Goal: Information Seeking & Learning: Learn about a topic

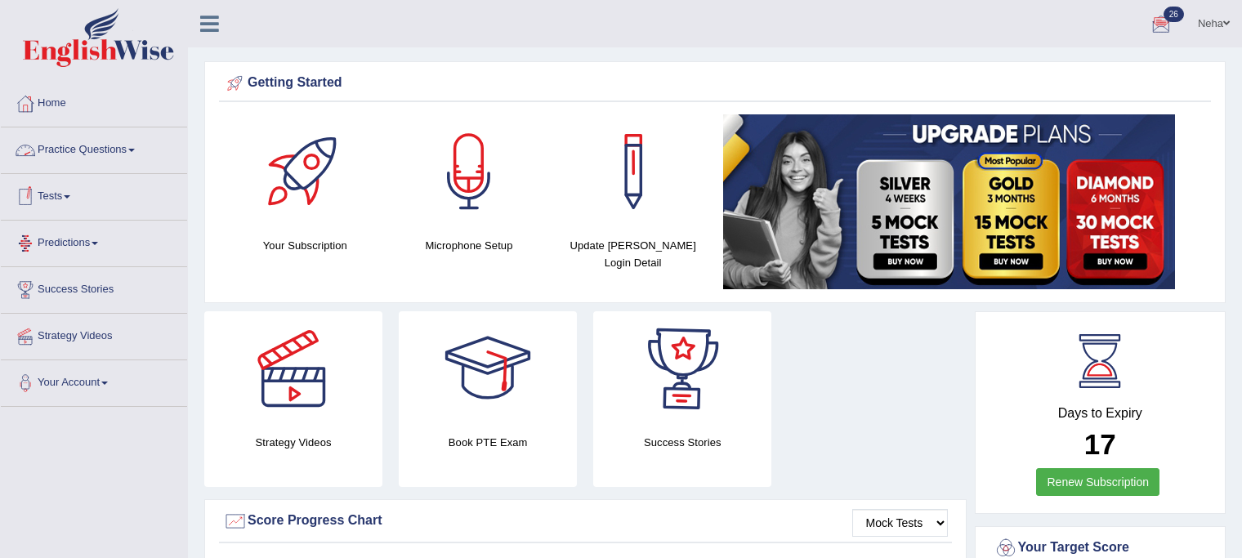
click at [125, 153] on link "Practice Questions" at bounding box center [94, 147] width 186 height 41
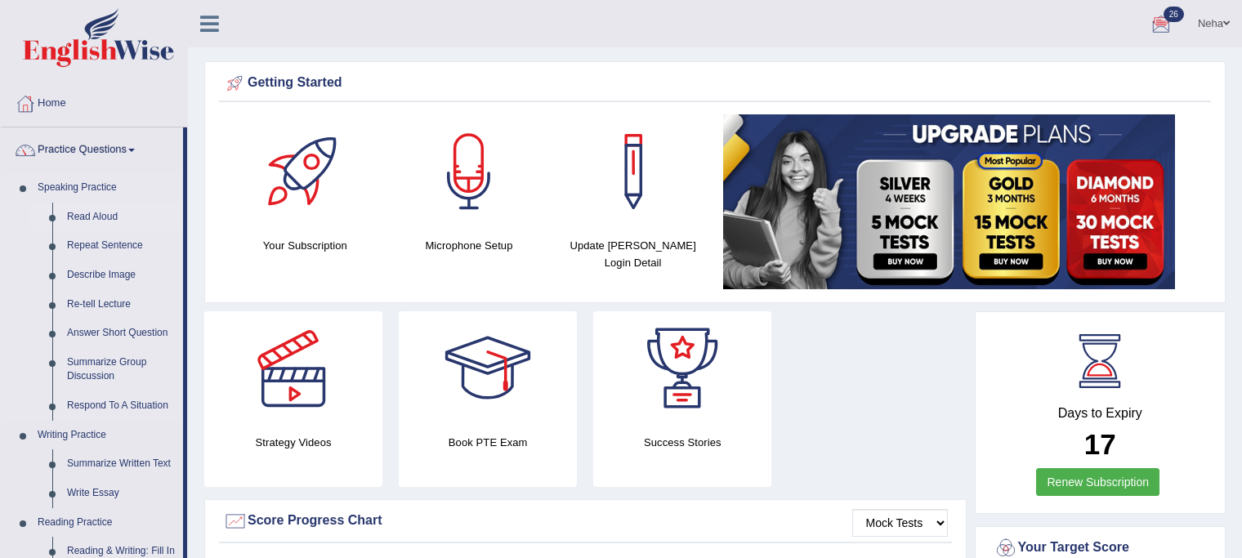
click at [103, 216] on link "Read Aloud" at bounding box center [121, 217] width 123 height 29
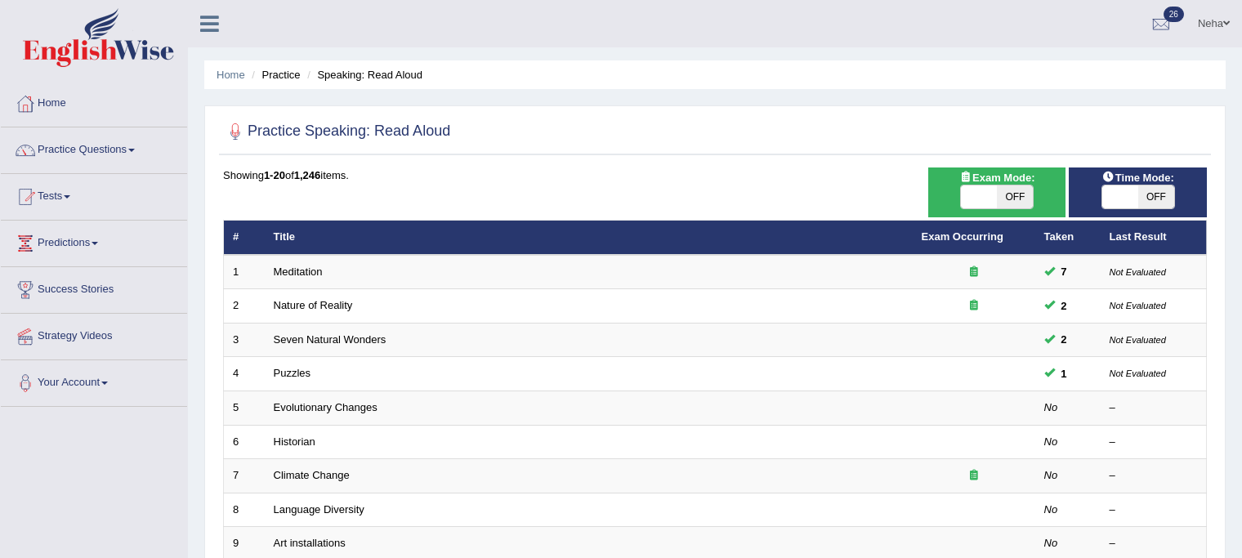
click at [307, 274] on link "Meditation" at bounding box center [298, 271] width 49 height 12
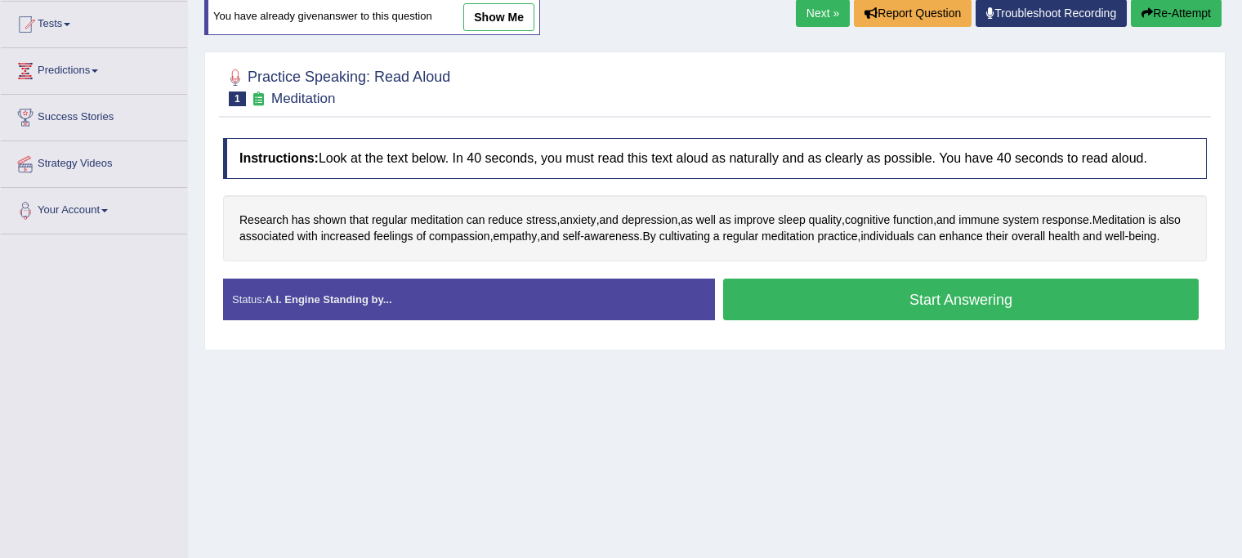
click at [806, 312] on button "Start Answering" at bounding box center [960, 300] width 475 height 42
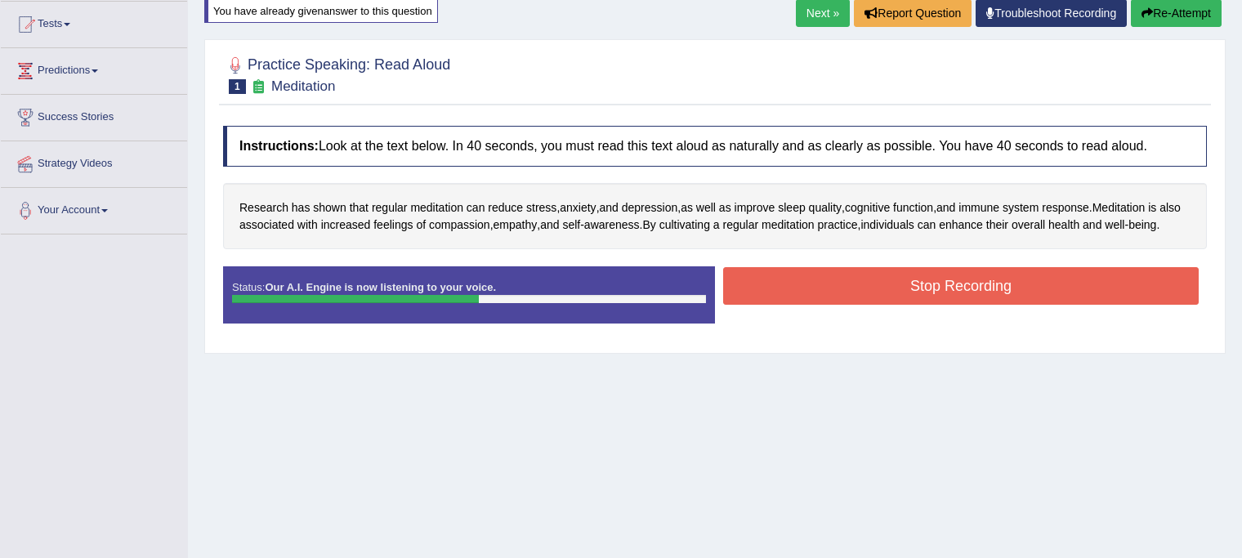
click at [806, 305] on button "Stop Recording" at bounding box center [960, 286] width 475 height 38
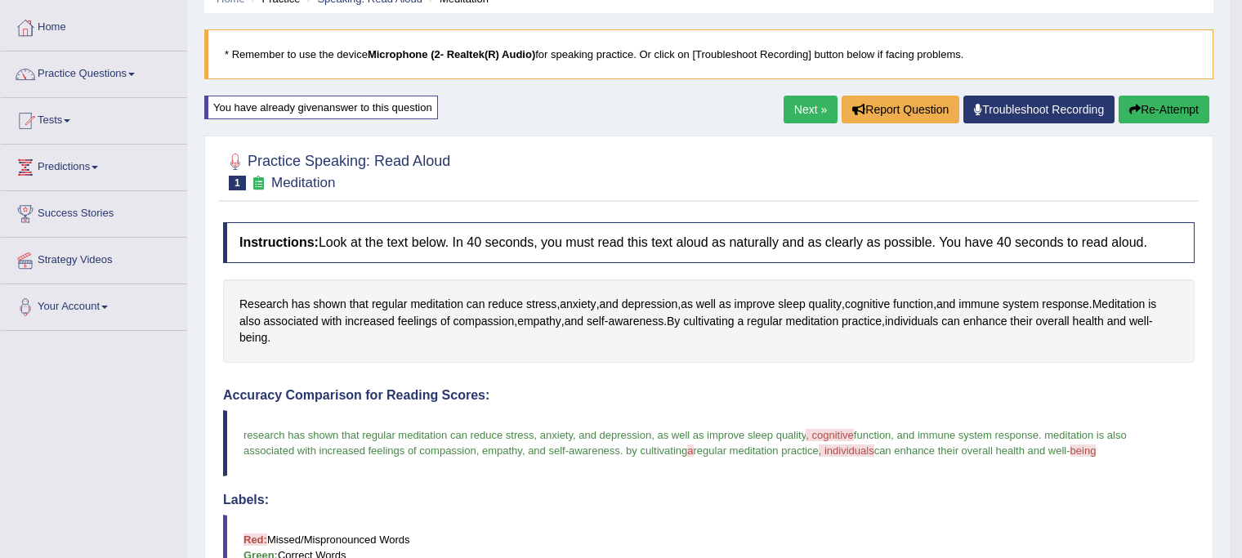
scroll to position [75, 0]
click at [123, 61] on link "Practice Questions" at bounding box center [94, 72] width 186 height 41
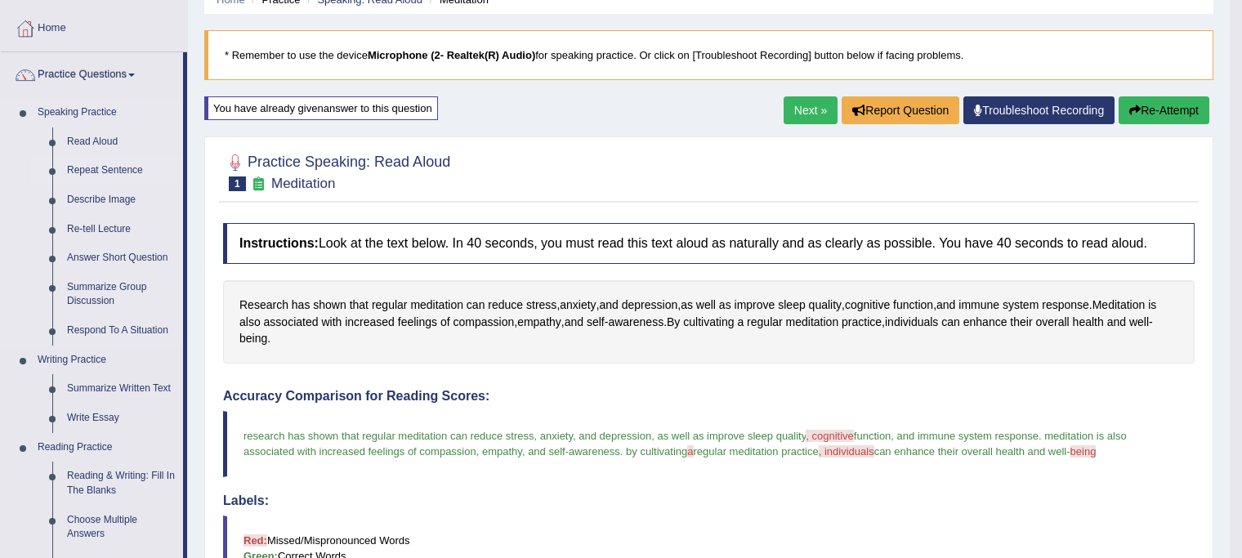
click at [79, 176] on link "Repeat Sentence" at bounding box center [121, 170] width 123 height 29
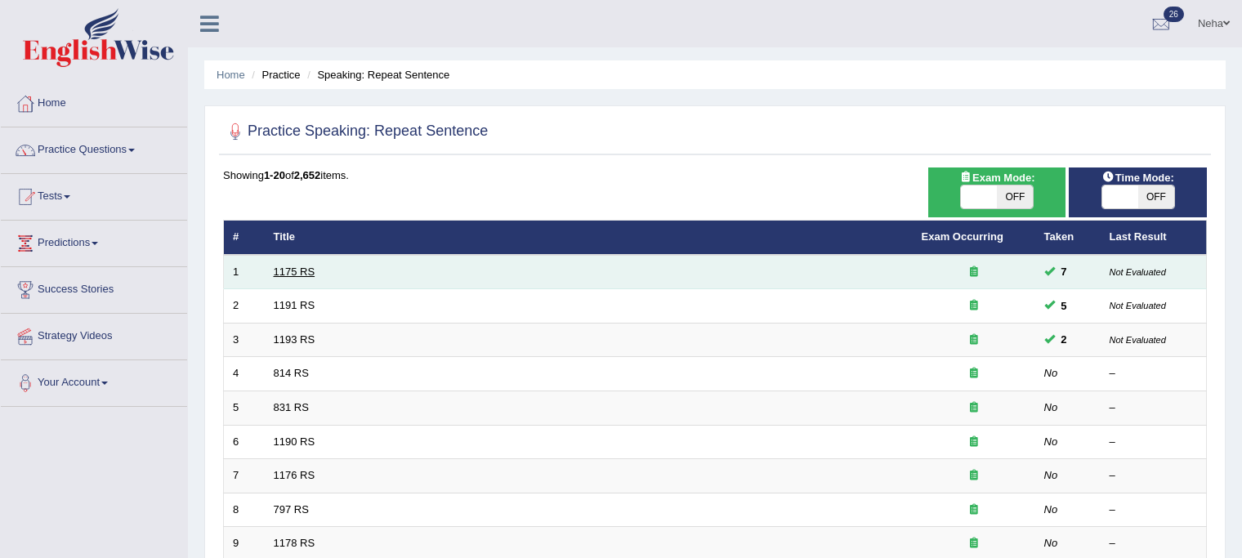
click at [307, 271] on link "1175 RS" at bounding box center [295, 271] width 42 height 12
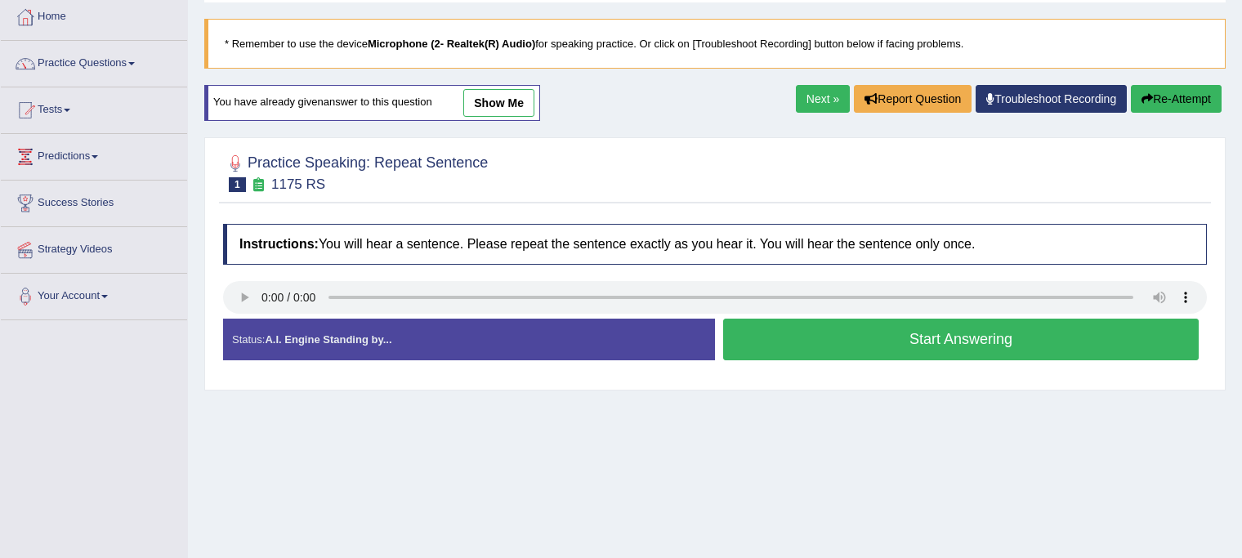
click at [801, 350] on button "Start Answering" at bounding box center [960, 340] width 475 height 42
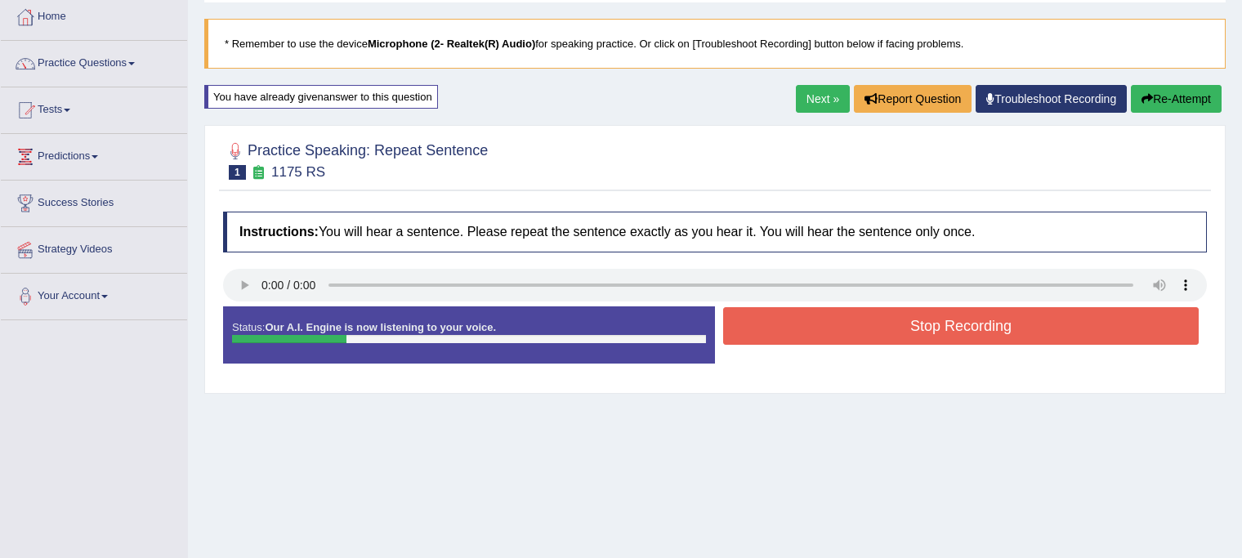
click at [814, 333] on button "Stop Recording" at bounding box center [960, 326] width 475 height 38
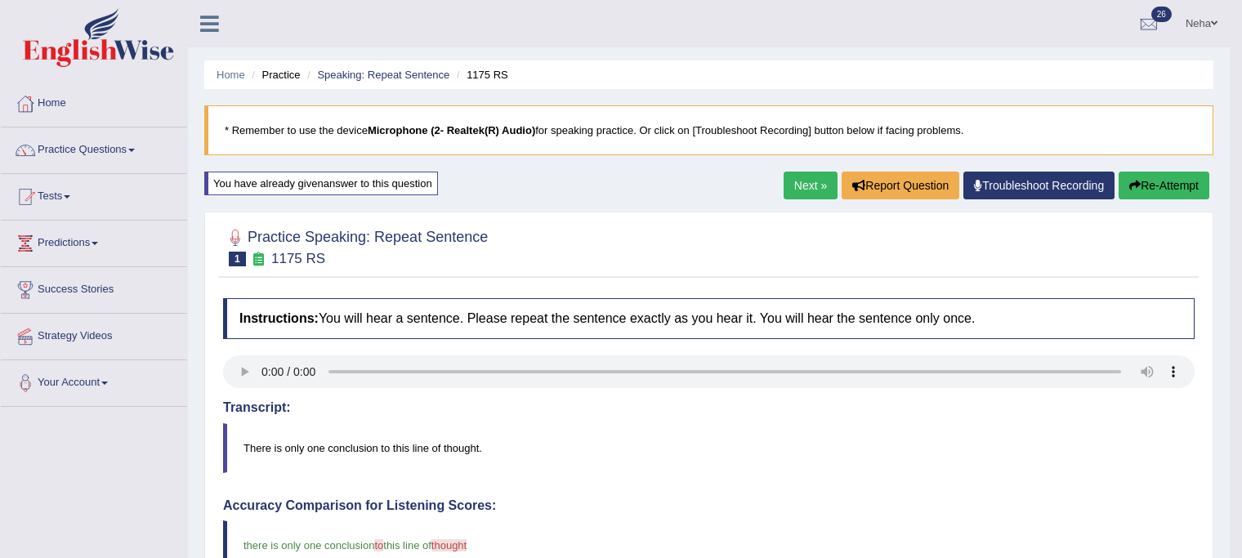
click at [809, 184] on link "Next »" at bounding box center [810, 186] width 54 height 28
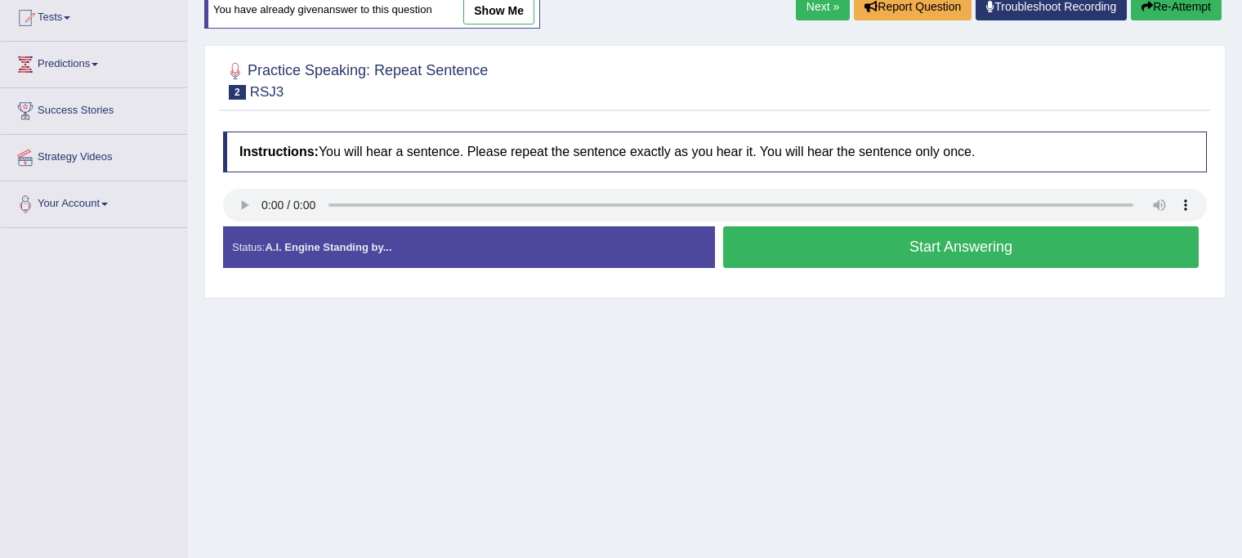
click at [886, 249] on button "Start Answering" at bounding box center [960, 247] width 475 height 42
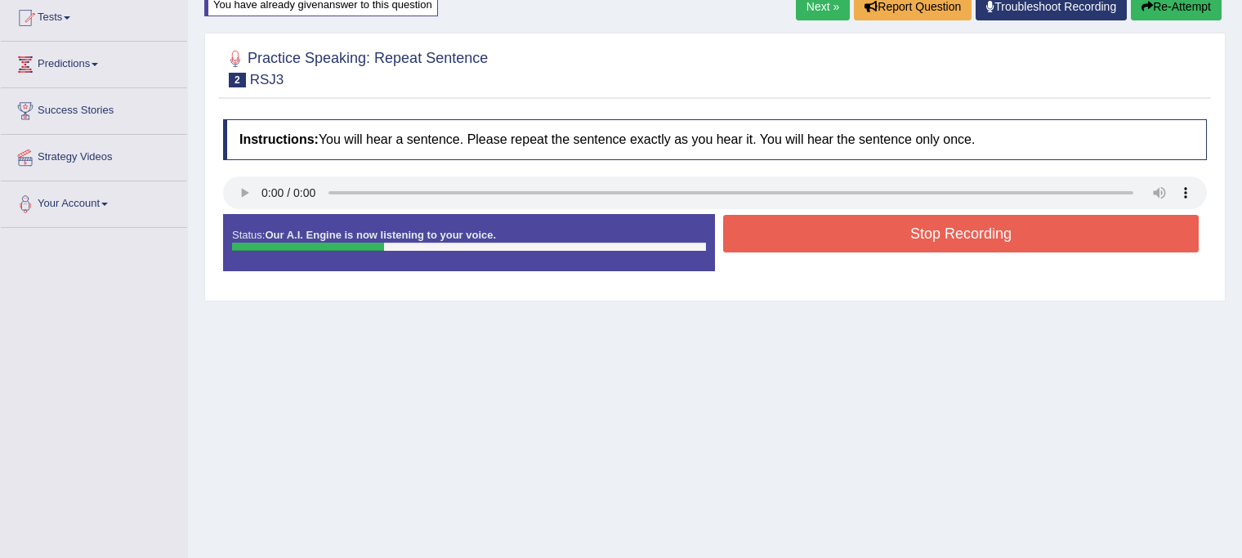
click at [889, 236] on button "Stop Recording" at bounding box center [960, 234] width 475 height 38
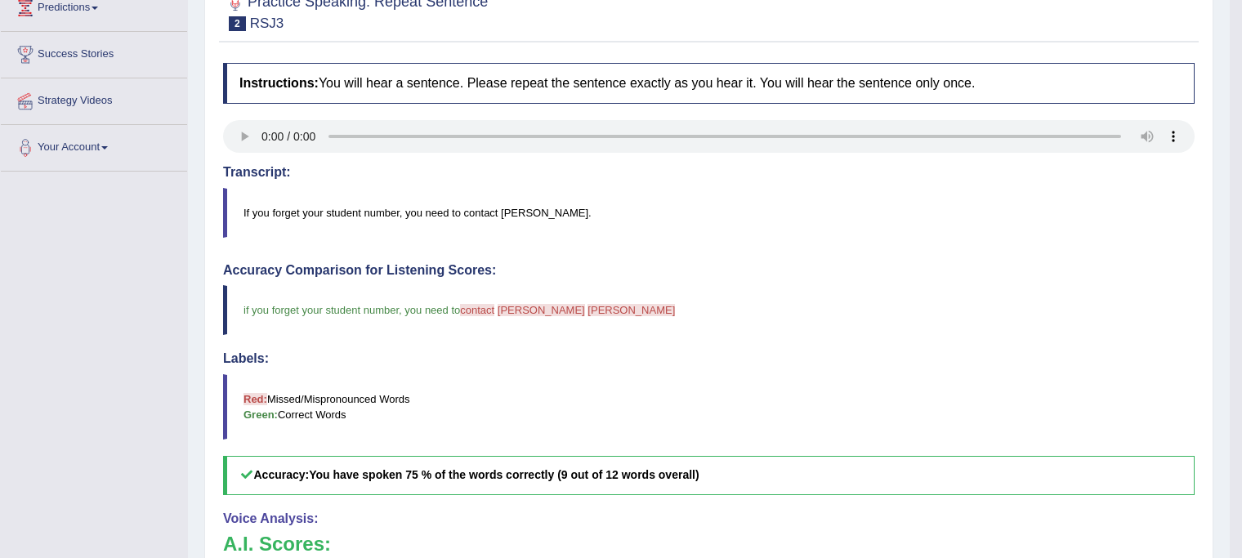
scroll to position [145, 0]
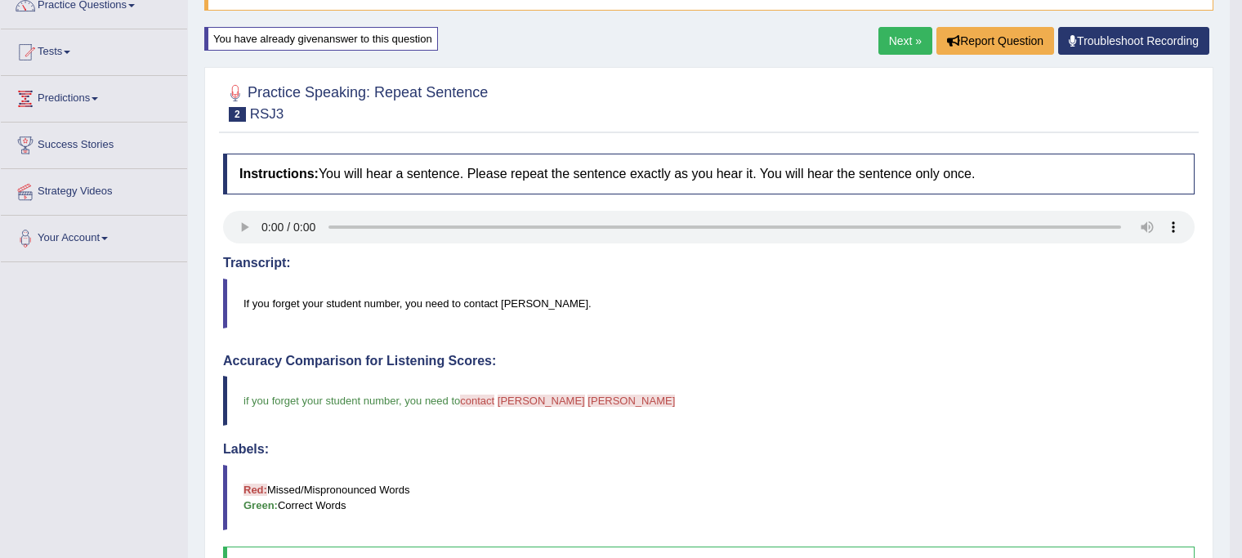
click at [896, 45] on link "Next »" at bounding box center [905, 41] width 54 height 28
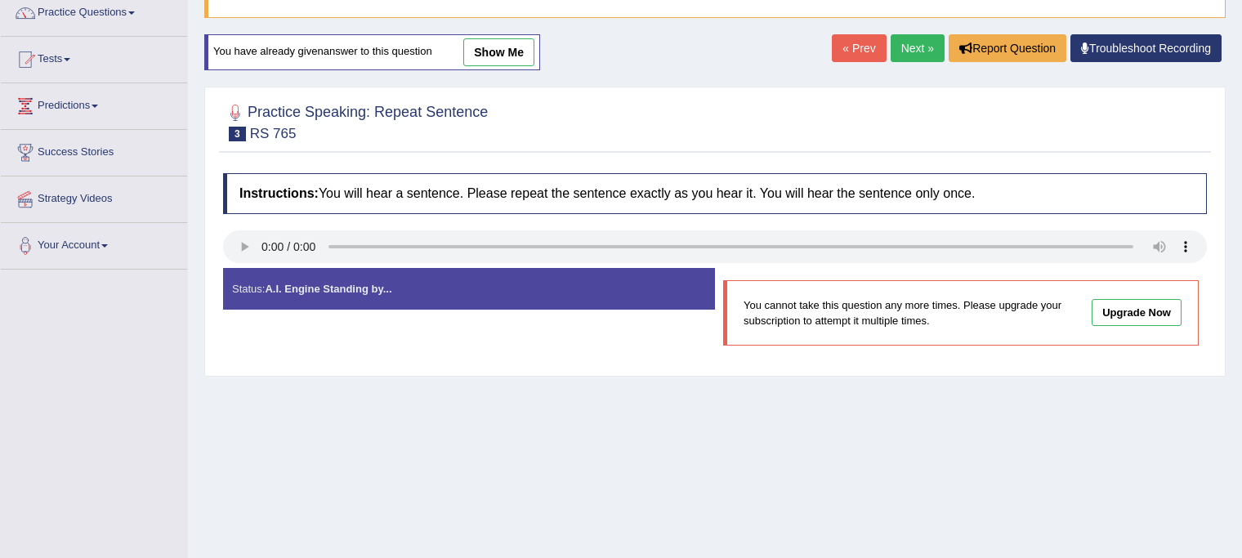
click at [915, 33] on div "Home Practice Speaking: Repeat Sentence RS 765 * Remember to use the device Mic…" at bounding box center [715, 271] width 1054 height 817
click at [916, 51] on link "Next »" at bounding box center [917, 48] width 54 height 28
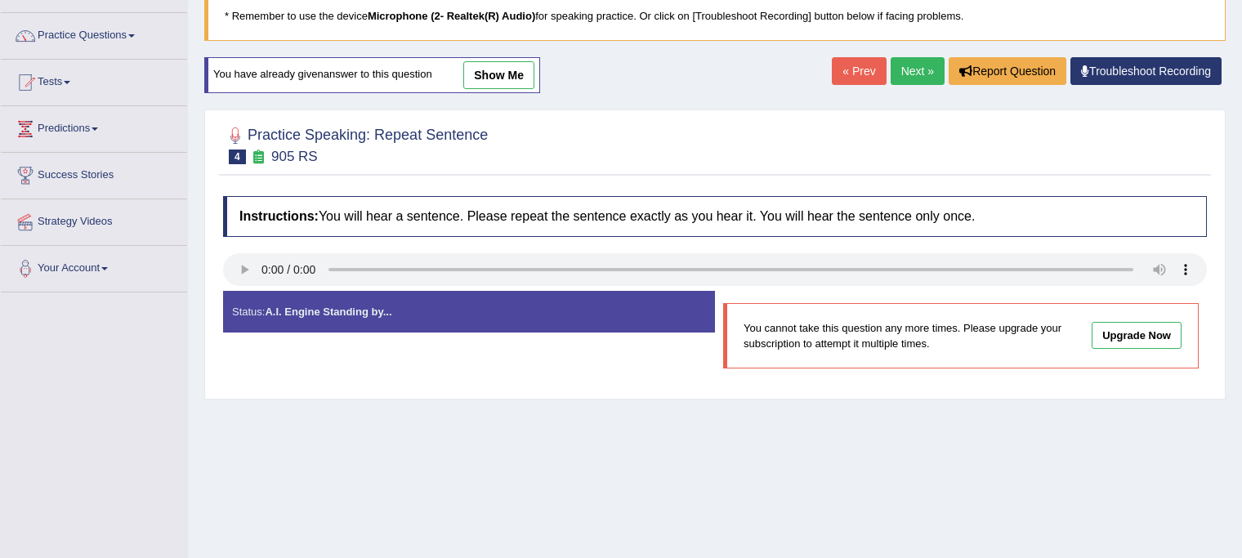
click at [918, 59] on link "Next »" at bounding box center [917, 71] width 54 height 28
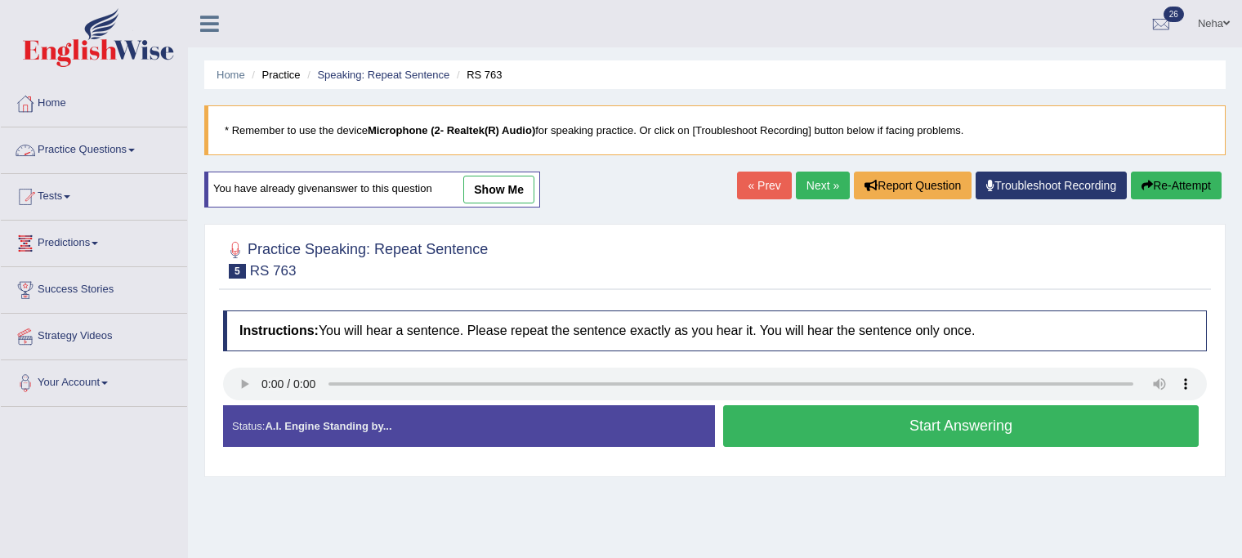
click at [133, 147] on link "Practice Questions" at bounding box center [94, 147] width 186 height 41
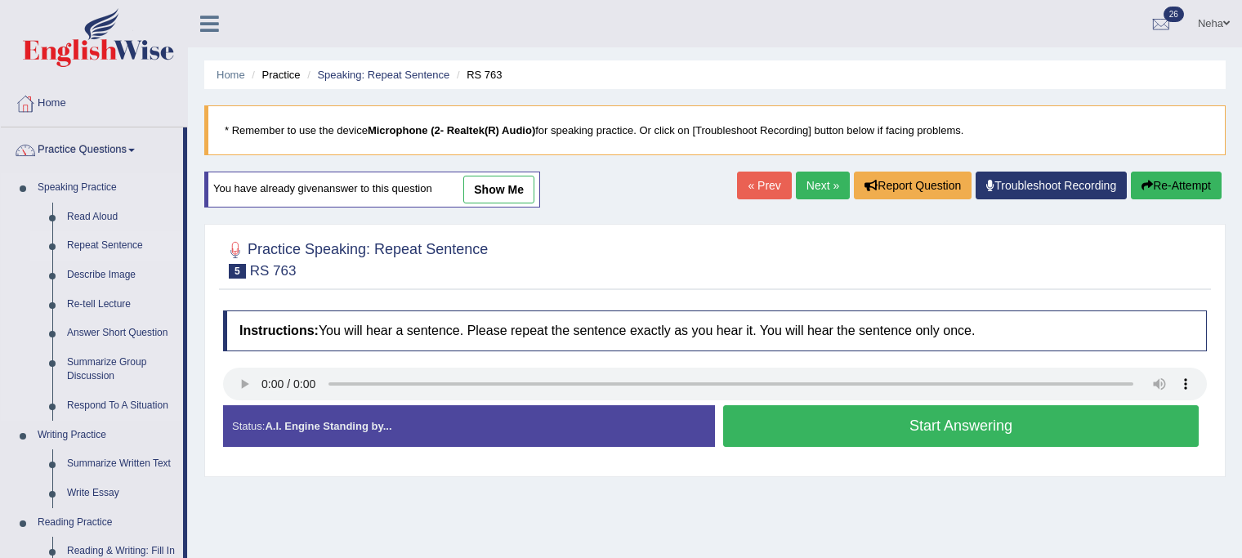
click at [95, 245] on link "Repeat Sentence" at bounding box center [121, 245] width 123 height 29
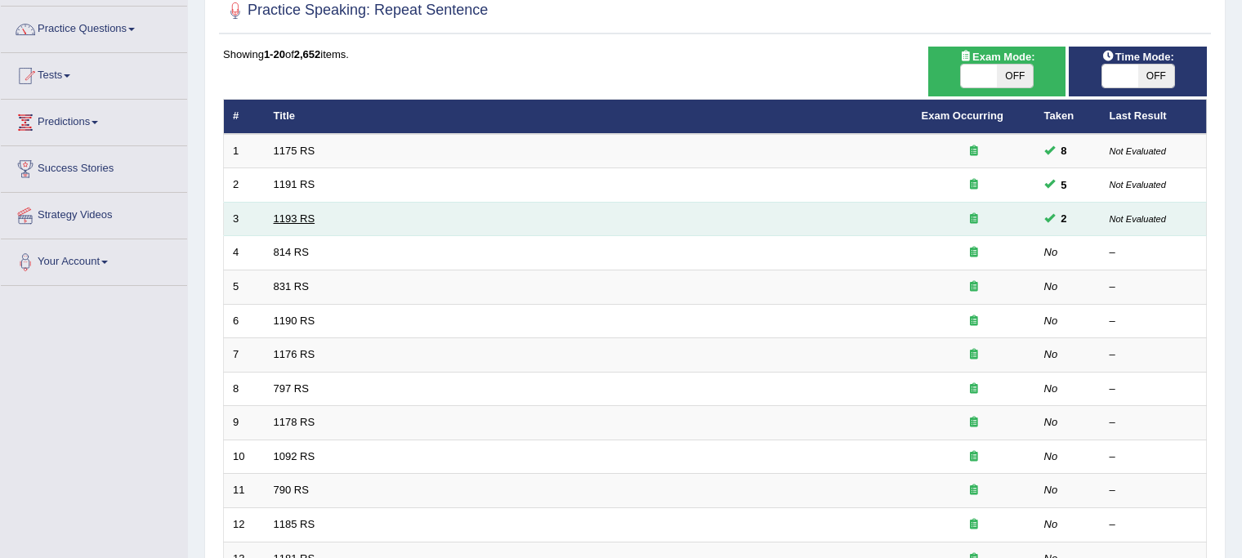
click at [303, 218] on link "1193 RS" at bounding box center [295, 218] width 42 height 12
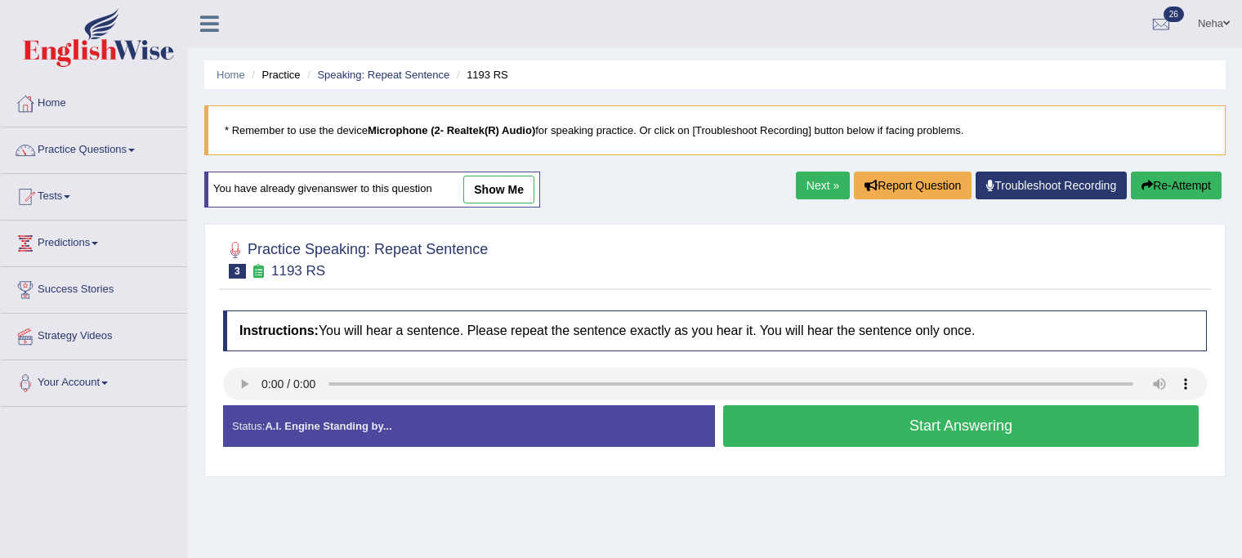
click at [826, 419] on button "Start Answering" at bounding box center [960, 426] width 475 height 42
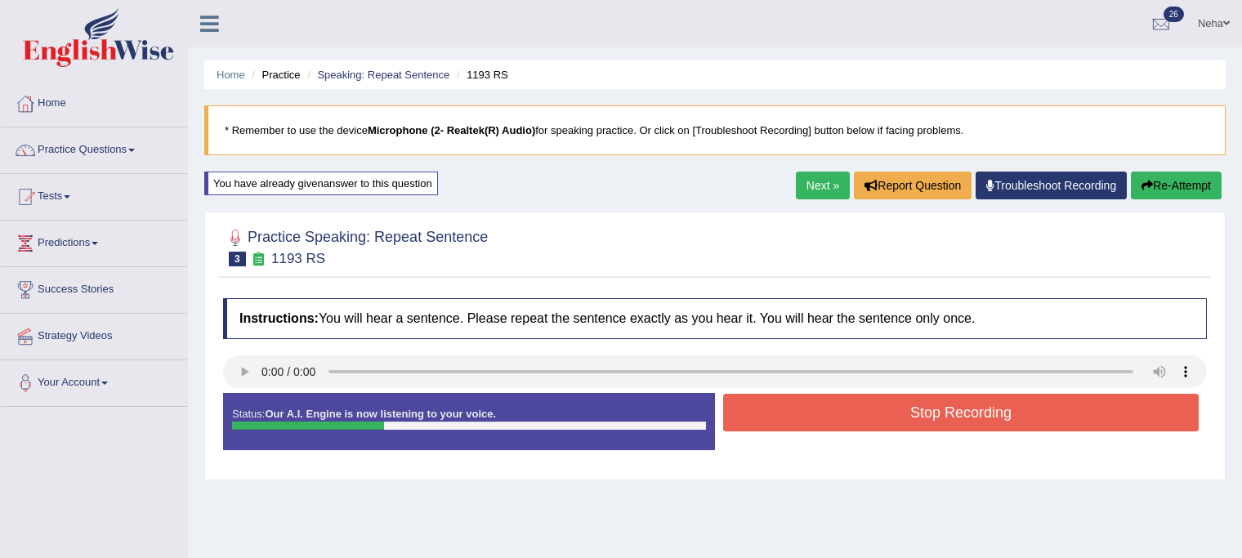
click at [826, 419] on button "Stop Recording" at bounding box center [960, 413] width 475 height 38
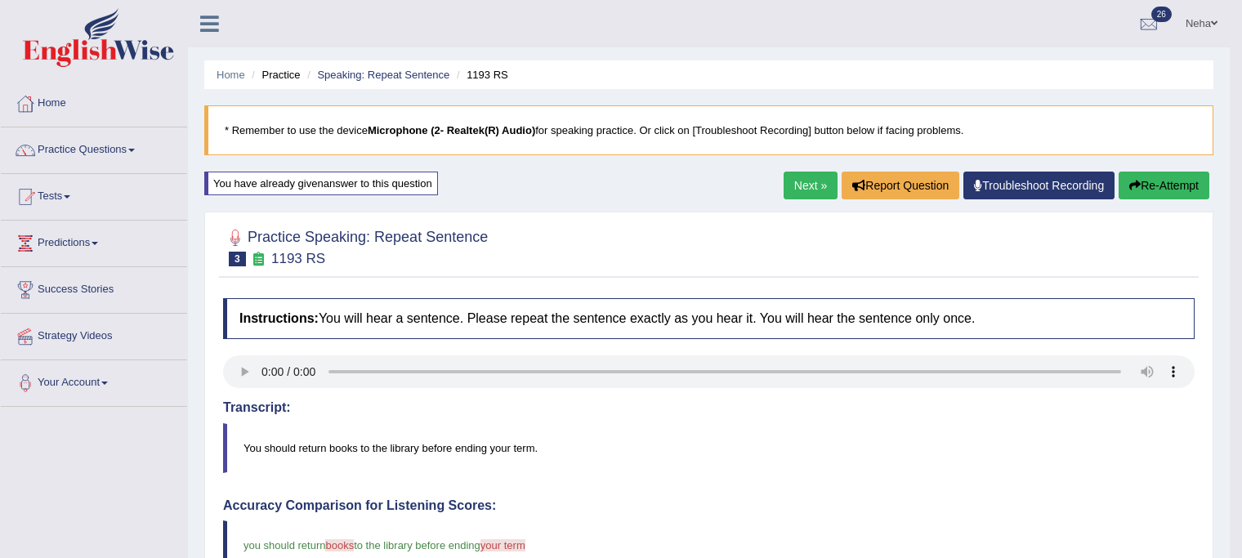
click at [807, 191] on link "Next »" at bounding box center [810, 186] width 54 height 28
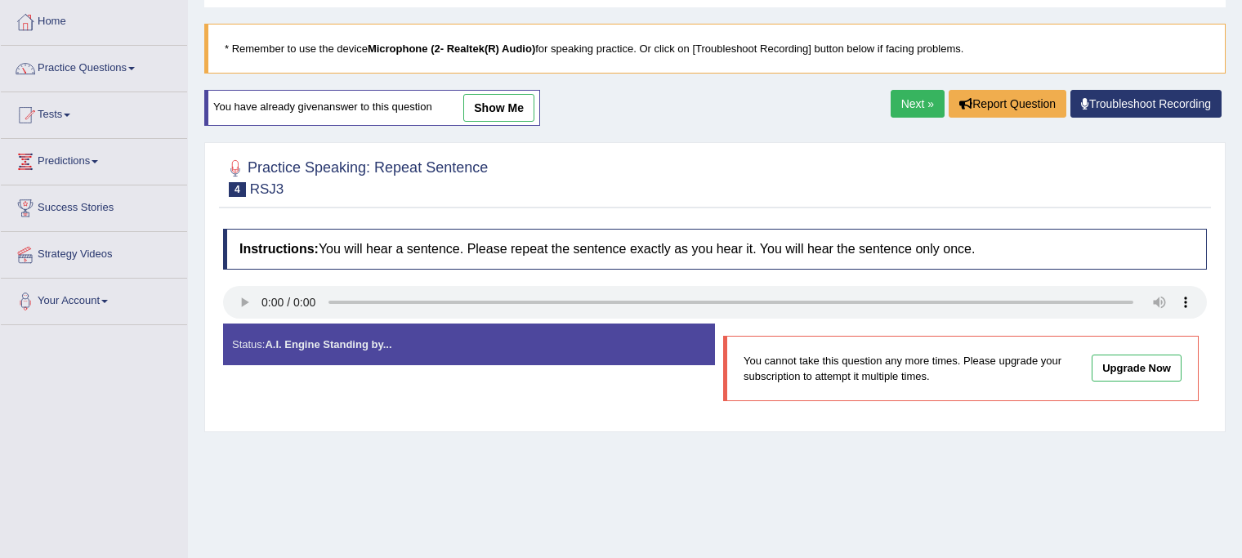
scroll to position [82, 0]
click at [912, 100] on link "Next »" at bounding box center [917, 104] width 54 height 28
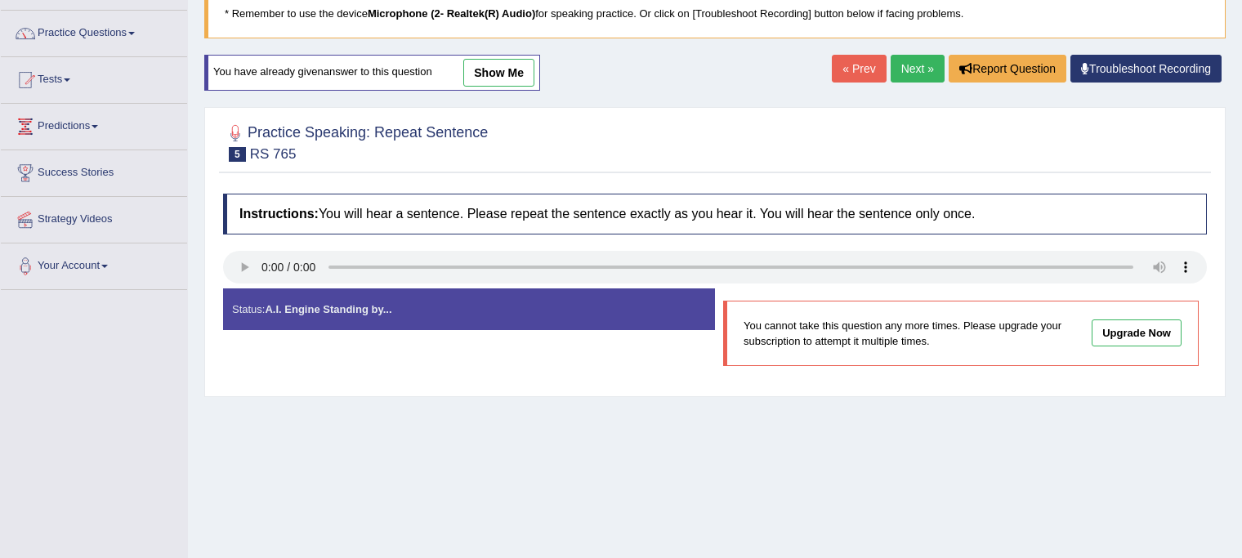
scroll to position [117, 0]
click at [909, 62] on link "Next »" at bounding box center [917, 69] width 54 height 28
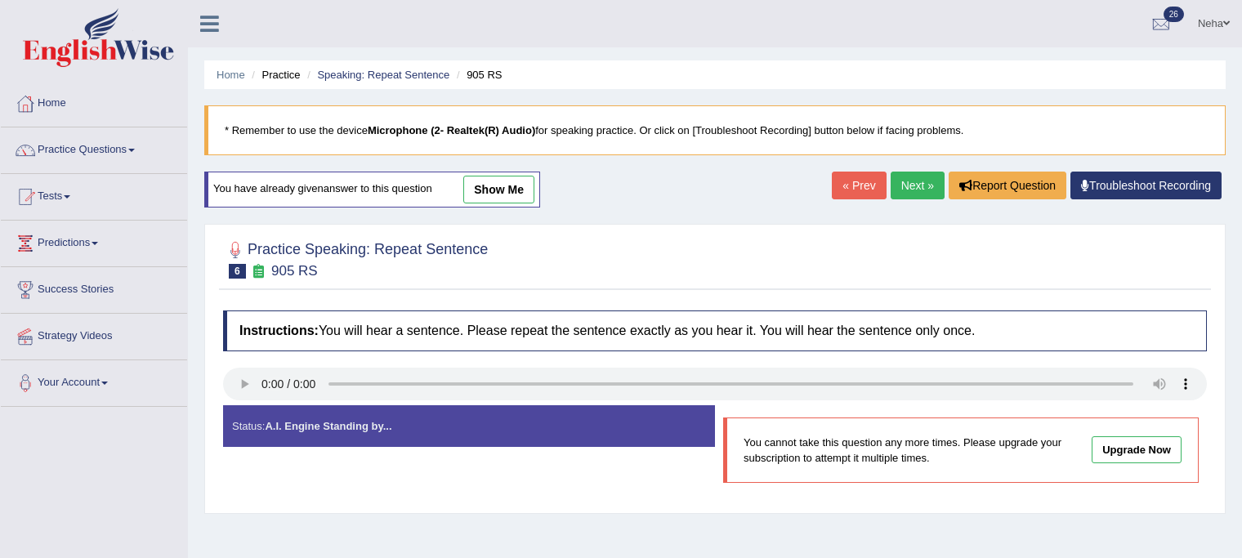
click at [921, 180] on link "Next »" at bounding box center [917, 186] width 54 height 28
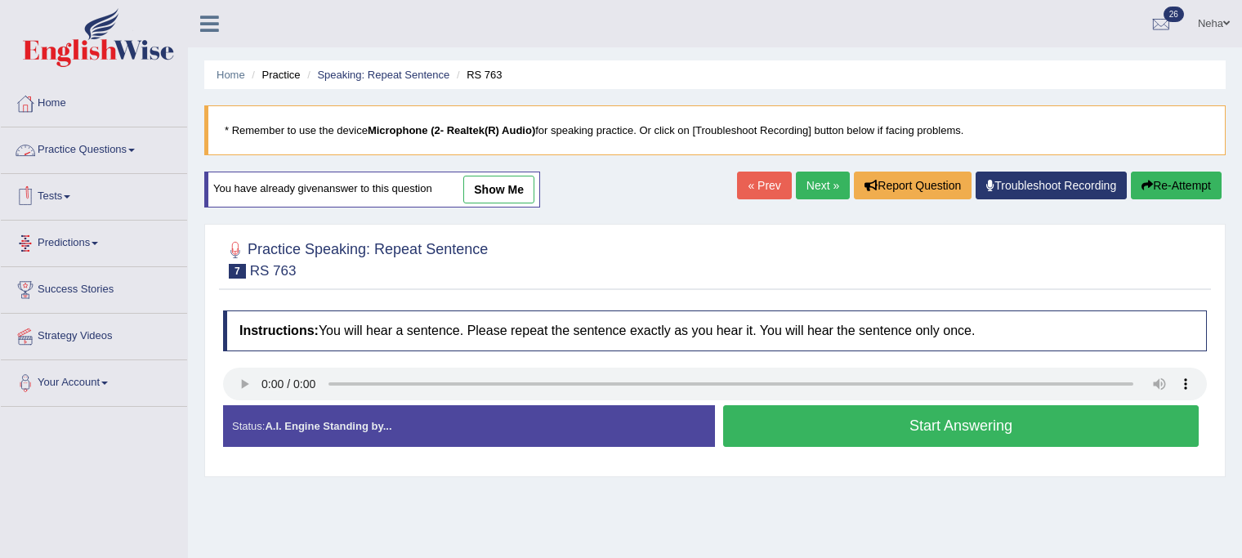
click at [136, 140] on link "Practice Questions" at bounding box center [94, 147] width 186 height 41
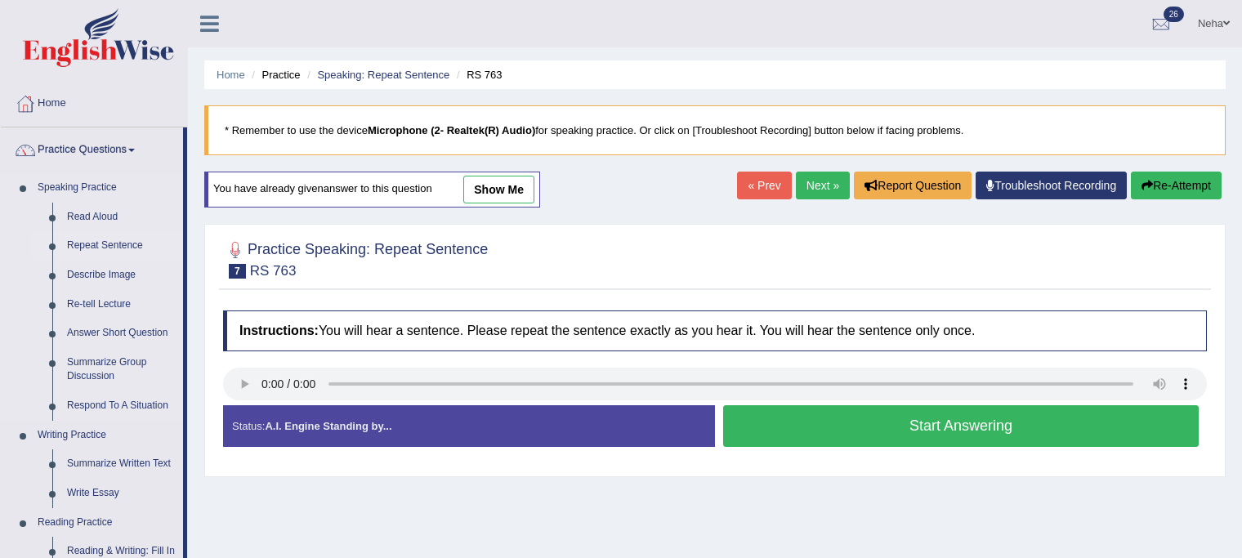
click at [105, 245] on link "Repeat Sentence" at bounding box center [121, 245] width 123 height 29
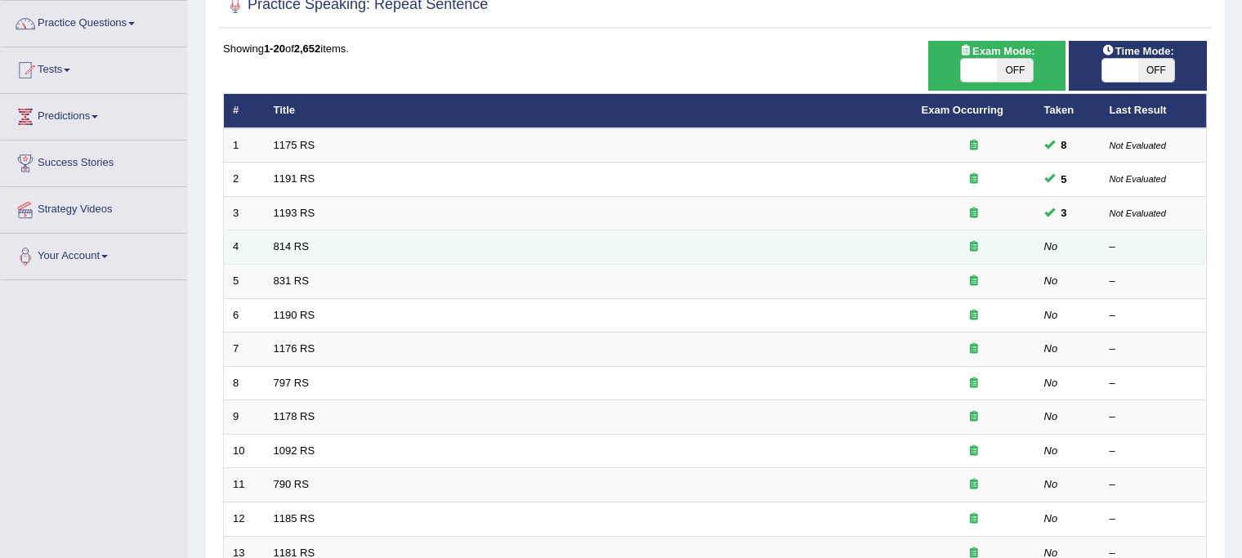
scroll to position [127, 0]
click at [294, 246] on link "814 RS" at bounding box center [291, 246] width 35 height 12
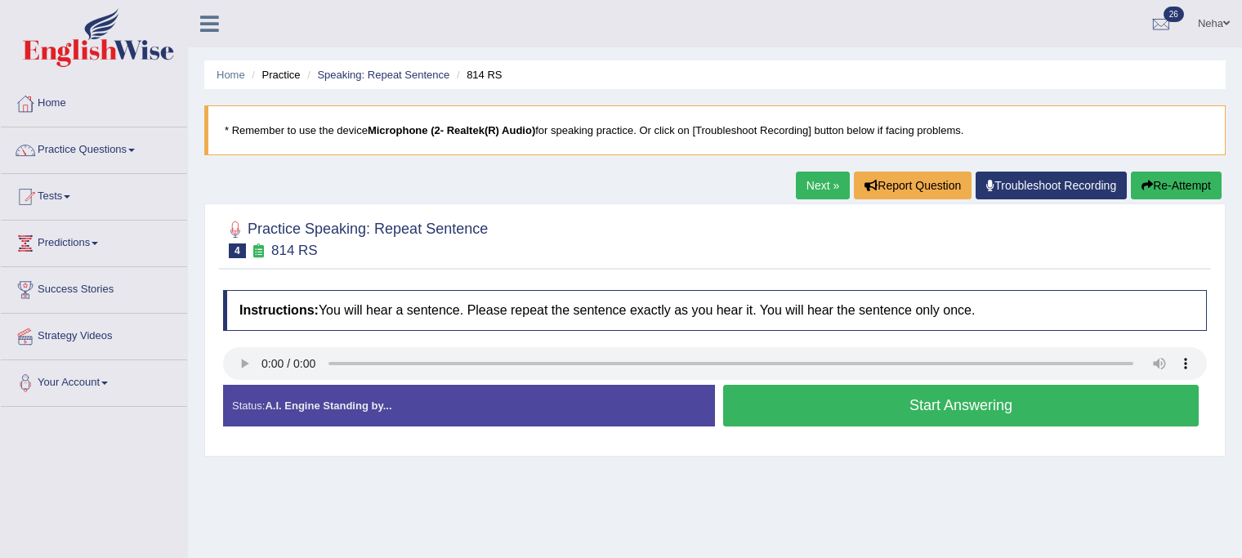
click at [791, 409] on button "Start Answering" at bounding box center [960, 406] width 475 height 42
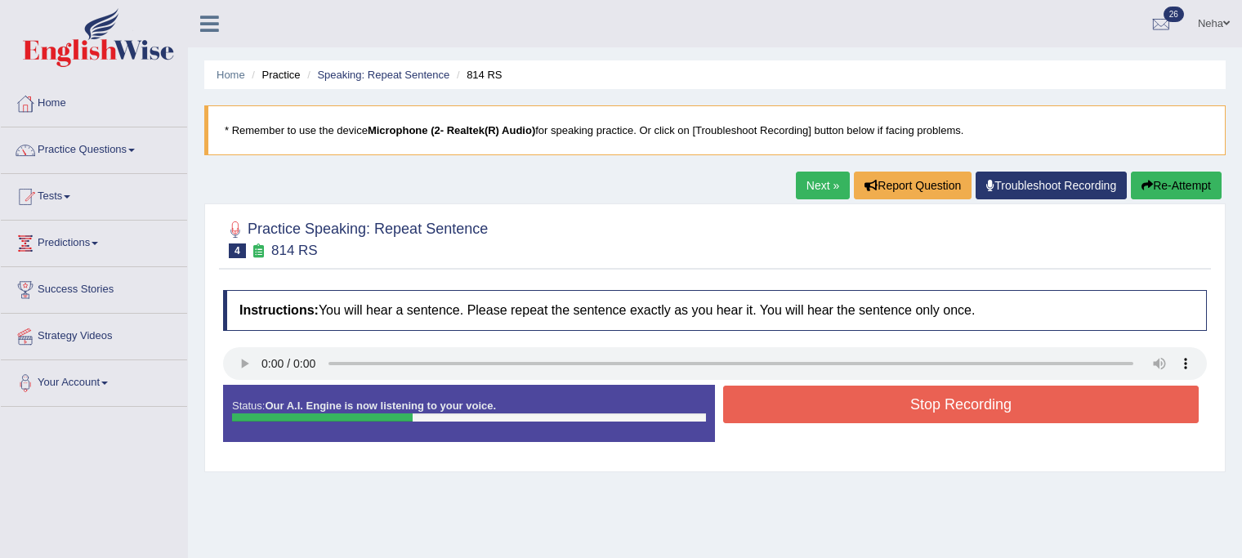
click at [791, 409] on button "Stop Recording" at bounding box center [960, 405] width 475 height 38
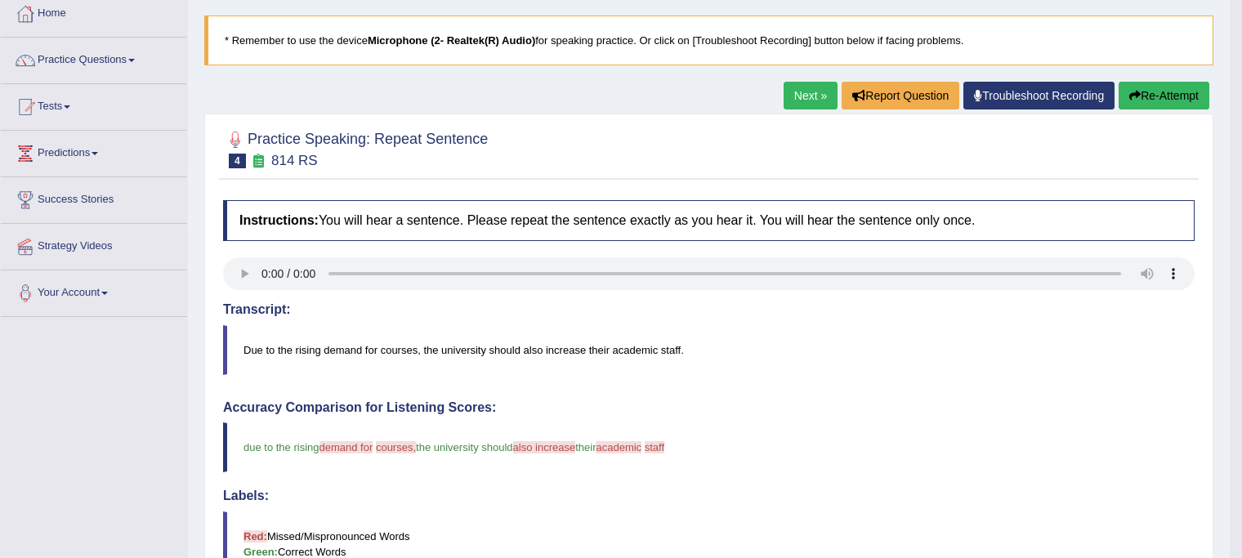
scroll to position [87, 0]
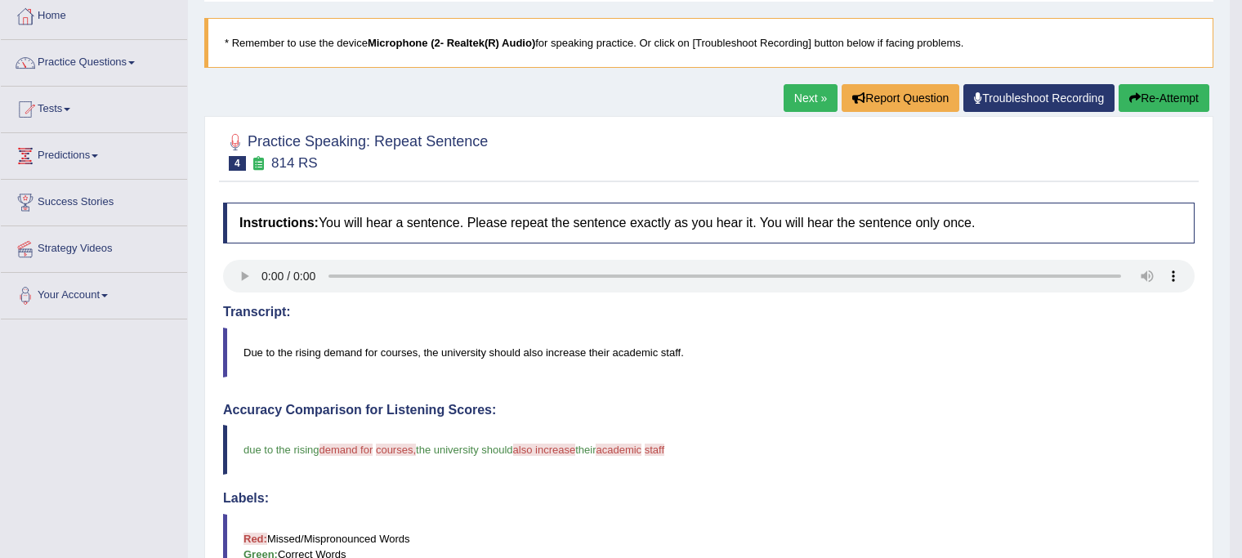
click at [810, 97] on link "Next »" at bounding box center [810, 98] width 54 height 28
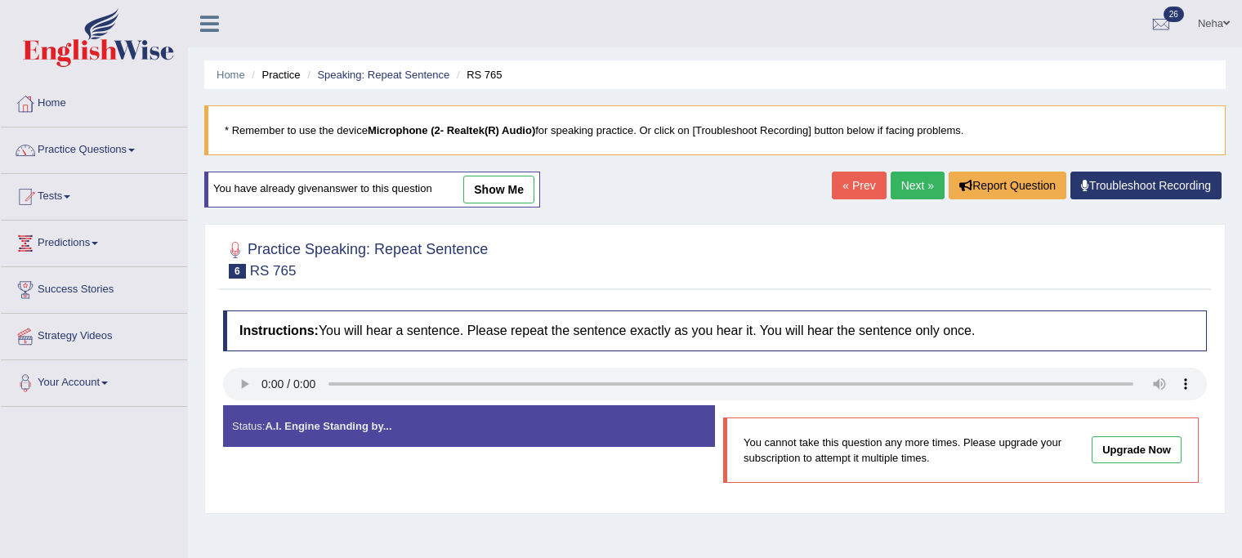
click at [905, 181] on link "Next »" at bounding box center [917, 186] width 54 height 28
click at [910, 185] on link "Next »" at bounding box center [917, 186] width 54 height 28
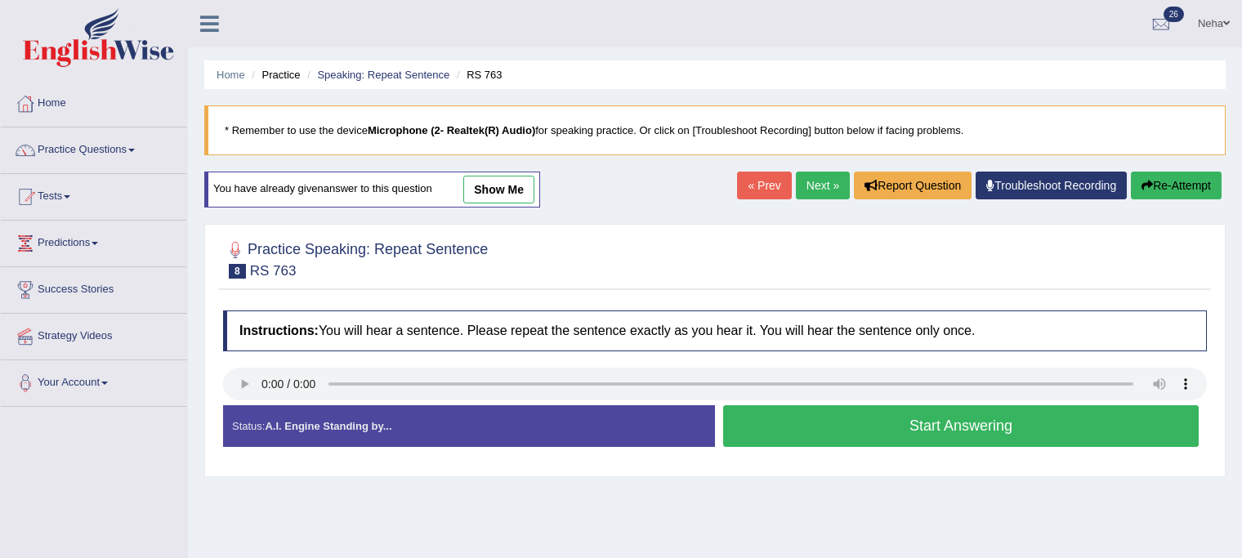
click at [761, 409] on button "Start Answering" at bounding box center [960, 426] width 475 height 42
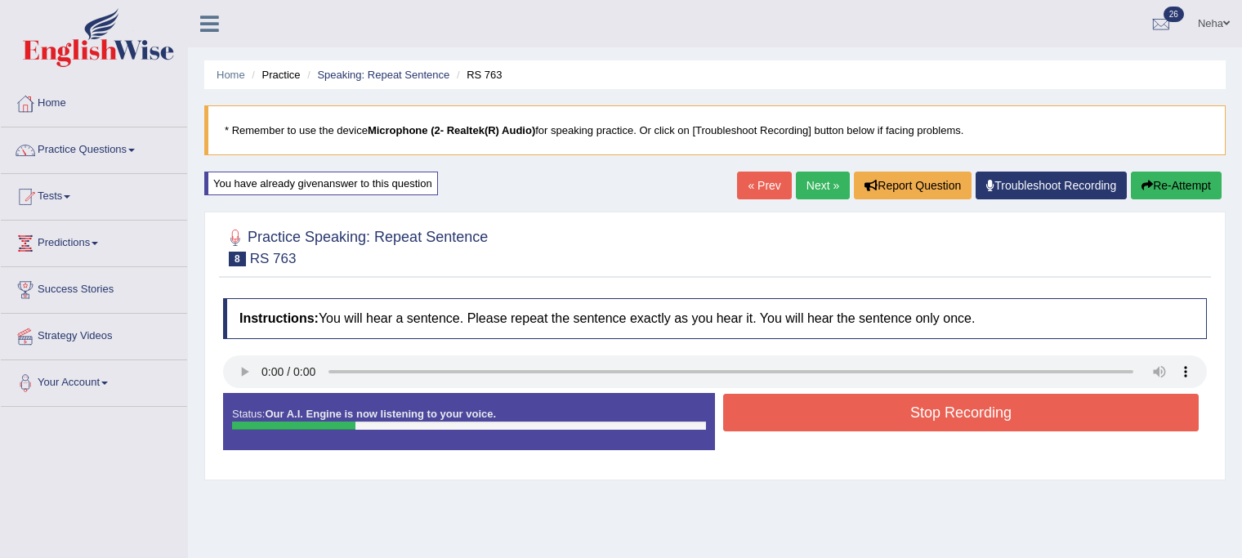
click at [761, 409] on button "Stop Recording" at bounding box center [960, 413] width 475 height 38
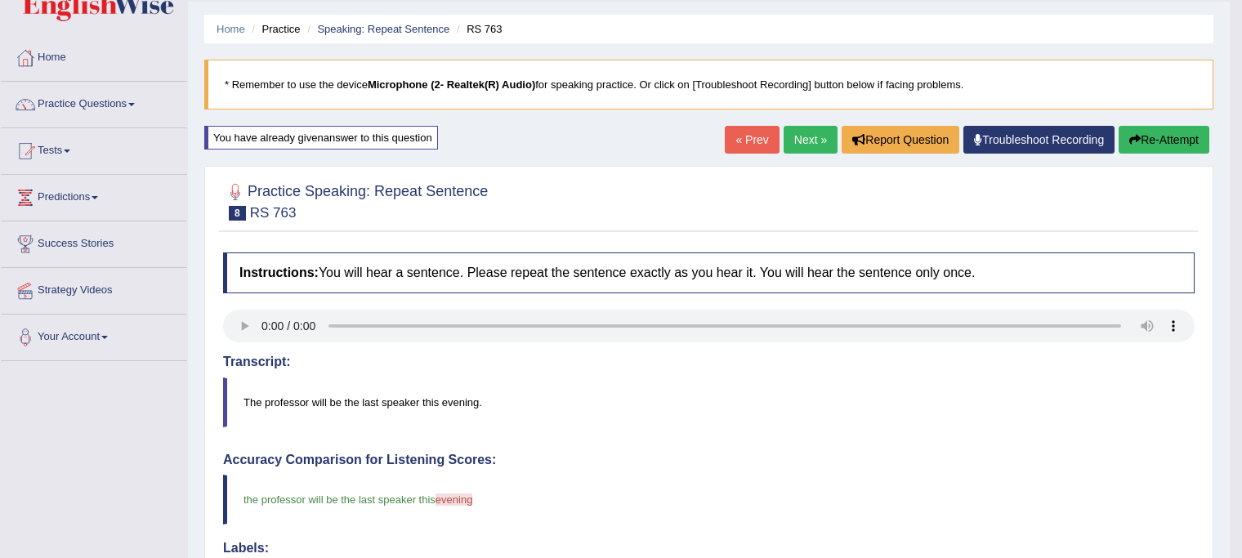
scroll to position [45, 0]
click at [1146, 150] on button "Re-Attempt" at bounding box center [1163, 141] width 91 height 28
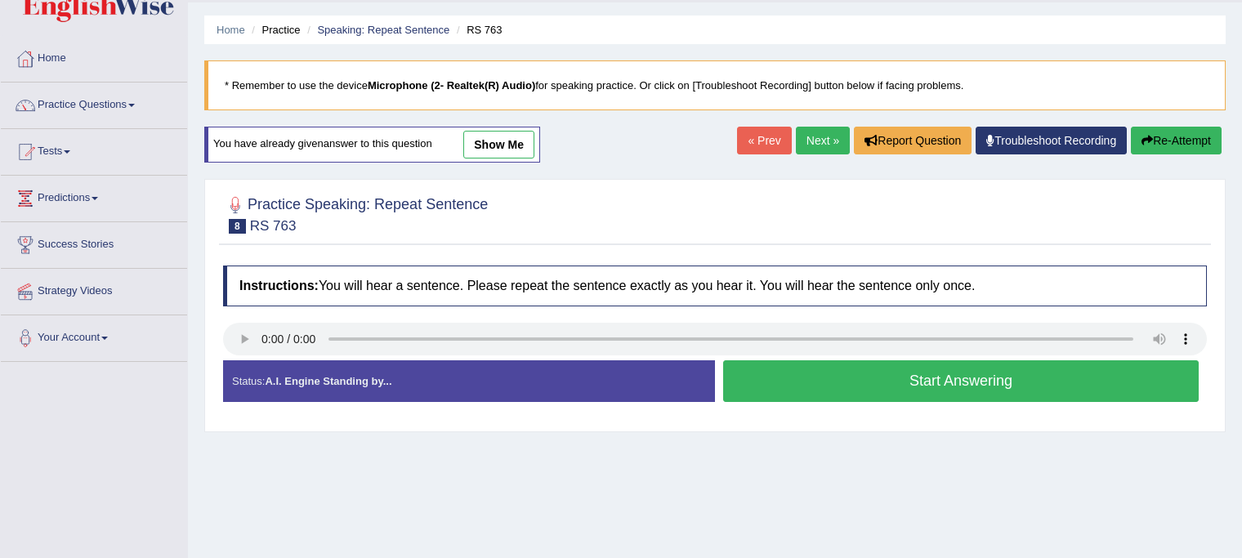
click at [791, 392] on button "Start Answering" at bounding box center [960, 381] width 475 height 42
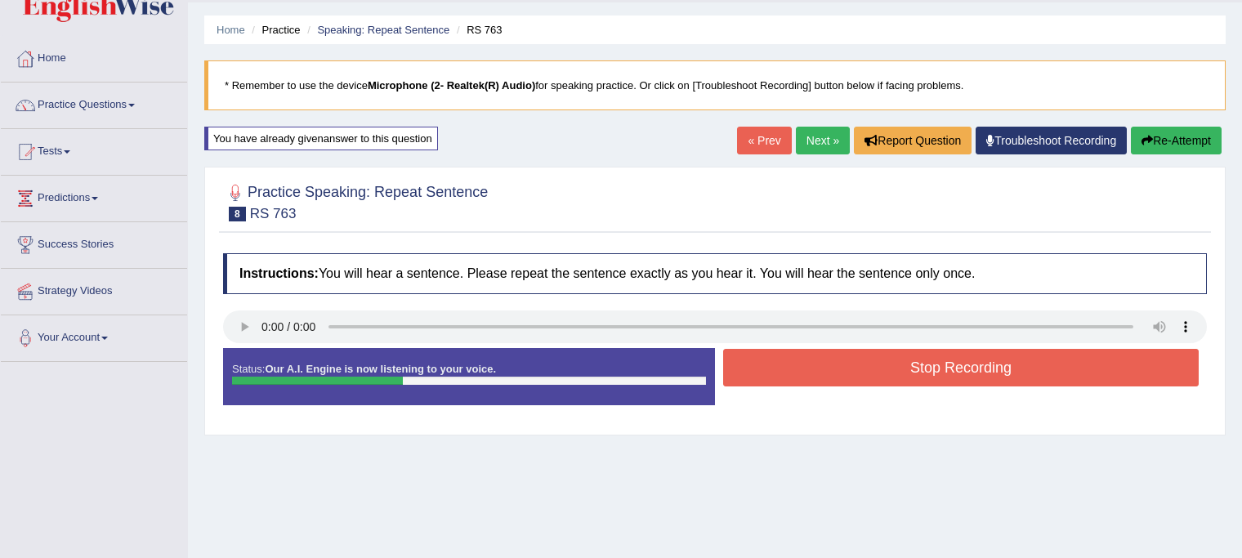
click at [807, 364] on button "Stop Recording" at bounding box center [960, 368] width 475 height 38
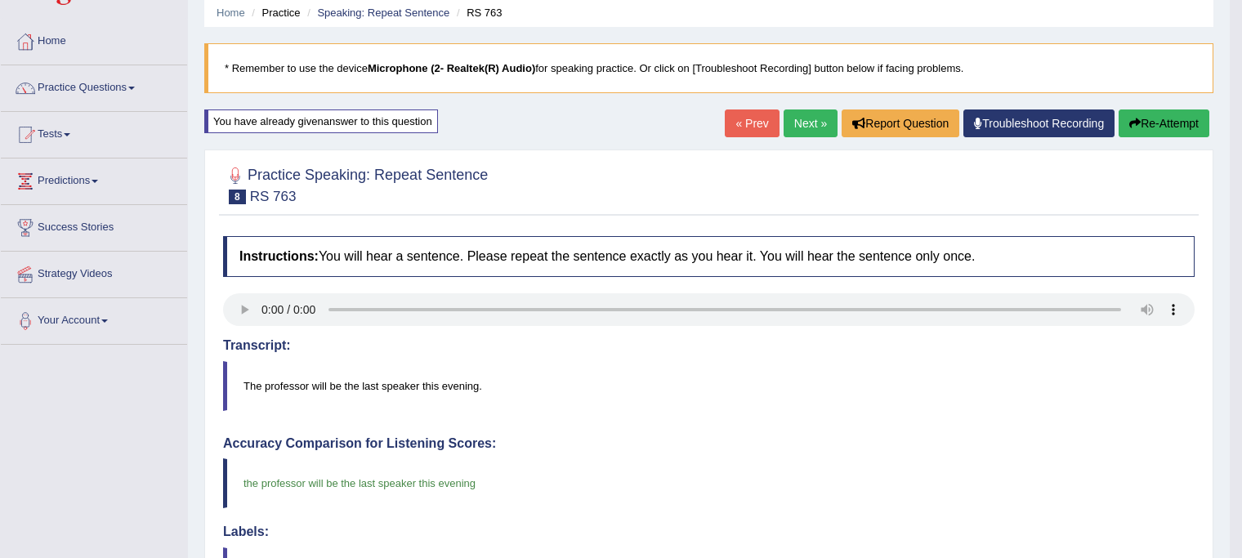
scroll to position [60, 0]
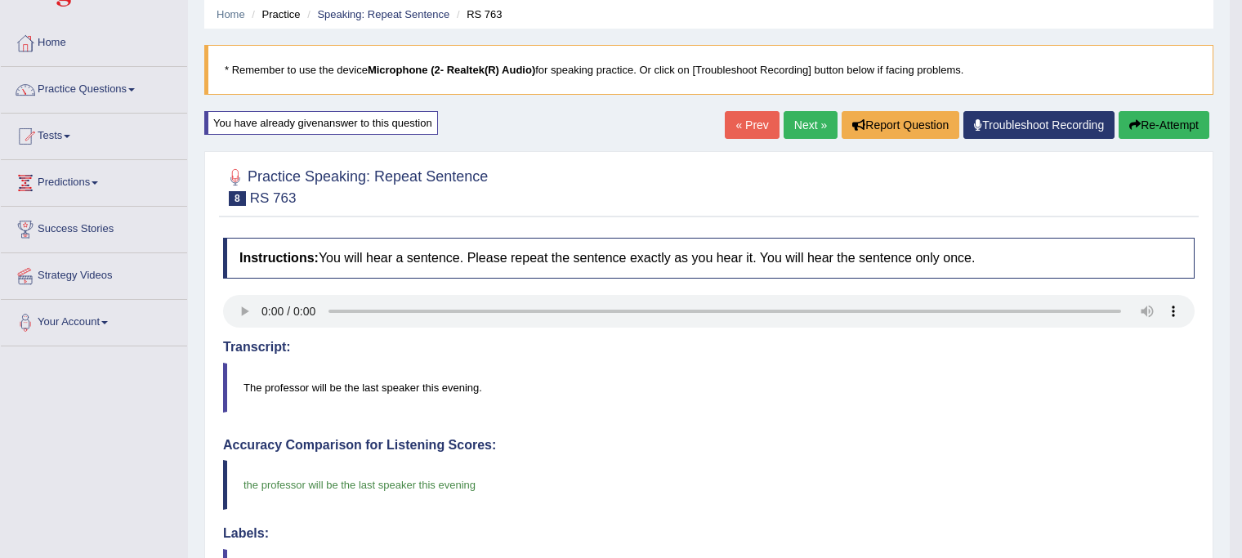
click at [823, 131] on link "Next »" at bounding box center [810, 125] width 54 height 28
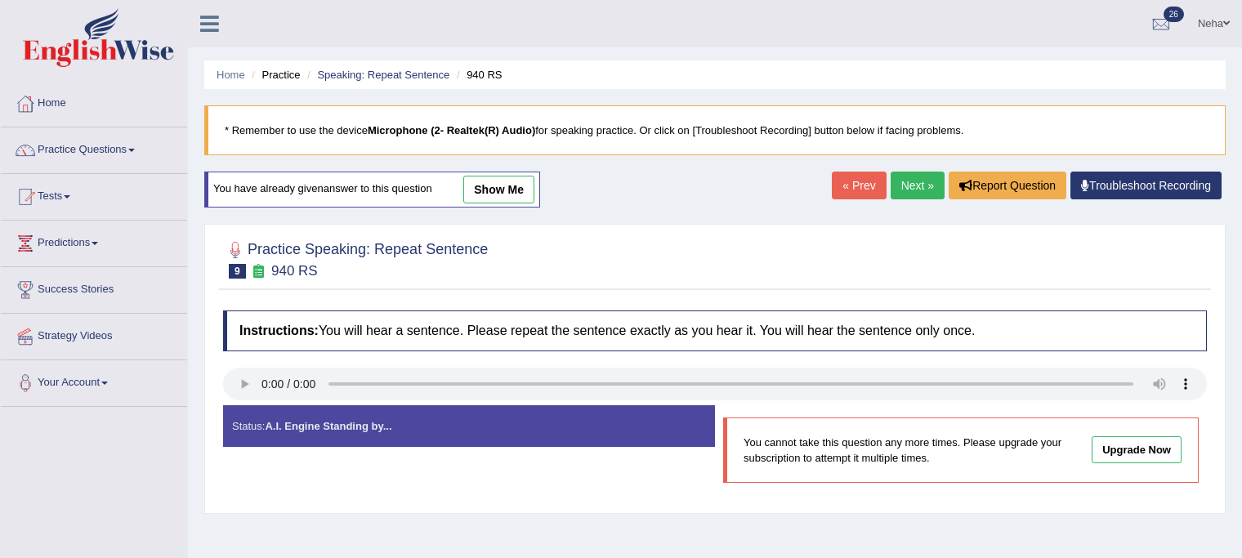
click at [908, 185] on link "Next »" at bounding box center [917, 186] width 54 height 28
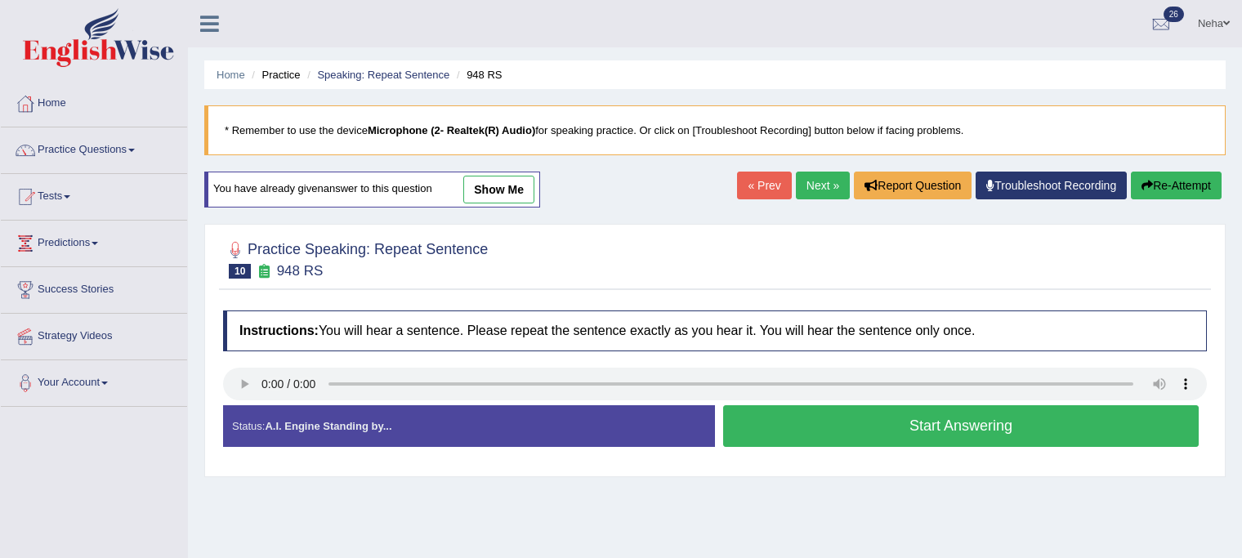
click at [802, 438] on button "Start Answering" at bounding box center [960, 426] width 475 height 42
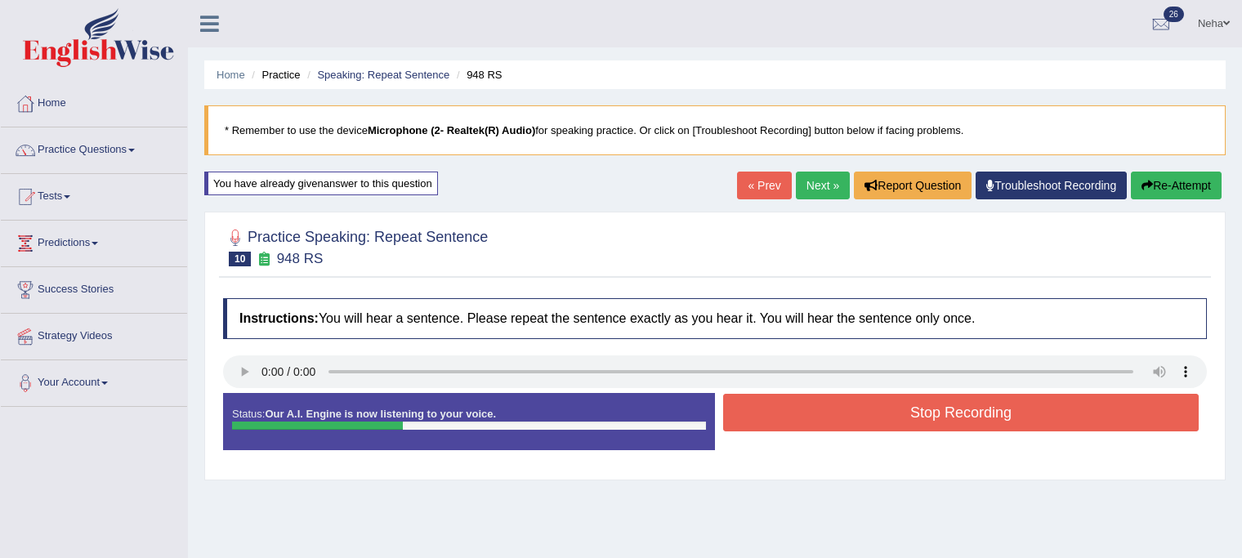
click at [824, 417] on button "Stop Recording" at bounding box center [960, 413] width 475 height 38
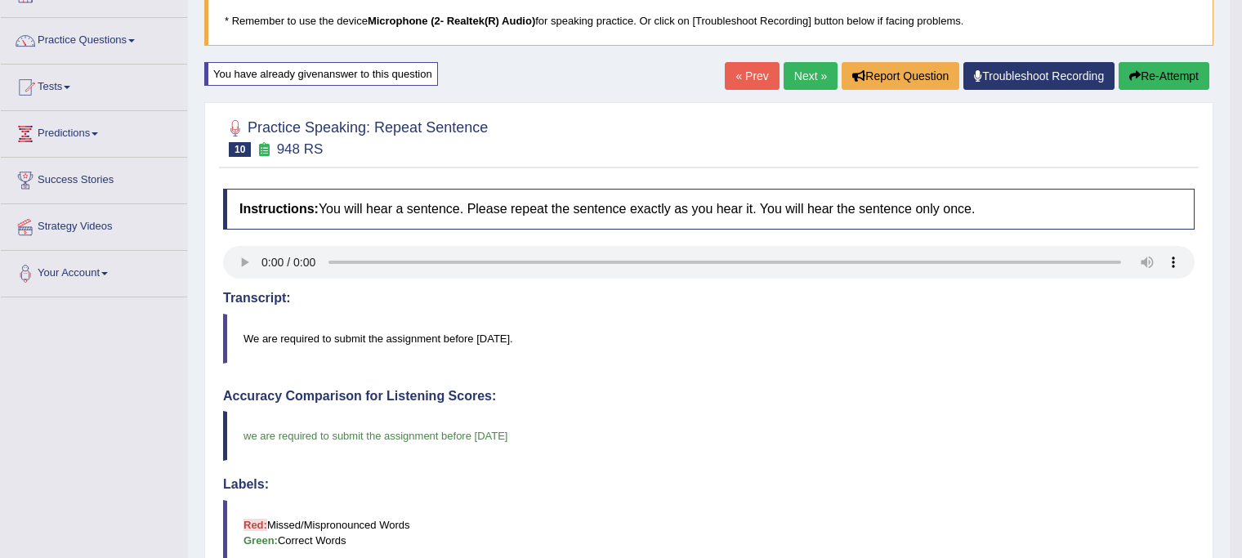
scroll to position [108, 0]
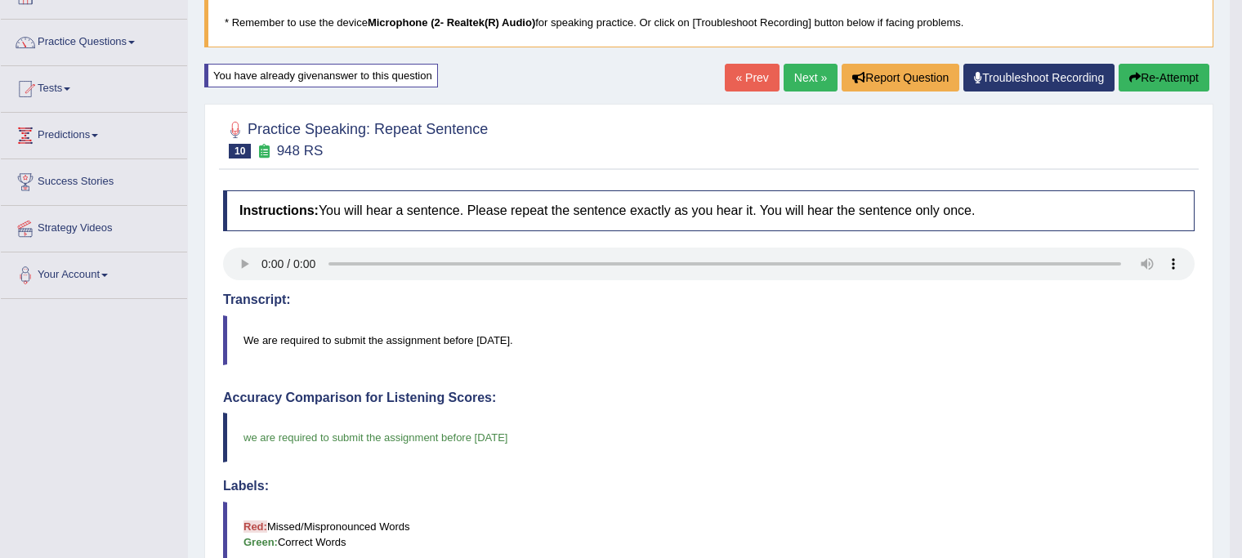
click at [807, 74] on link "Next »" at bounding box center [810, 78] width 54 height 28
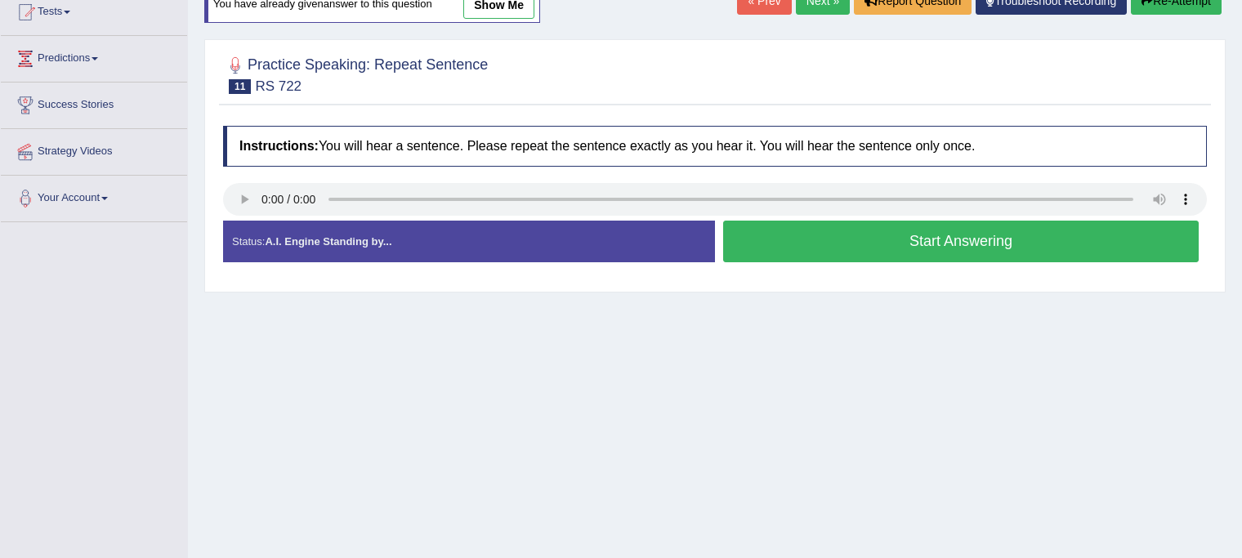
click at [876, 232] on button "Start Answering" at bounding box center [960, 242] width 475 height 42
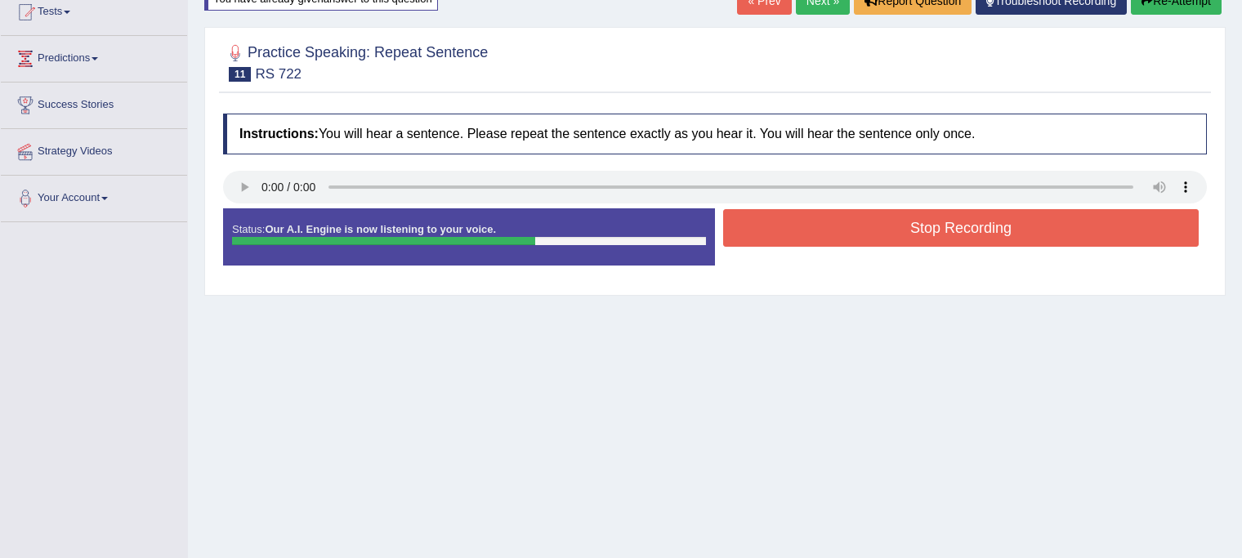
click at [876, 232] on button "Stop Recording" at bounding box center [960, 228] width 475 height 38
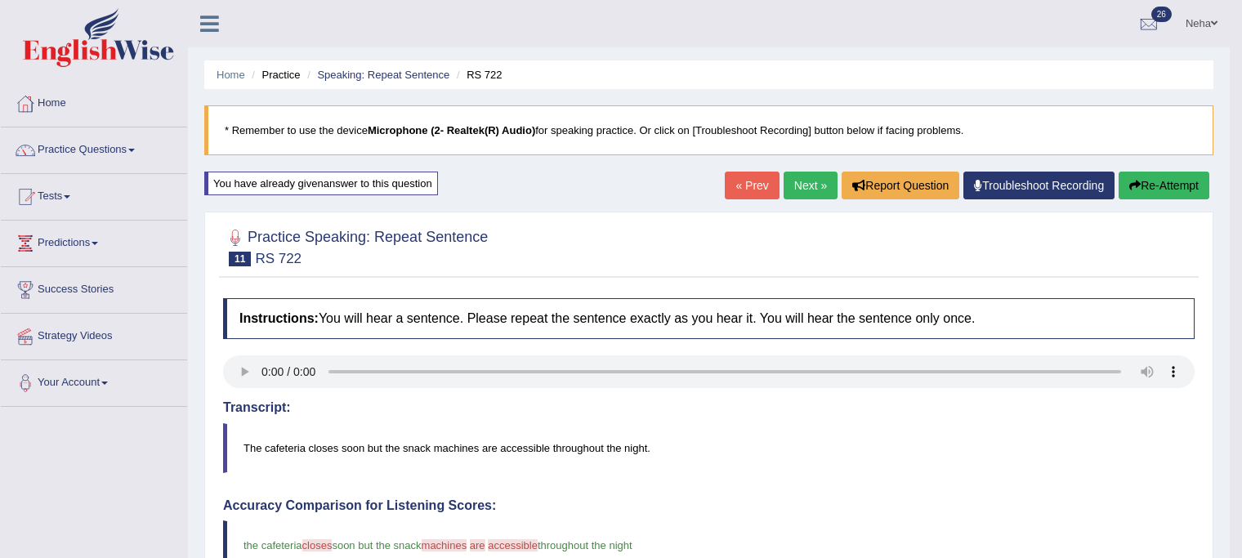
click at [806, 181] on link "Next »" at bounding box center [810, 186] width 54 height 28
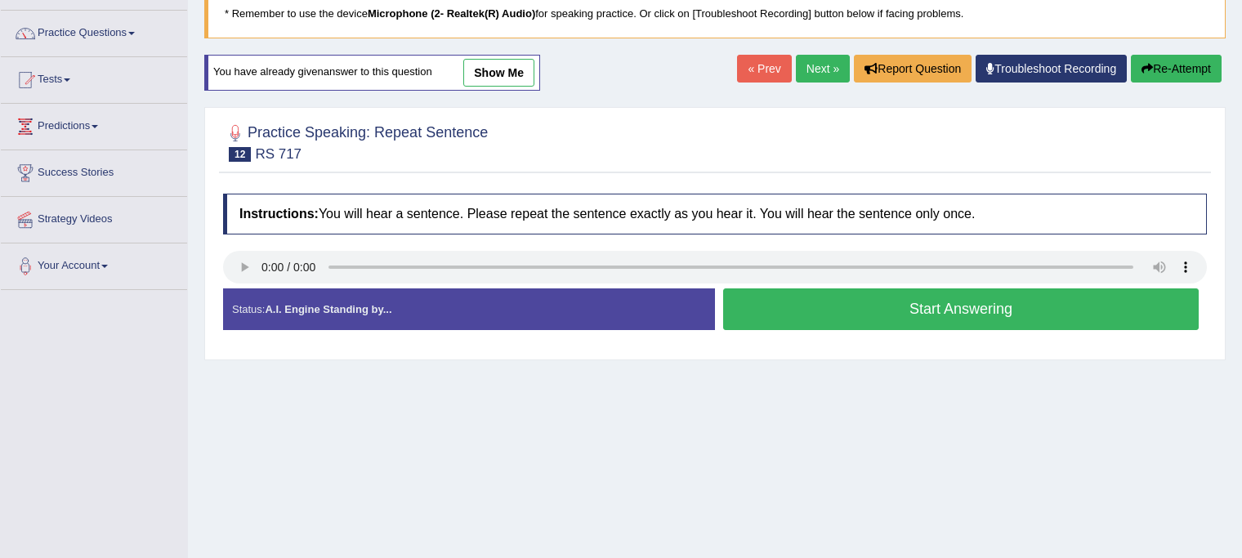
click at [793, 321] on button "Start Answering" at bounding box center [960, 309] width 475 height 42
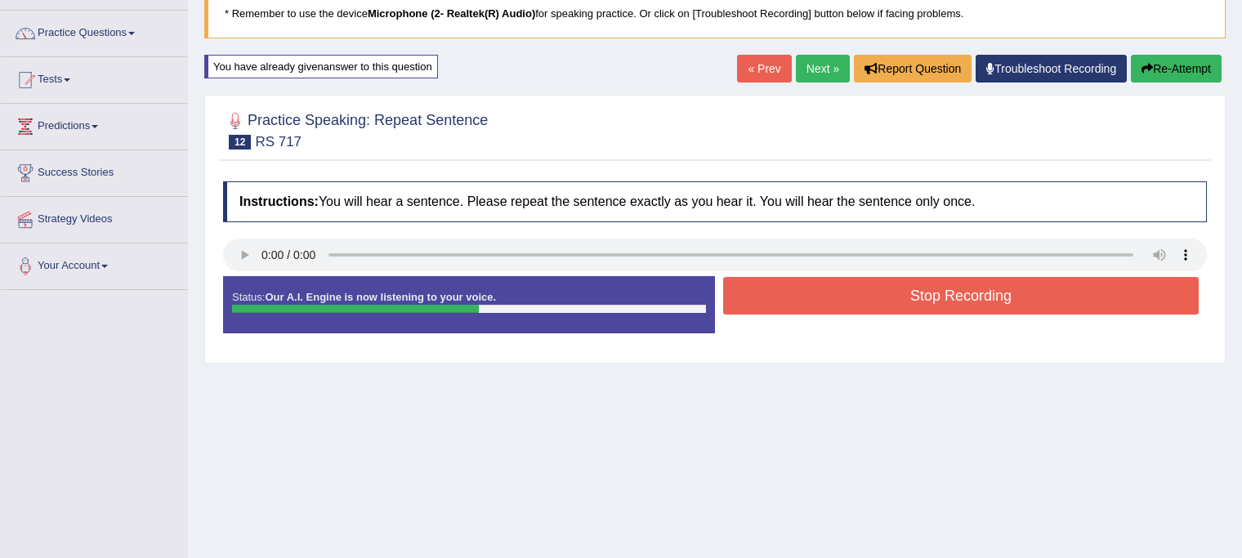
click at [804, 305] on button "Stop Recording" at bounding box center [960, 296] width 475 height 38
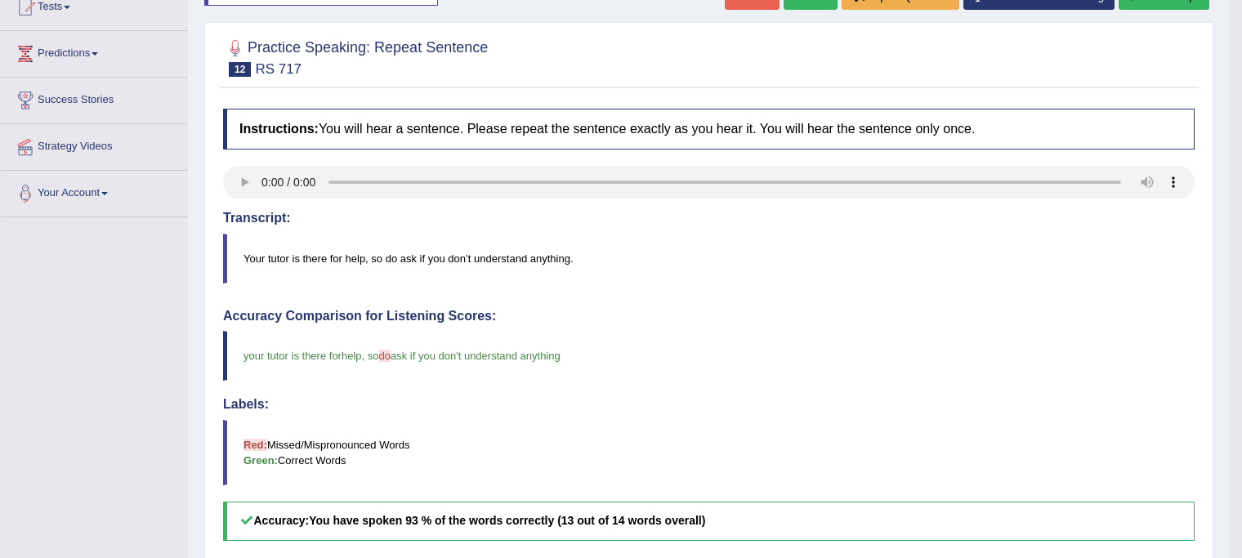
scroll to position [172, 0]
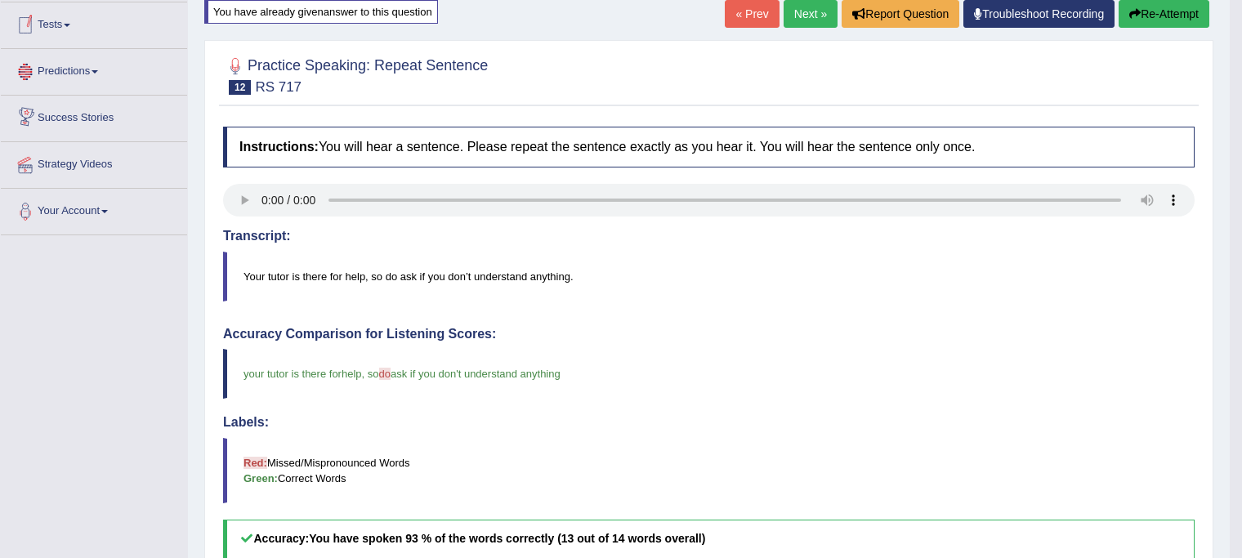
click at [101, 74] on link "Predictions" at bounding box center [94, 69] width 186 height 41
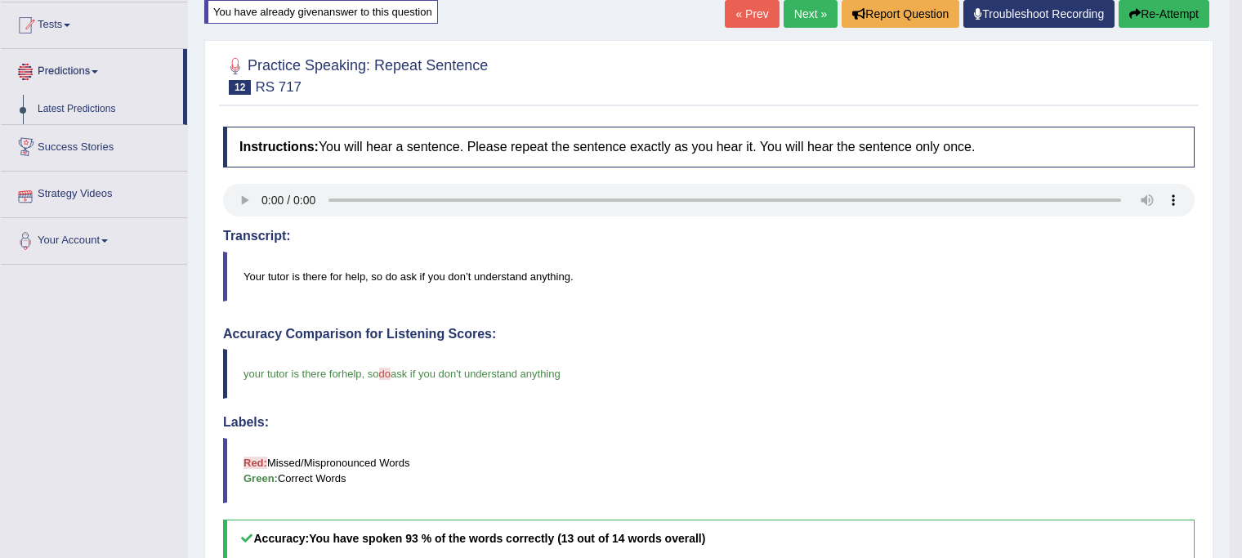
scroll to position [0, 0]
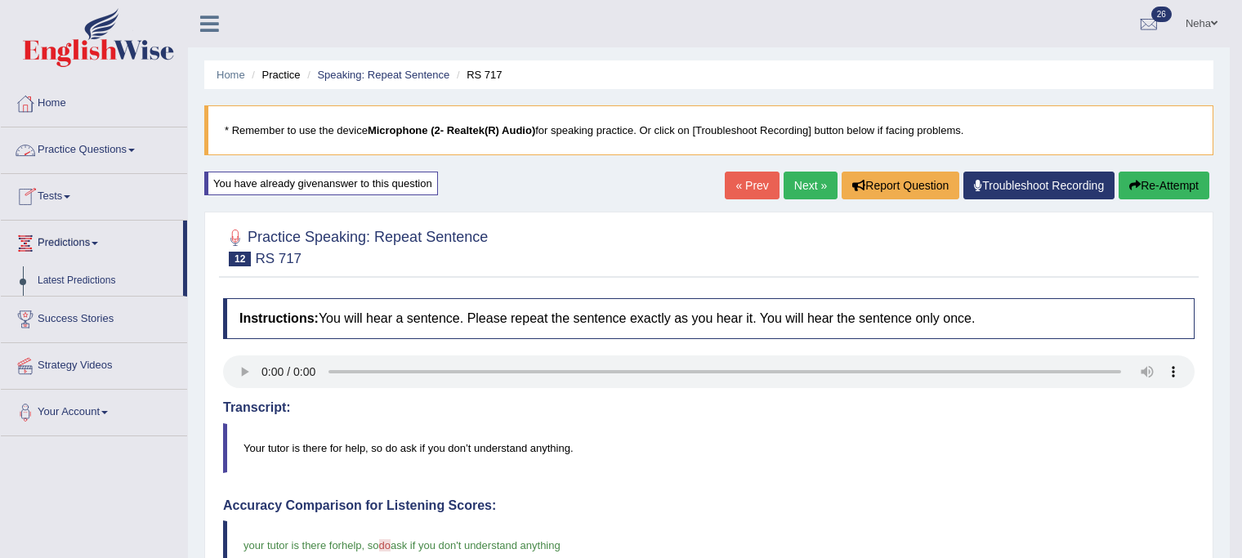
click at [137, 142] on link "Practice Questions" at bounding box center [94, 147] width 186 height 41
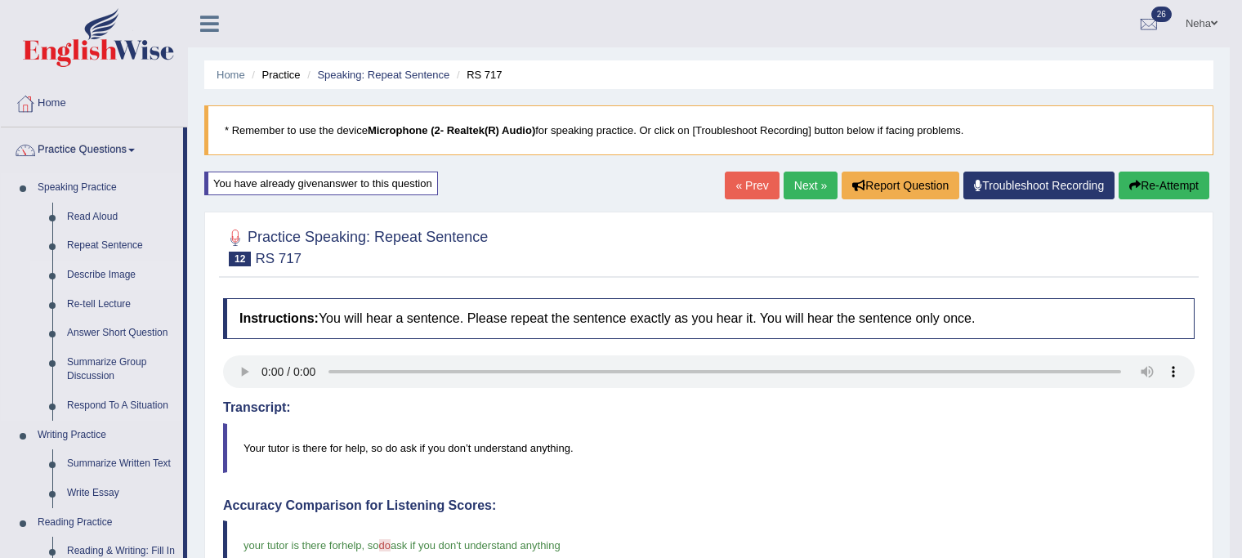
click at [76, 272] on link "Describe Image" at bounding box center [121, 275] width 123 height 29
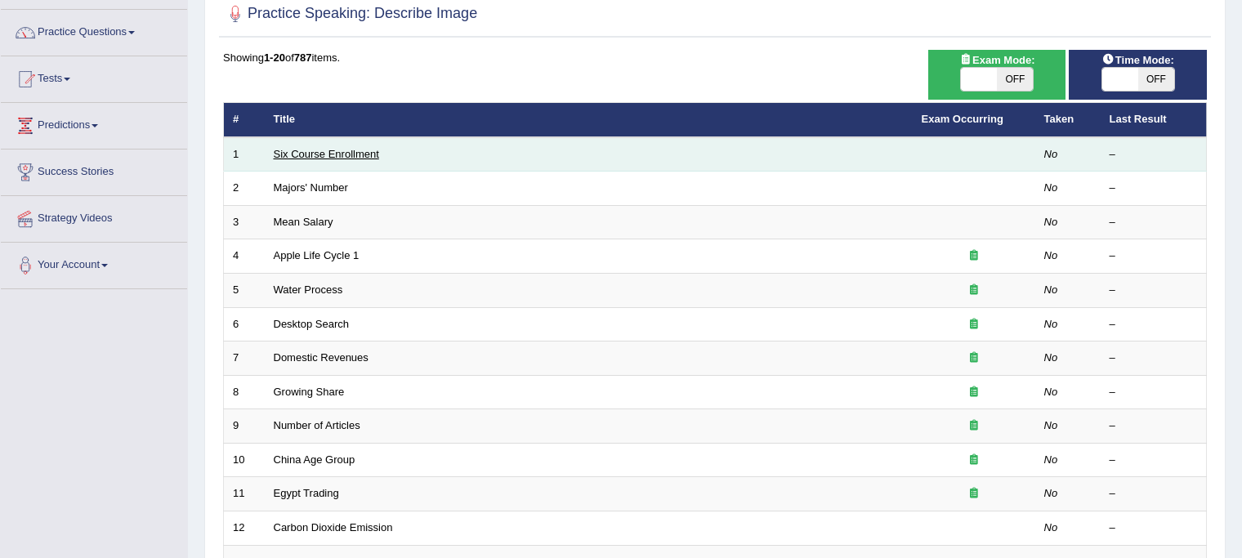
click at [344, 151] on link "Six Course Enrollment" at bounding box center [326, 154] width 105 height 12
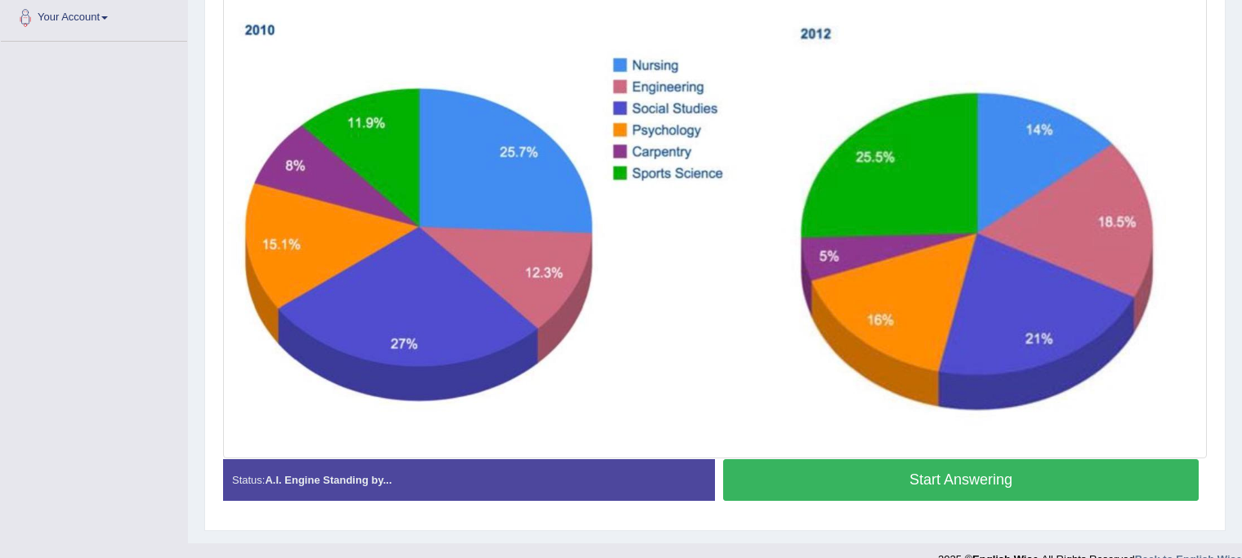
scroll to position [363, 0]
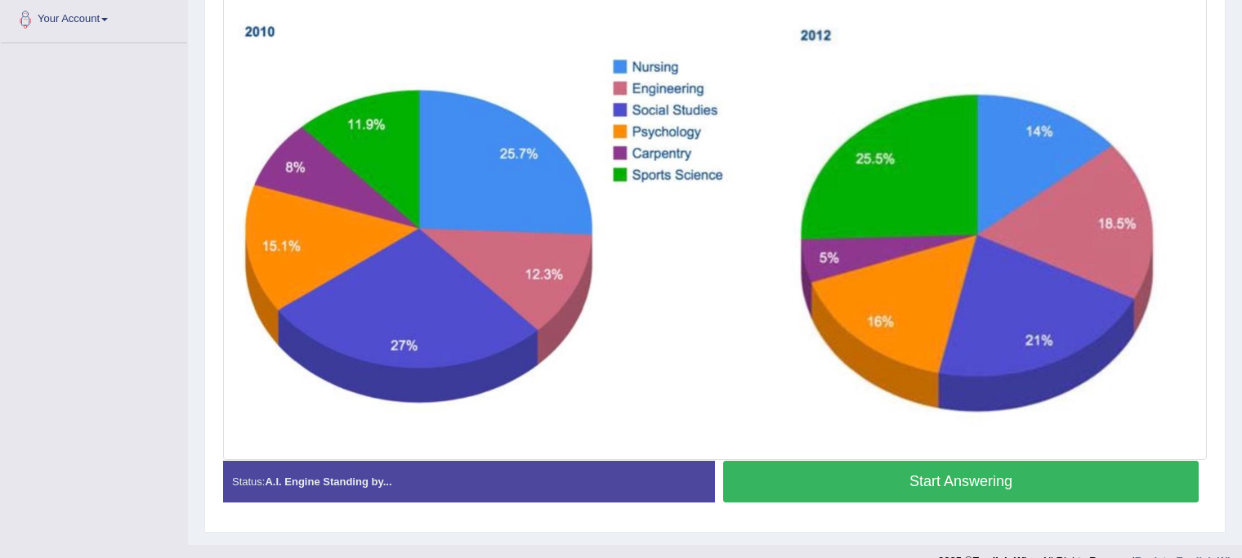
click at [800, 475] on button "Start Answering" at bounding box center [960, 482] width 475 height 42
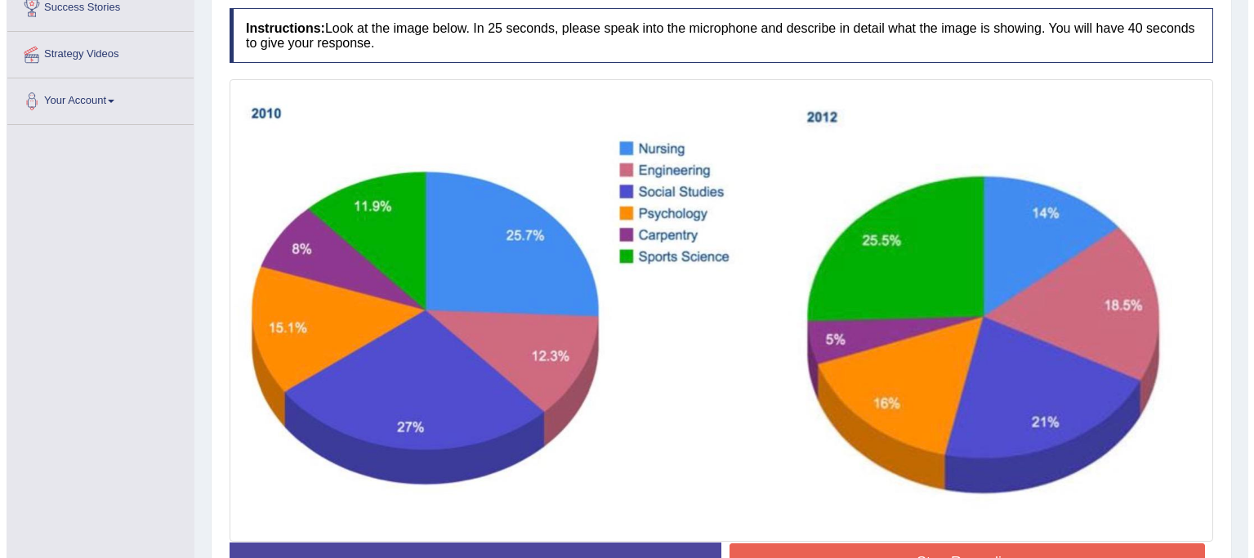
scroll to position [386, 0]
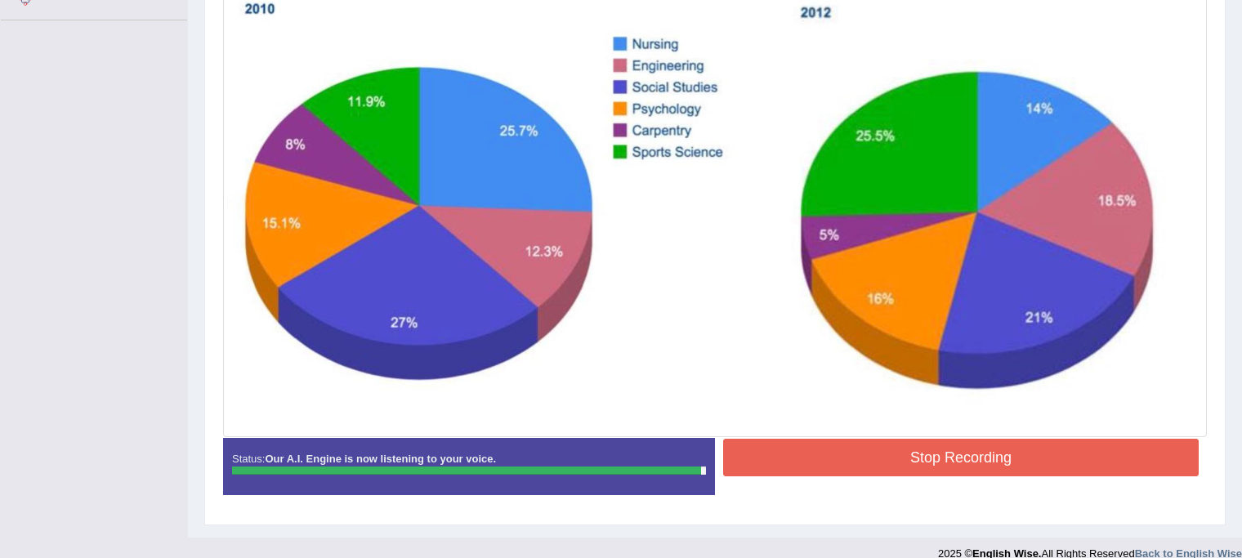
click at [813, 454] on button "Stop Recording" at bounding box center [960, 458] width 475 height 38
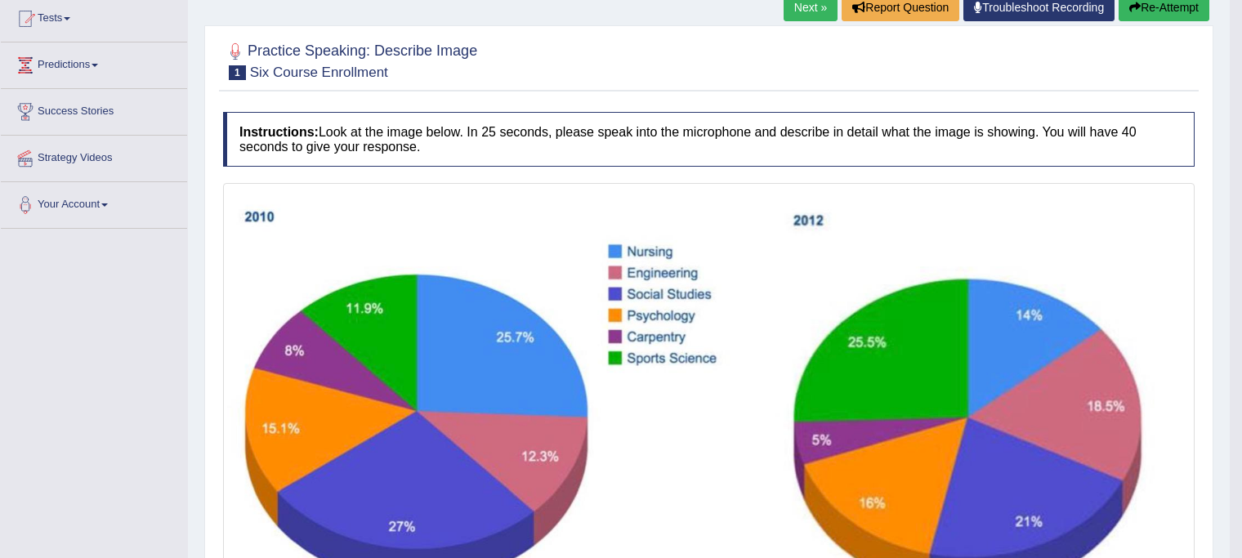
scroll to position [176, 0]
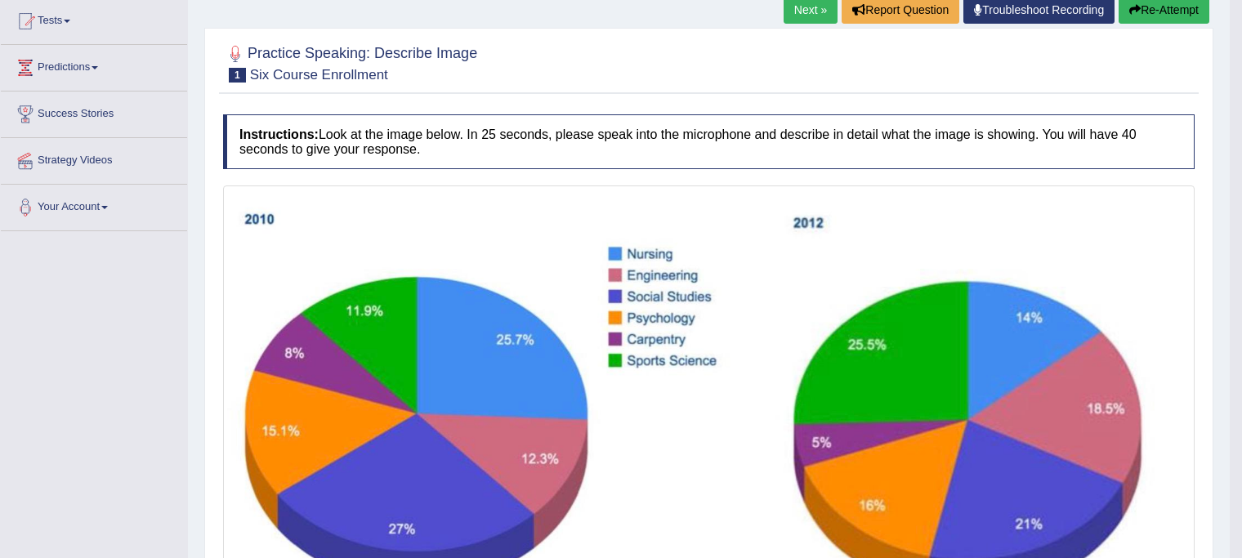
click at [1143, 10] on button "Re-Attempt" at bounding box center [1163, 10] width 91 height 28
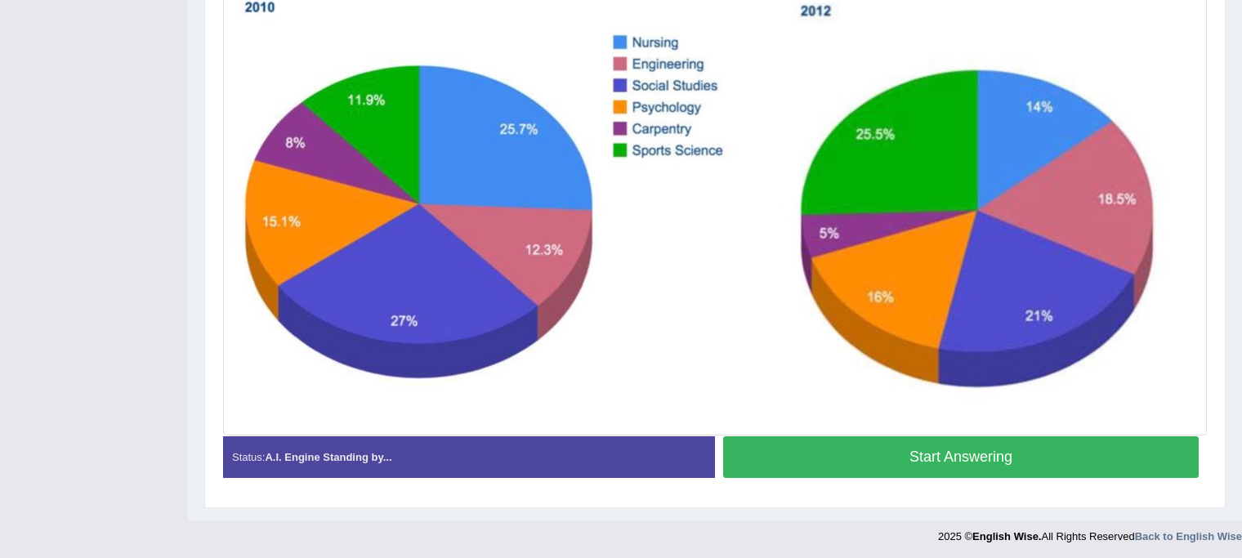
scroll to position [408, 0]
click at [840, 458] on button "Start Answering" at bounding box center [960, 457] width 475 height 42
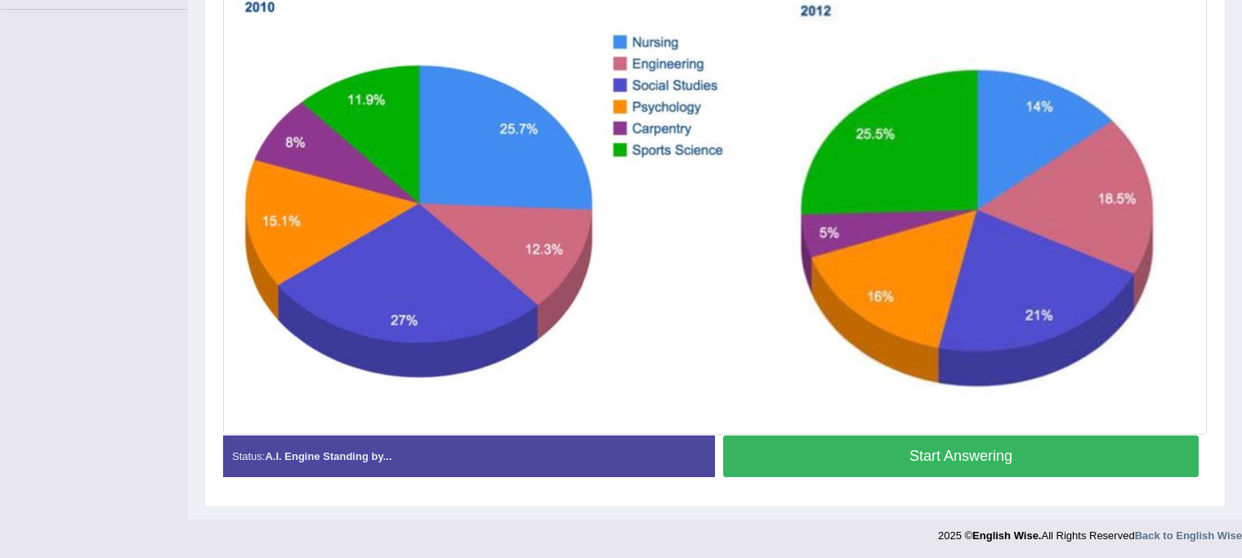
click at [808, 448] on button "Start Answering" at bounding box center [960, 456] width 475 height 42
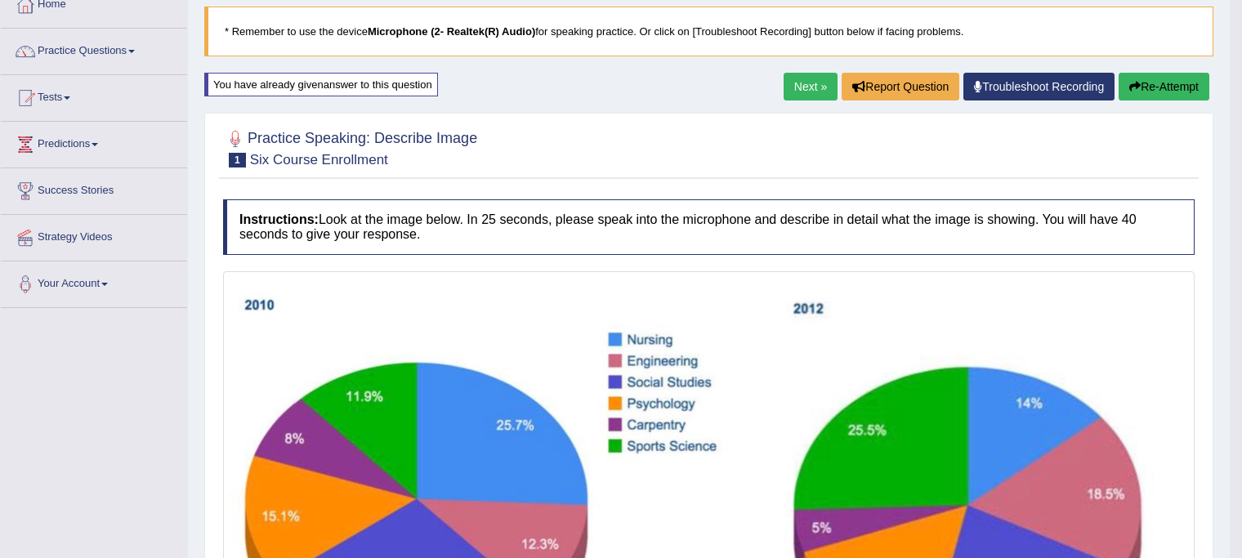
scroll to position [98, 0]
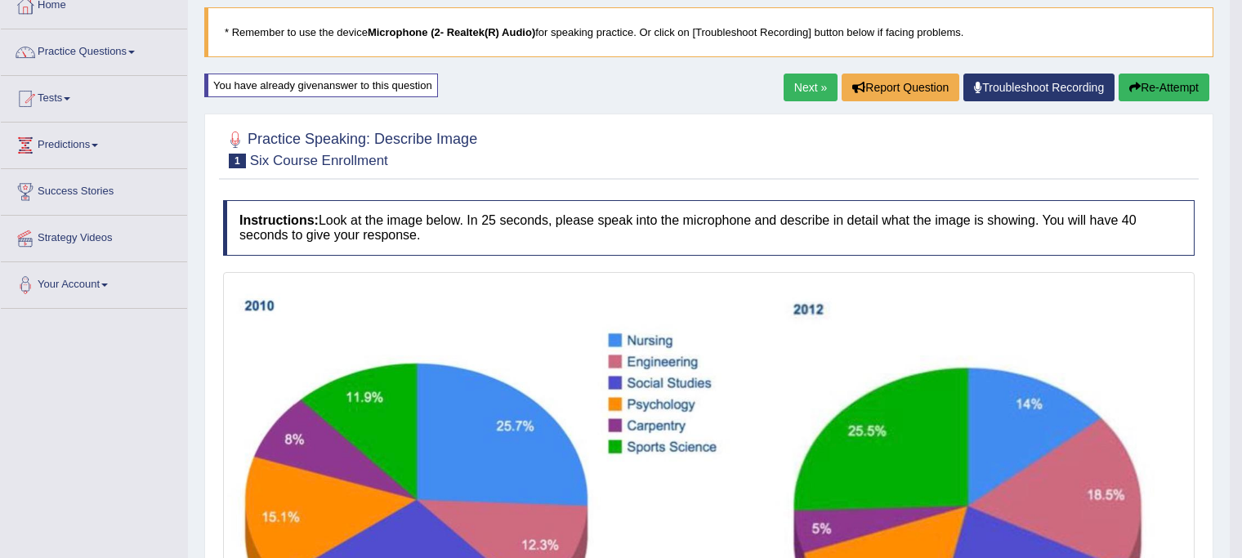
click at [807, 87] on link "Next »" at bounding box center [810, 88] width 54 height 28
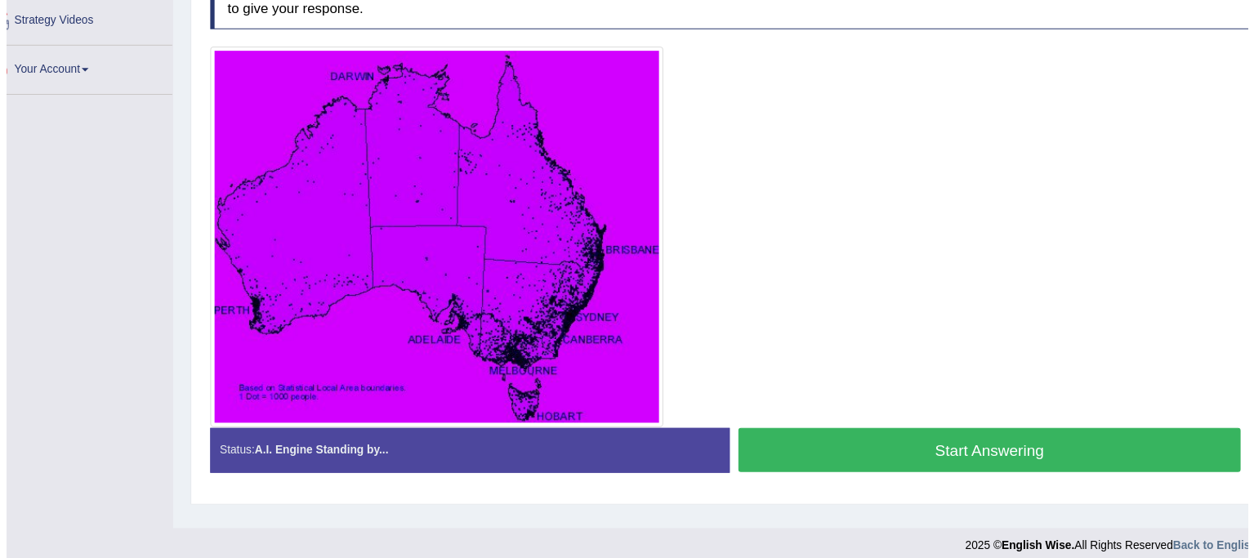
scroll to position [300, 0]
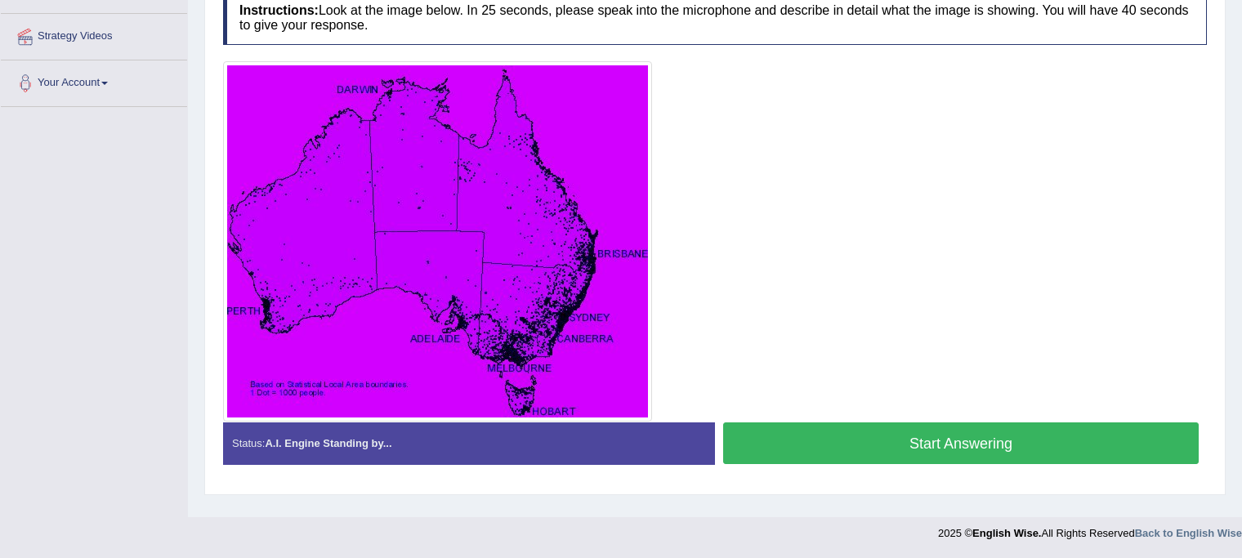
click at [771, 441] on button "Start Answering" at bounding box center [960, 443] width 475 height 42
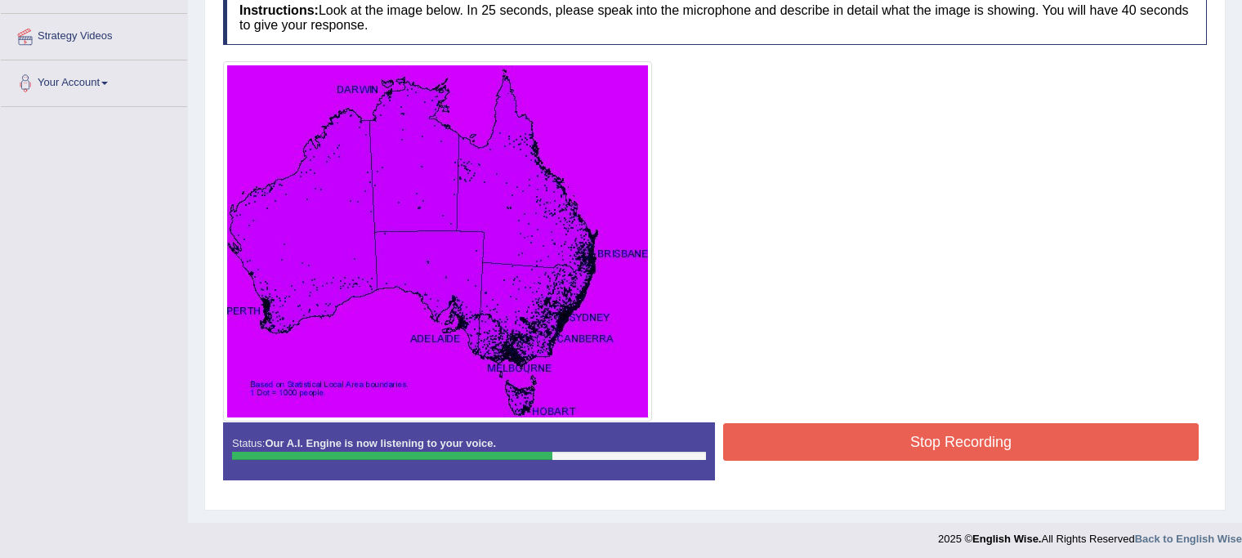
click at [779, 430] on button "Stop Recording" at bounding box center [960, 442] width 475 height 38
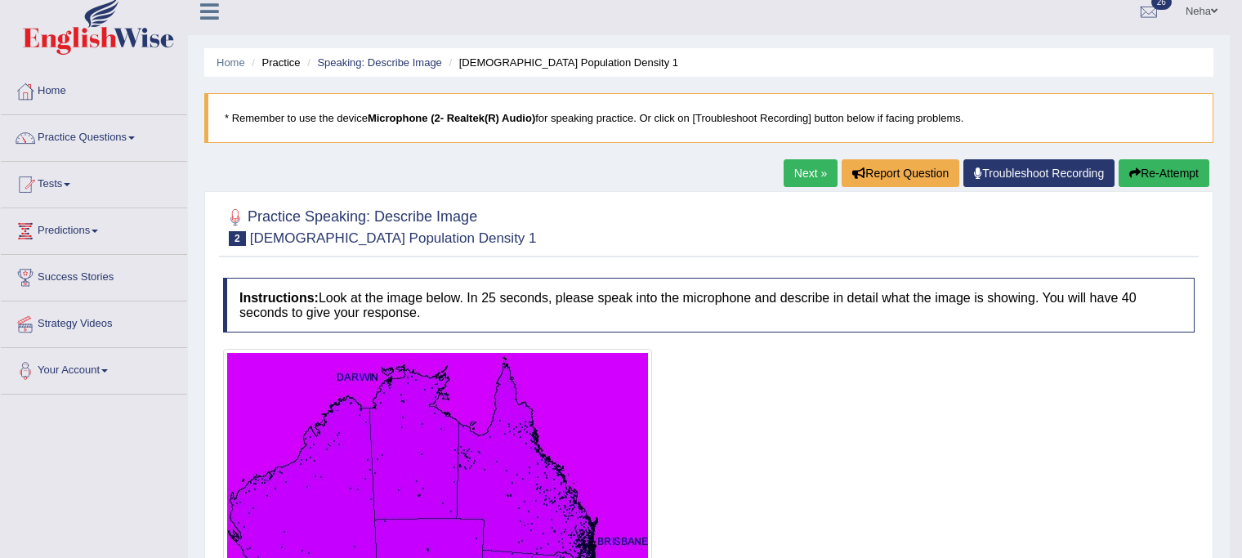
scroll to position [0, 0]
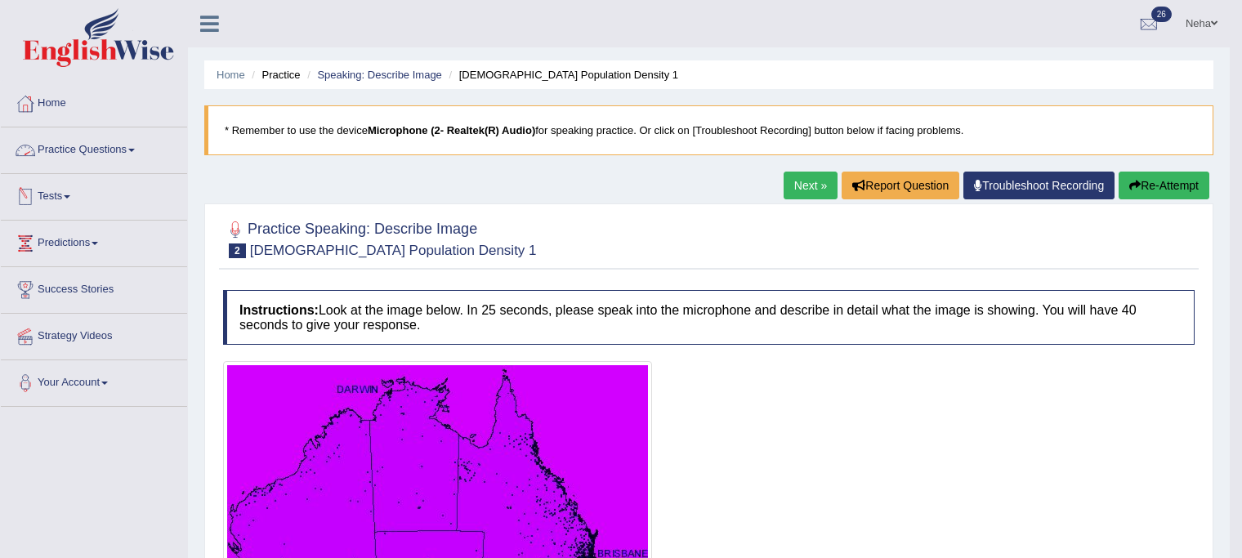
click at [136, 152] on link "Practice Questions" at bounding box center [94, 147] width 186 height 41
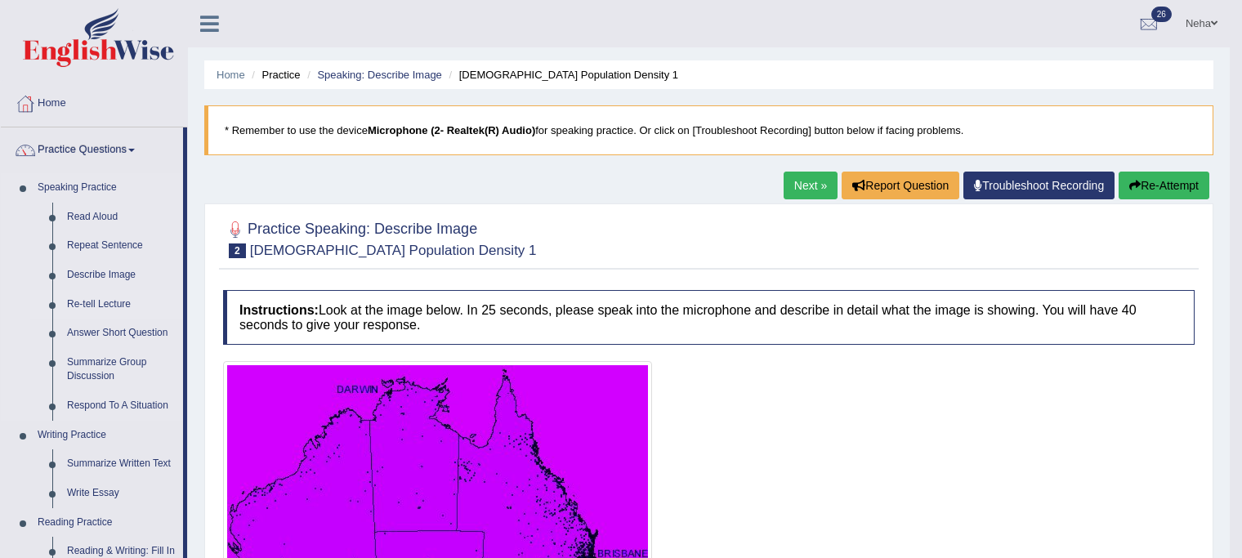
click at [103, 295] on link "Re-tell Lecture" at bounding box center [121, 304] width 123 height 29
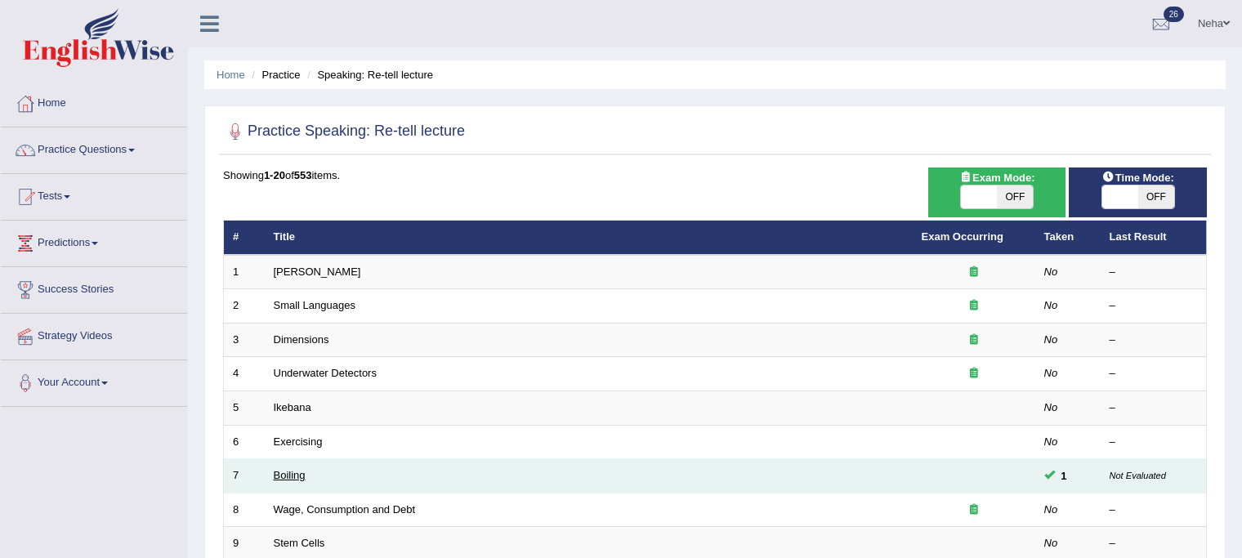
click at [284, 471] on link "Boiling" at bounding box center [290, 475] width 32 height 12
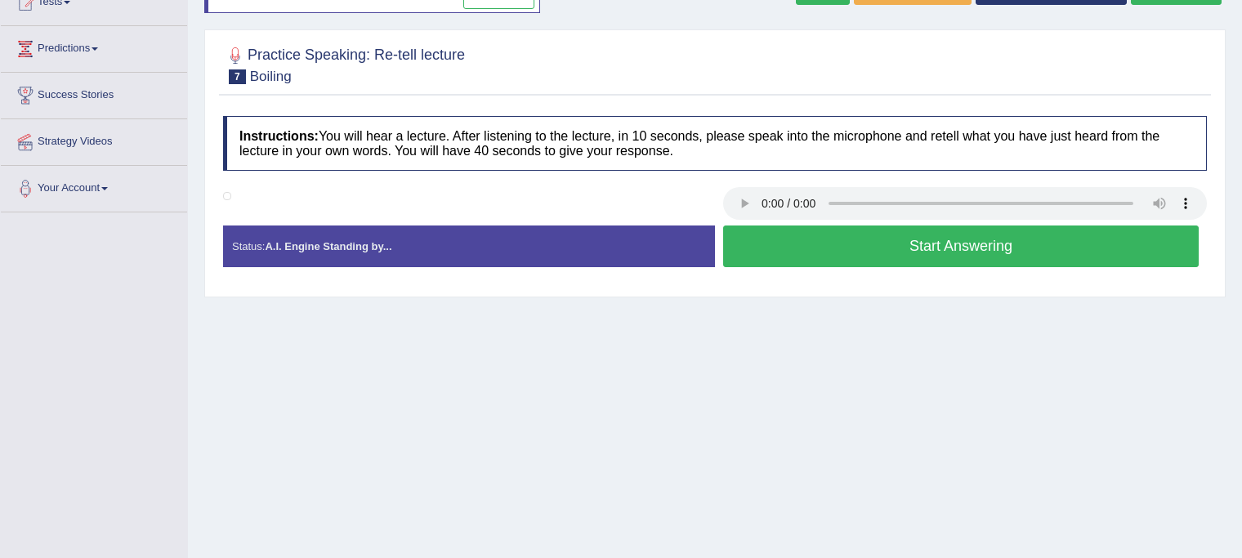
scroll to position [196, 0]
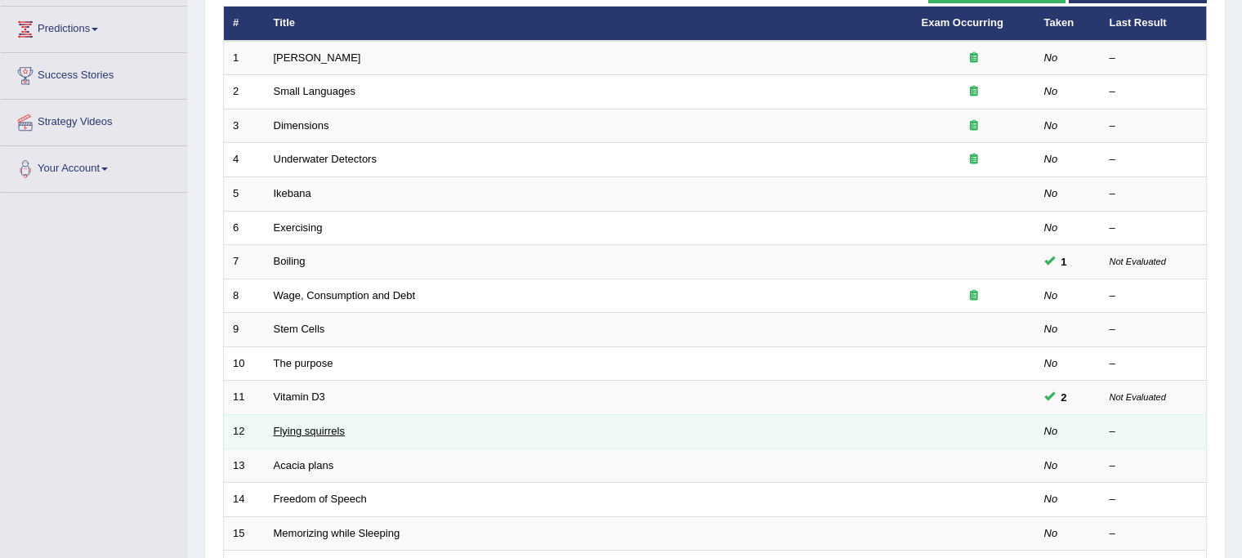
click at [310, 429] on link "Flying squirrels" at bounding box center [309, 431] width 71 height 12
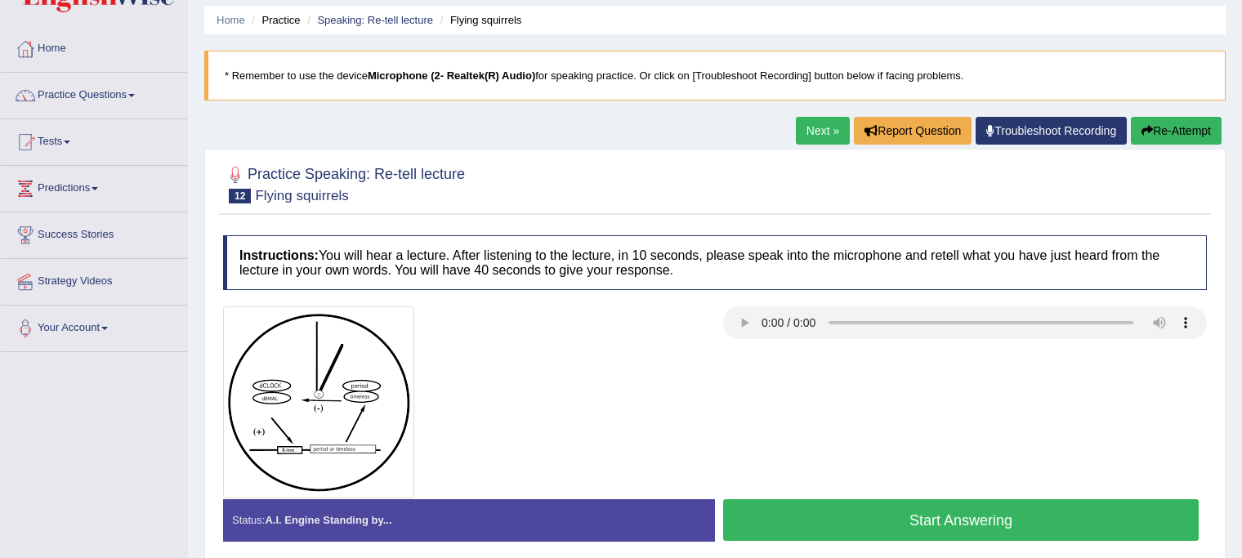
scroll to position [54, 0]
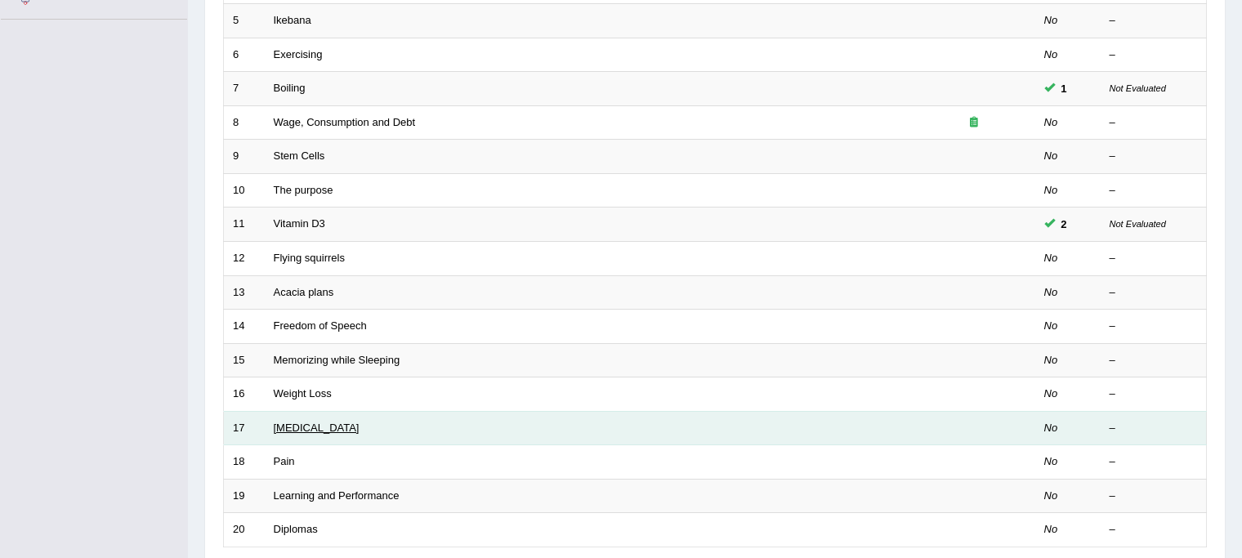
click at [315, 421] on link "Poor Posture" at bounding box center [317, 427] width 86 height 12
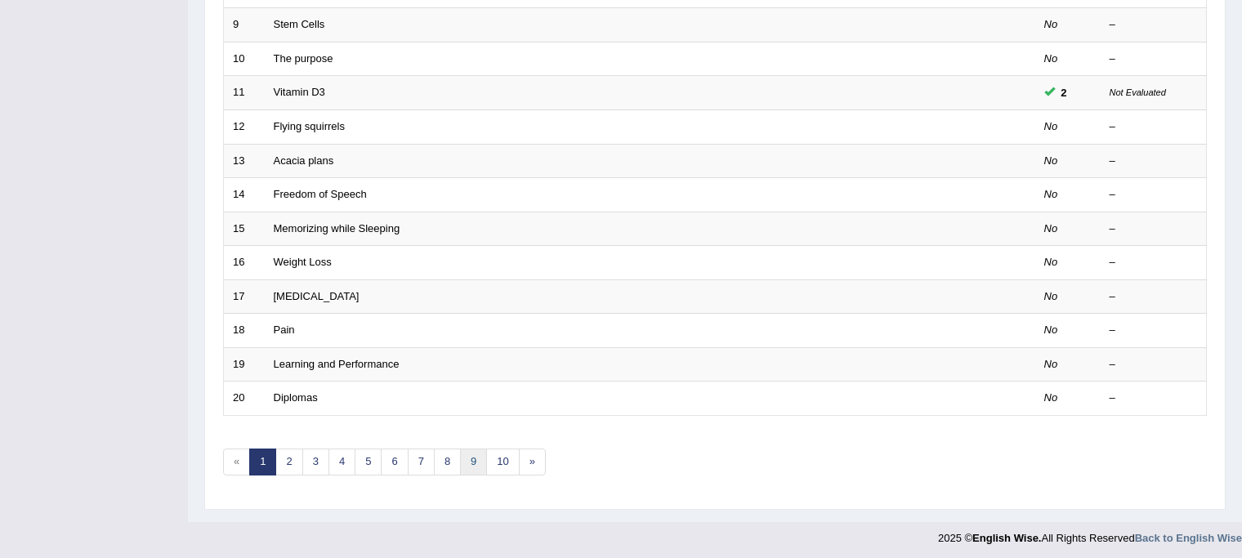
click at [470, 458] on link "9" at bounding box center [473, 461] width 27 height 27
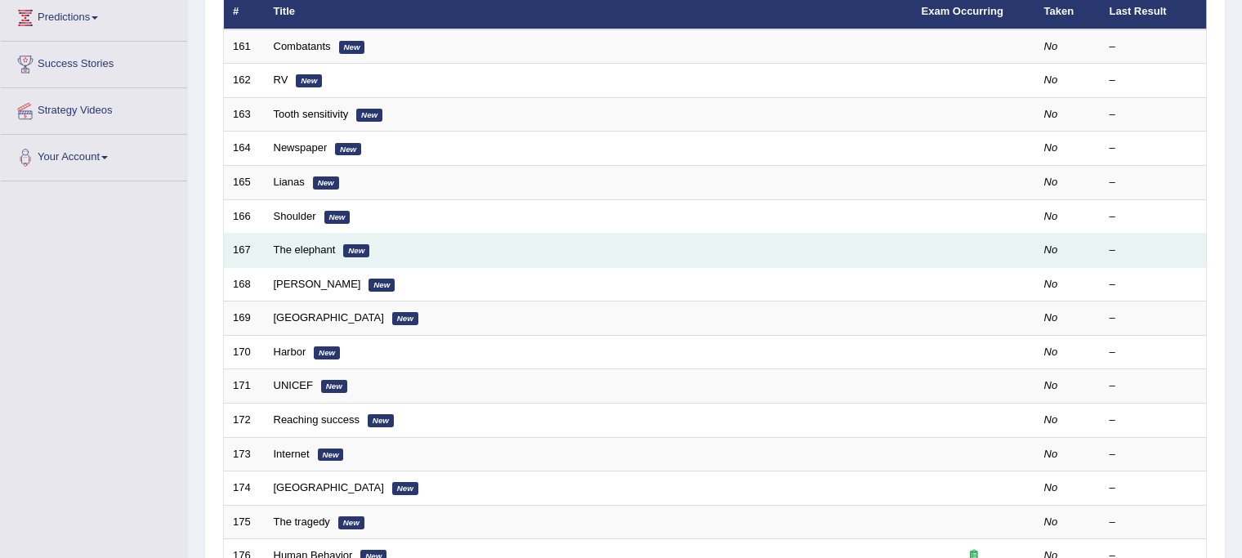
scroll to position [234, 0]
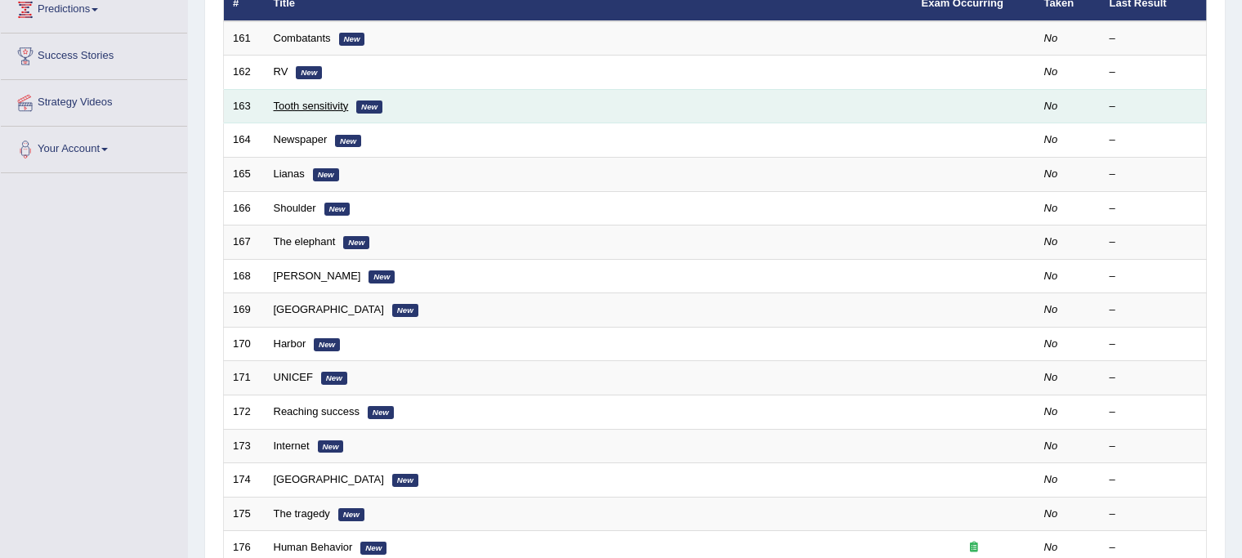
click at [337, 100] on link "Tooth sensitivity" at bounding box center [311, 106] width 75 height 12
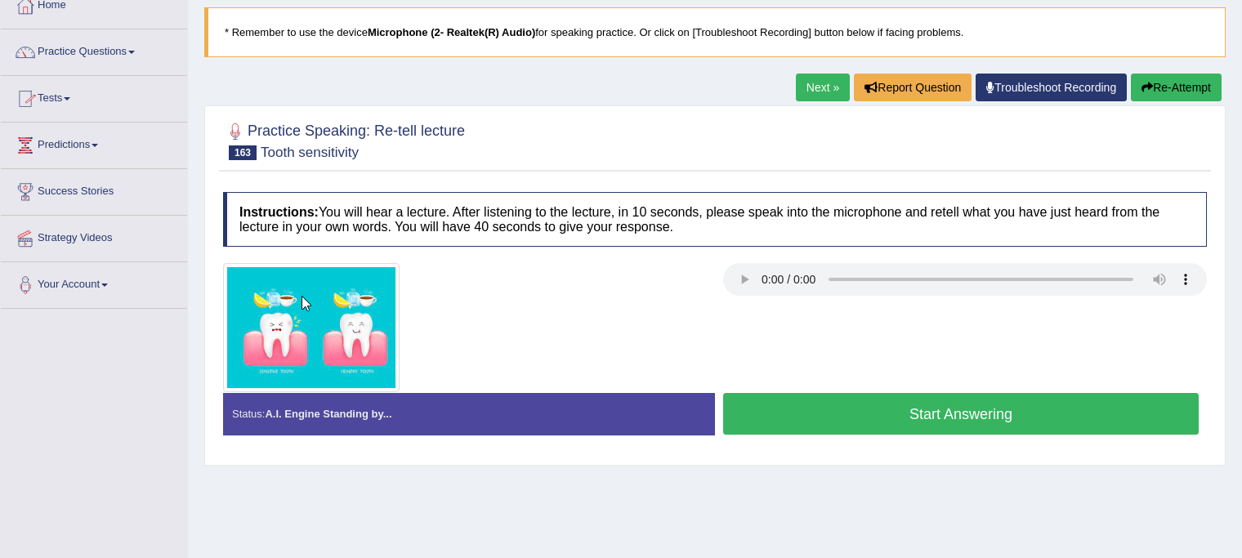
click at [812, 86] on link "Next »" at bounding box center [823, 88] width 54 height 28
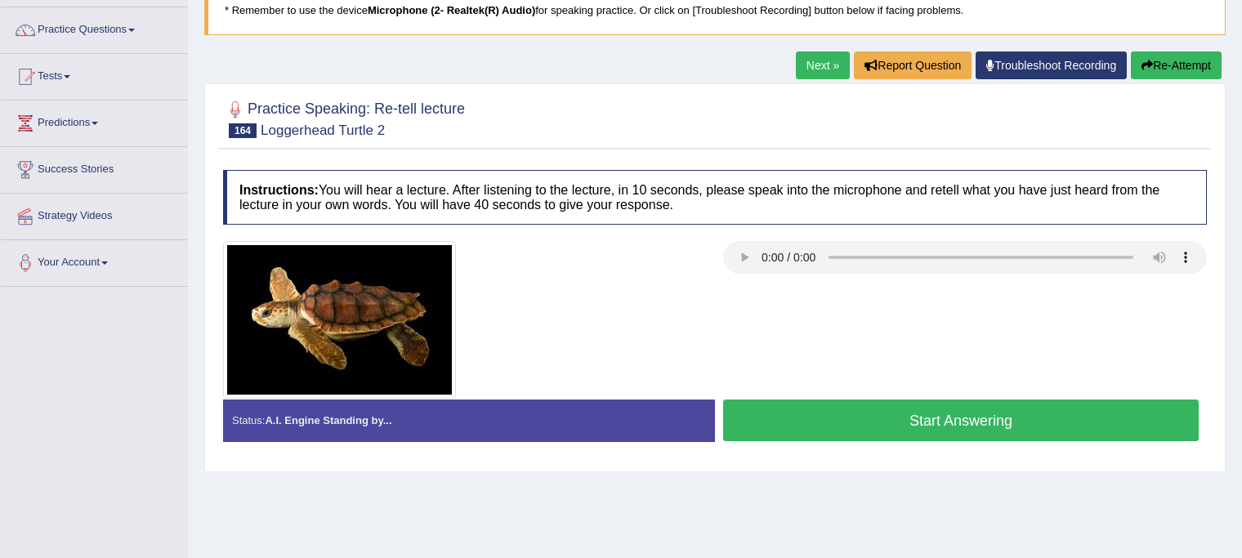
scroll to position [124, 0]
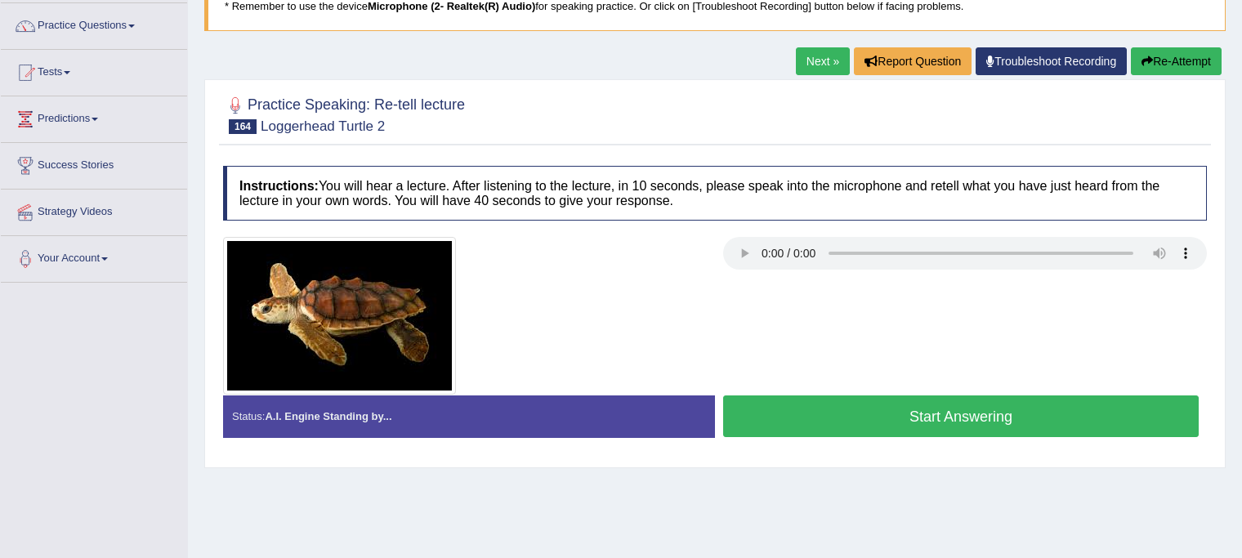
click at [755, 273] on div at bounding box center [715, 316] width 1000 height 158
click at [849, 423] on button "Start Answering" at bounding box center [960, 416] width 475 height 42
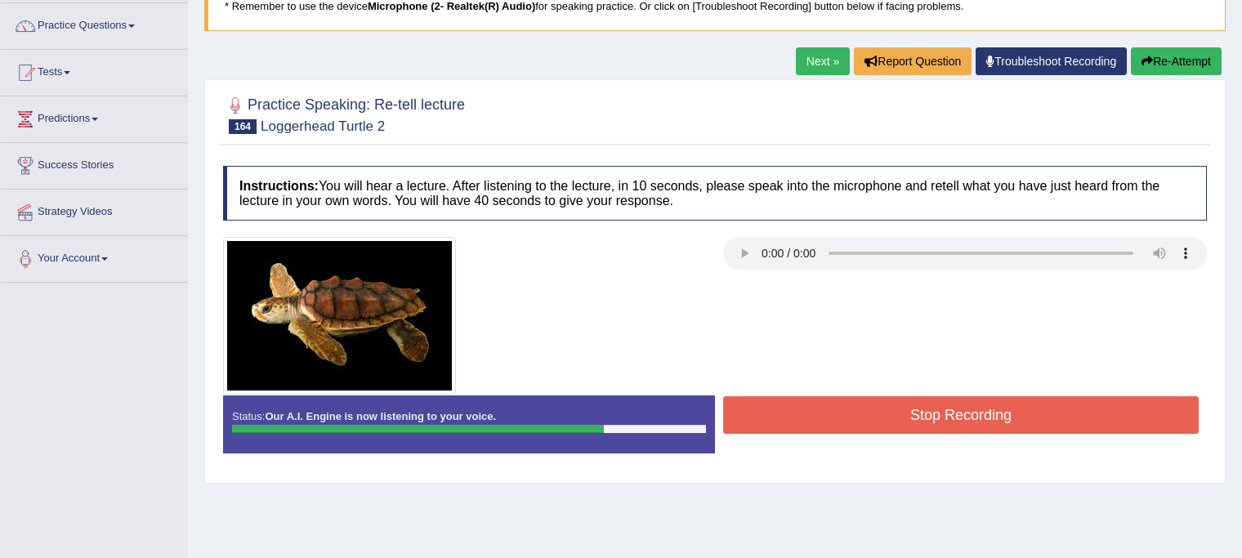
click at [849, 423] on button "Stop Recording" at bounding box center [960, 415] width 475 height 38
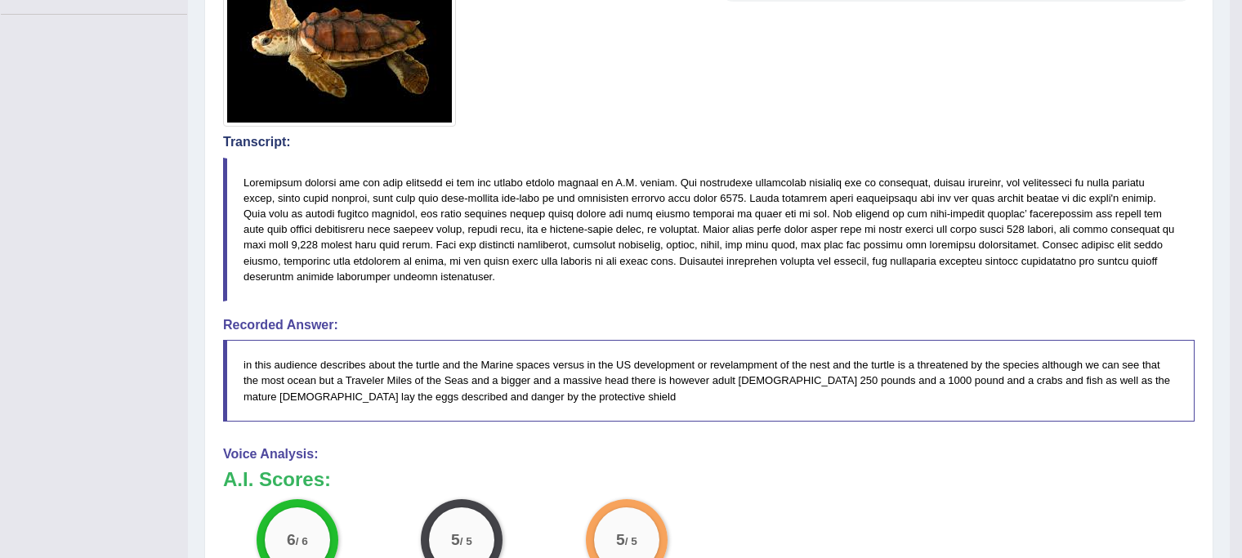
click at [872, 483] on h3 "A.I. Scores:" at bounding box center [708, 479] width 971 height 21
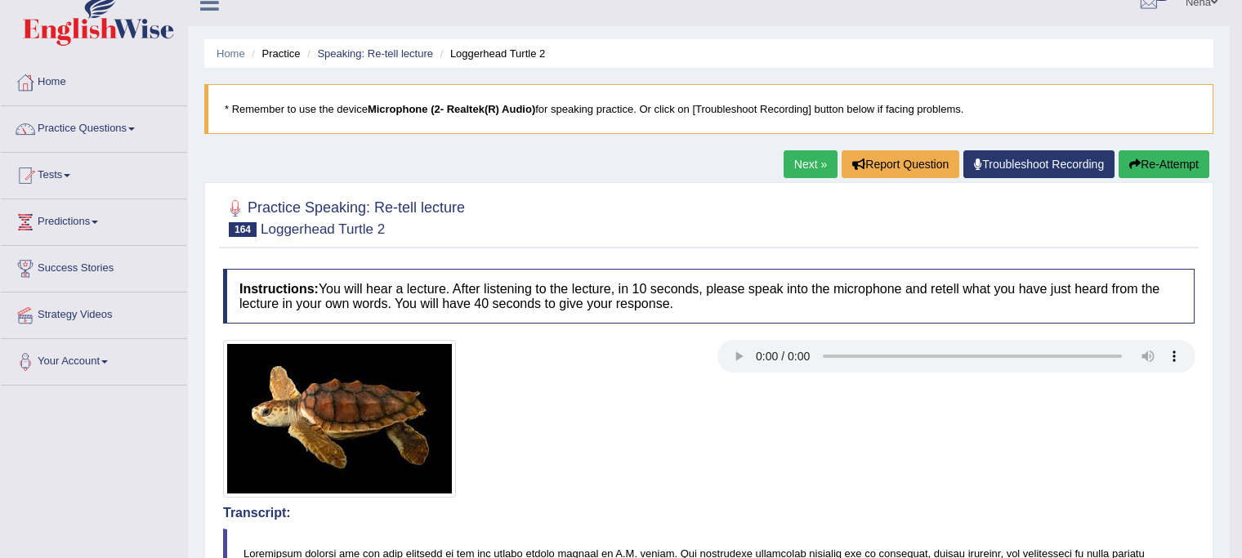
scroll to position [0, 0]
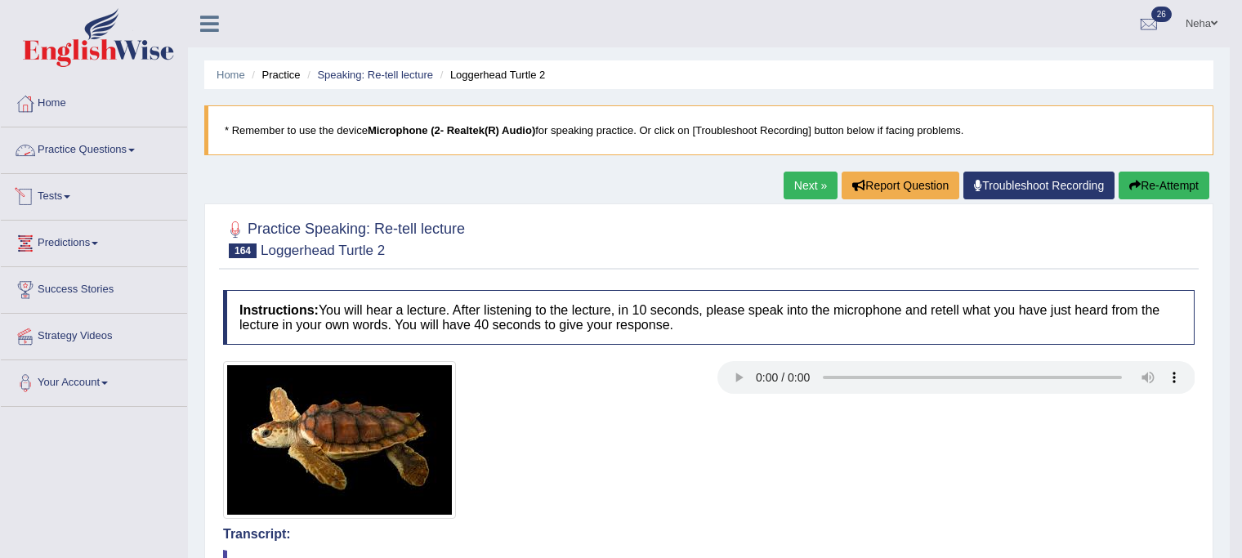
click at [134, 155] on link "Practice Questions" at bounding box center [94, 147] width 186 height 41
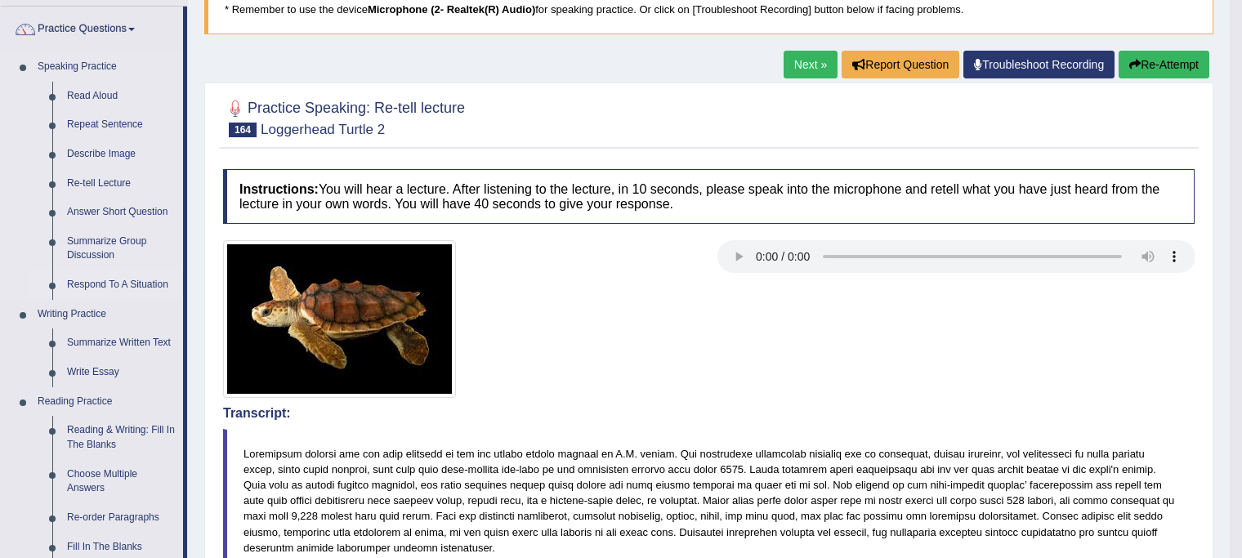
scroll to position [124, 0]
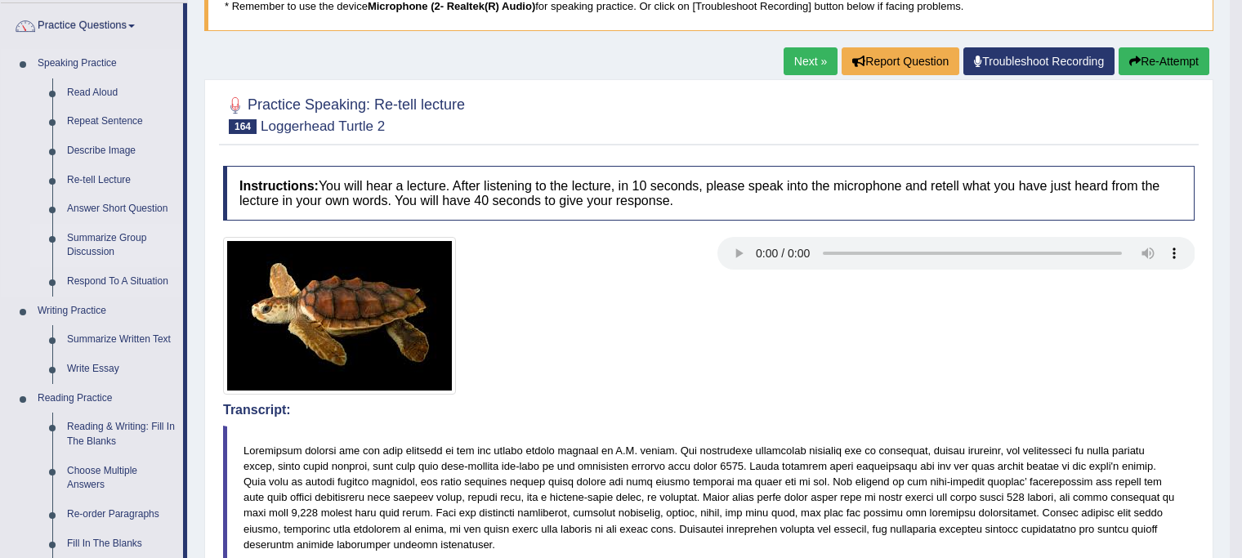
click at [100, 252] on link "Summarize Group Discussion" at bounding box center [121, 245] width 123 height 43
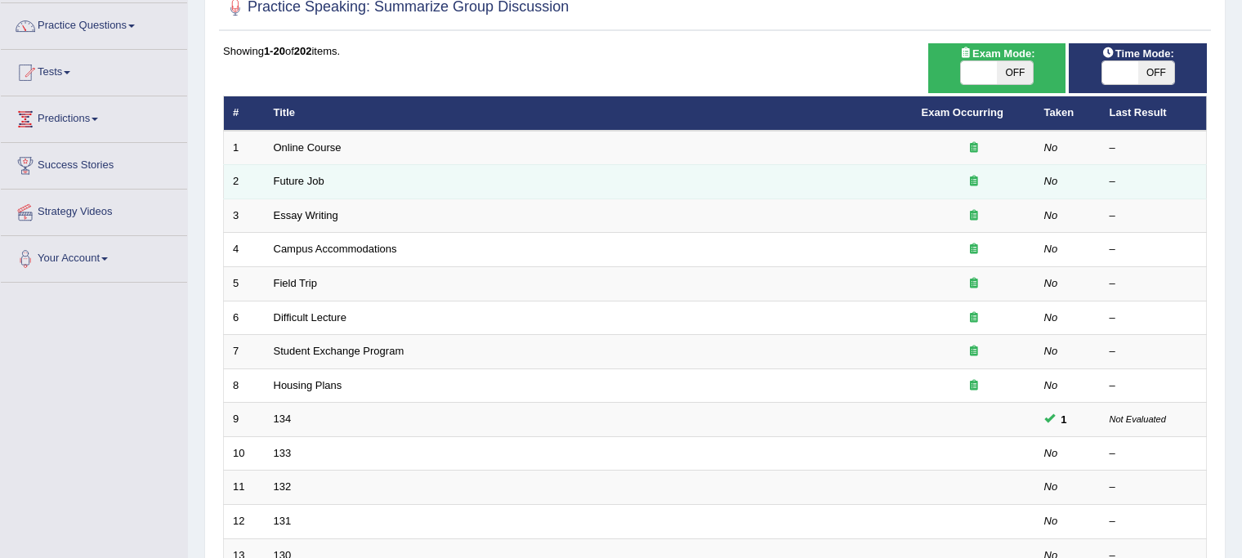
click at [286, 187] on td "Future Job" at bounding box center [589, 182] width 648 height 34
click at [302, 175] on link "Future Job" at bounding box center [299, 181] width 51 height 12
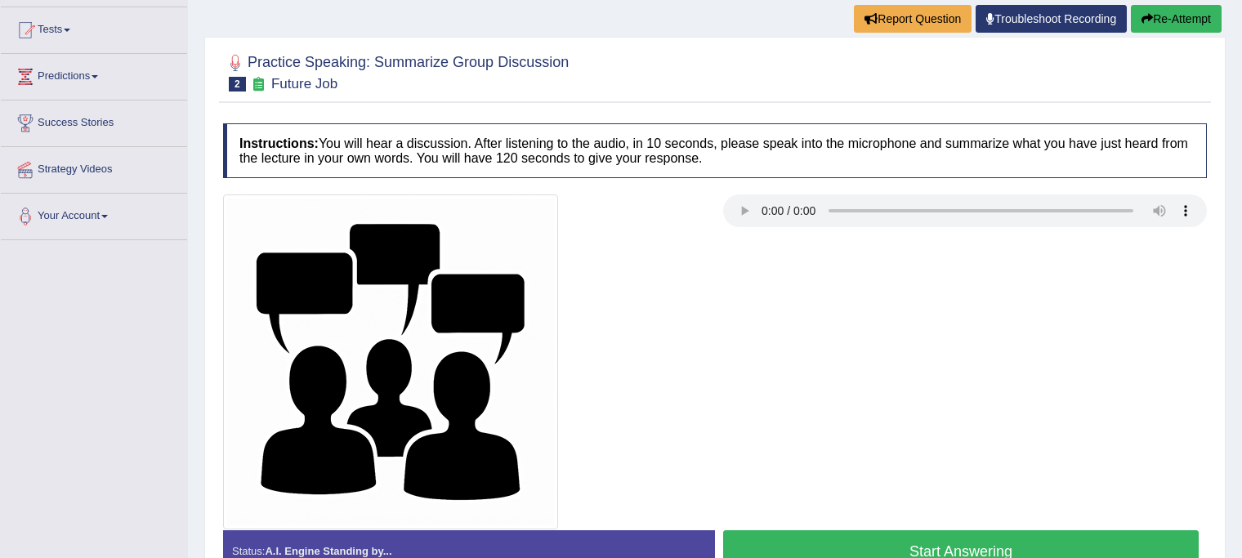
click at [639, 375] on div at bounding box center [465, 361] width 500 height 335
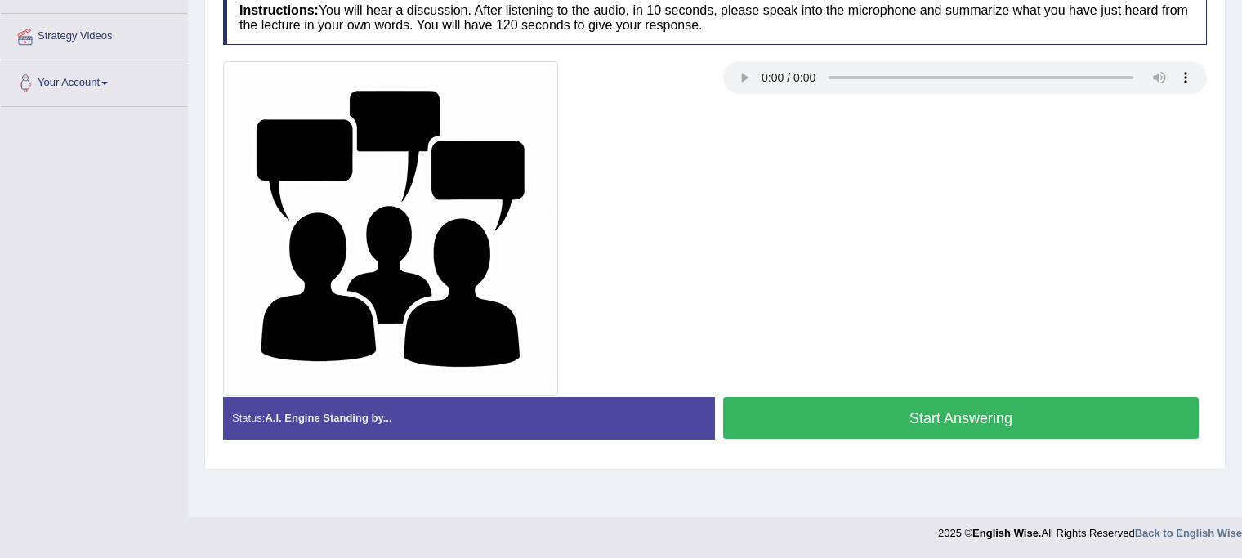
click at [777, 415] on button "Start Answering" at bounding box center [960, 418] width 475 height 42
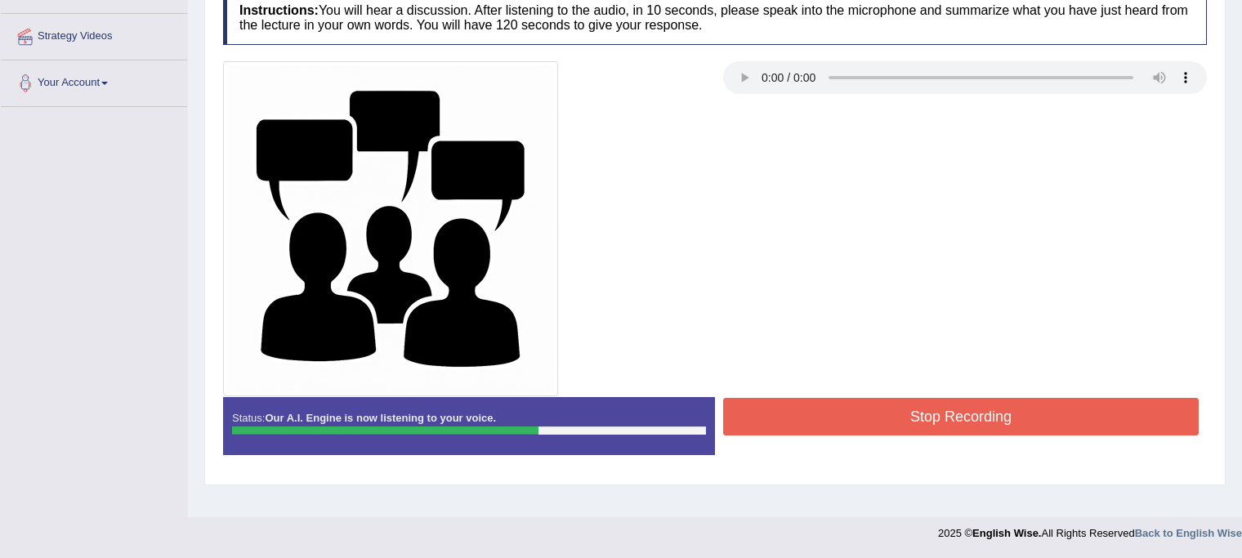
click at [964, 421] on button "Stop Recording" at bounding box center [960, 417] width 475 height 38
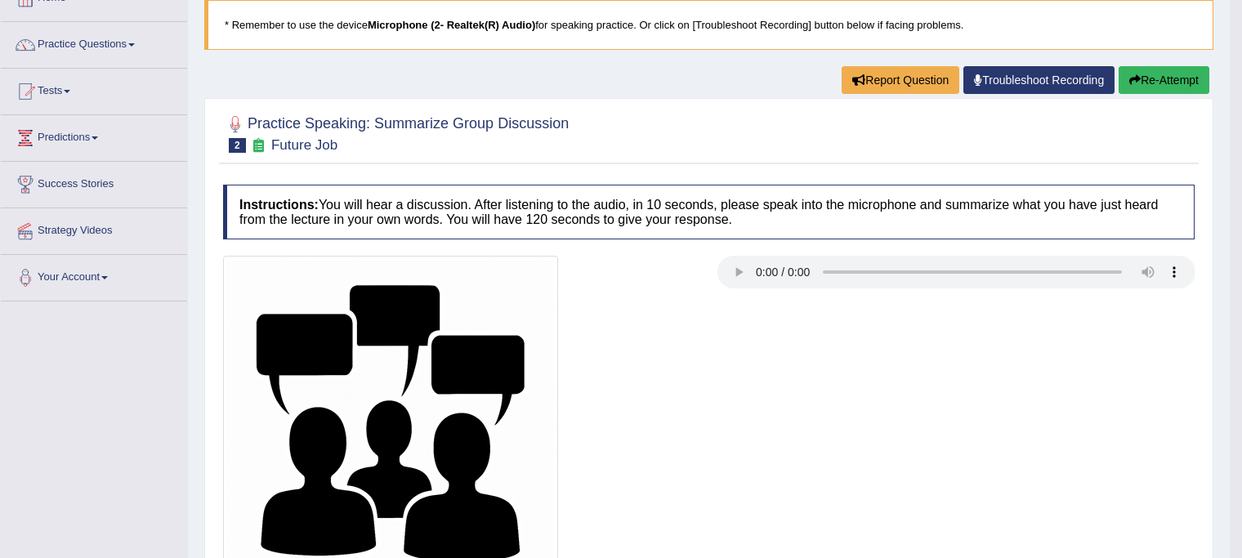
scroll to position [0, 0]
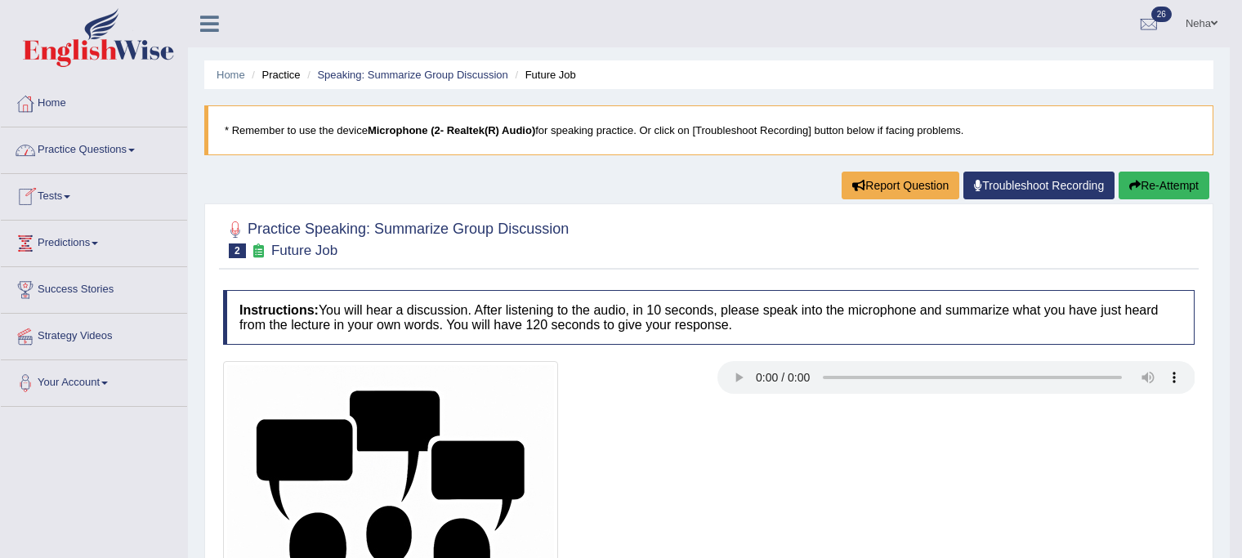
click at [131, 149] on link "Practice Questions" at bounding box center [94, 147] width 186 height 41
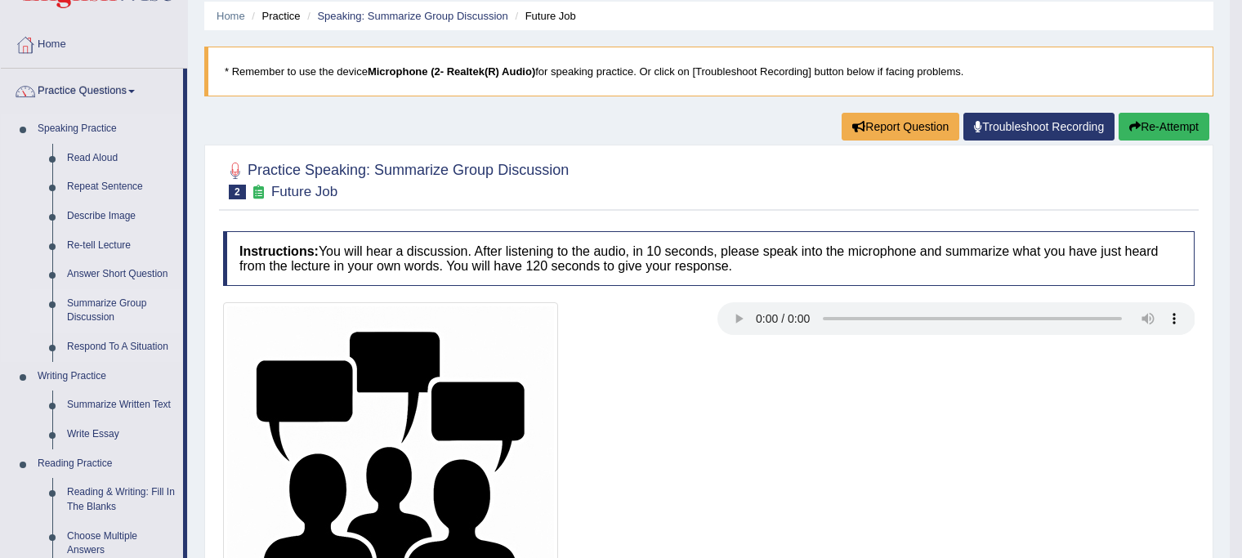
scroll to position [61, 0]
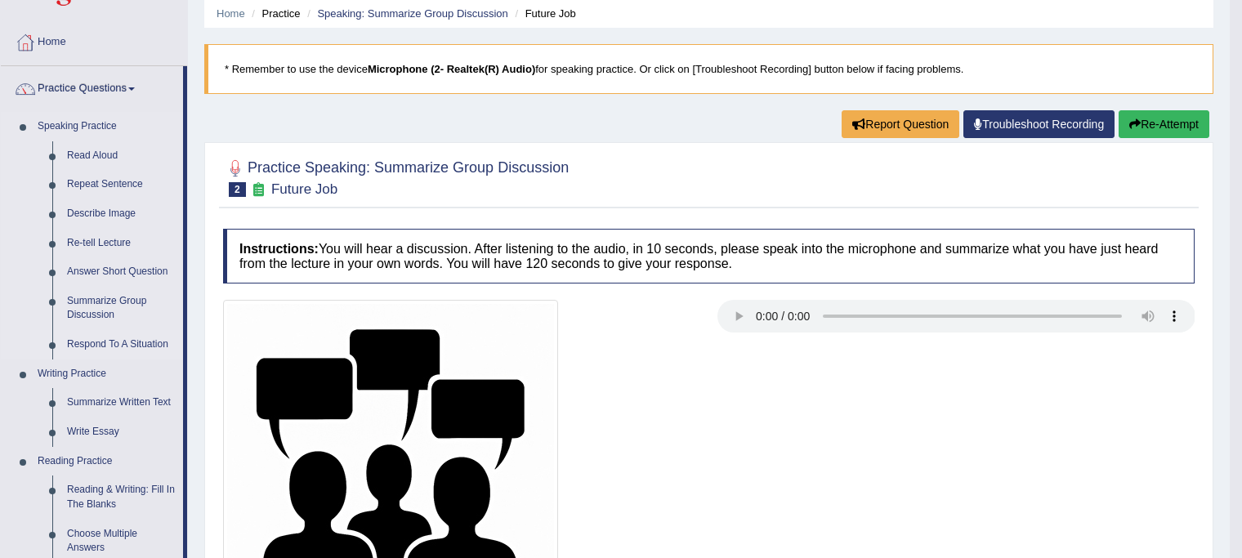
click at [123, 344] on link "Respond To A Situation" at bounding box center [121, 344] width 123 height 29
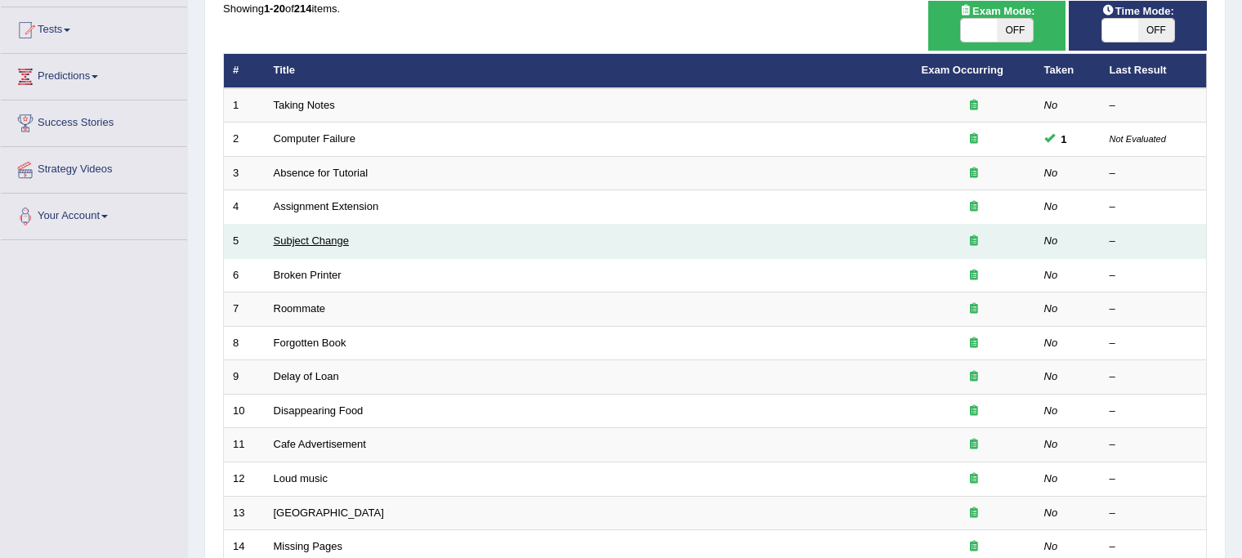
click at [285, 236] on link "Subject Change" at bounding box center [312, 240] width 76 height 12
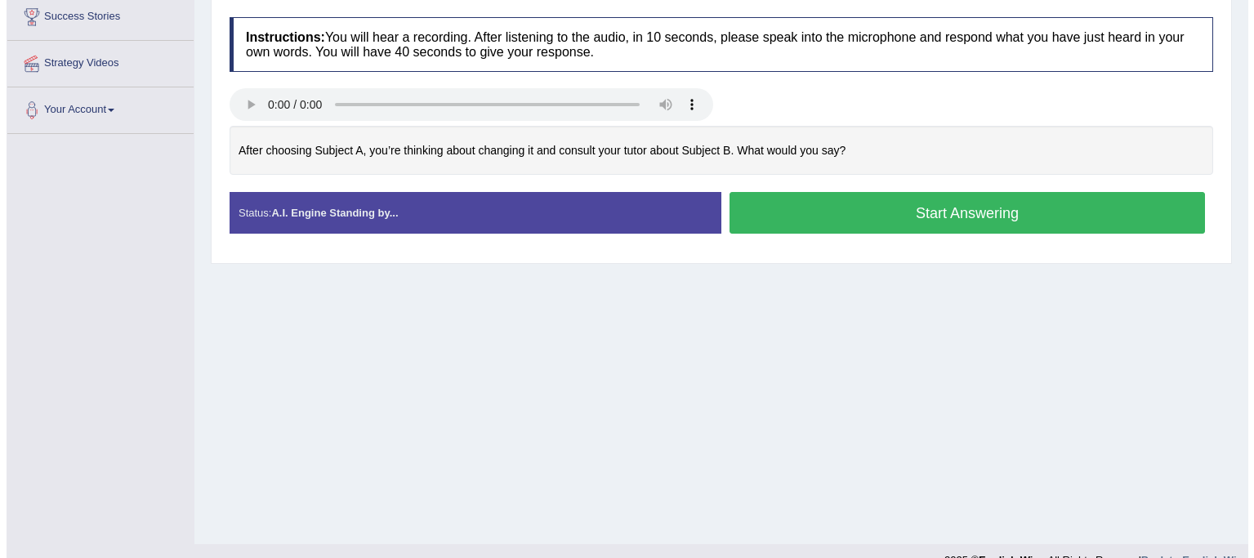
scroll to position [274, 0]
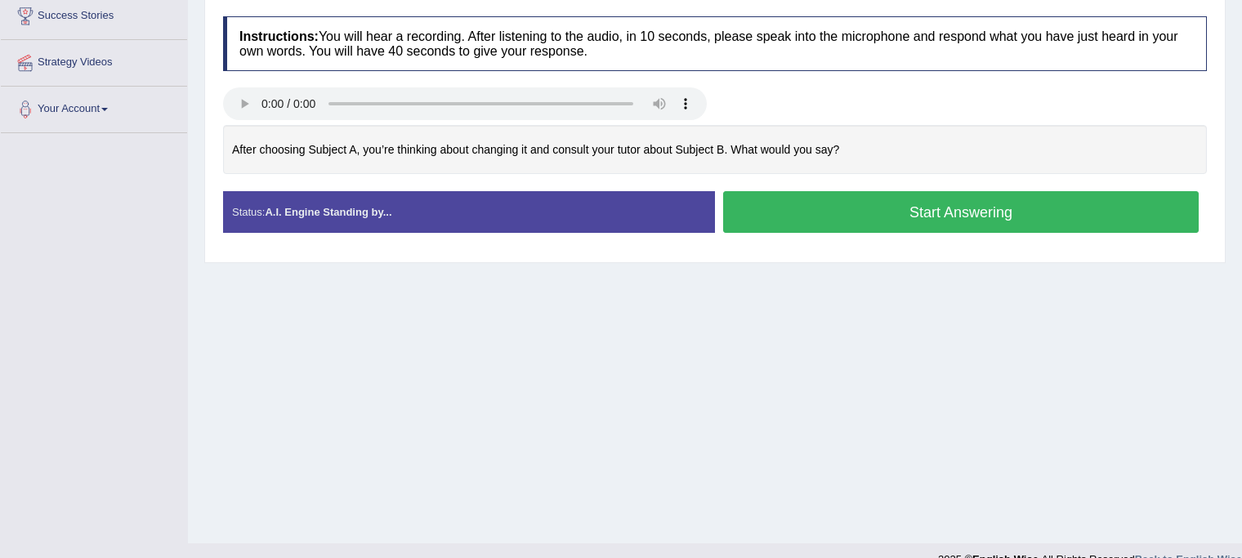
click at [778, 209] on button "Start Answering" at bounding box center [960, 212] width 475 height 42
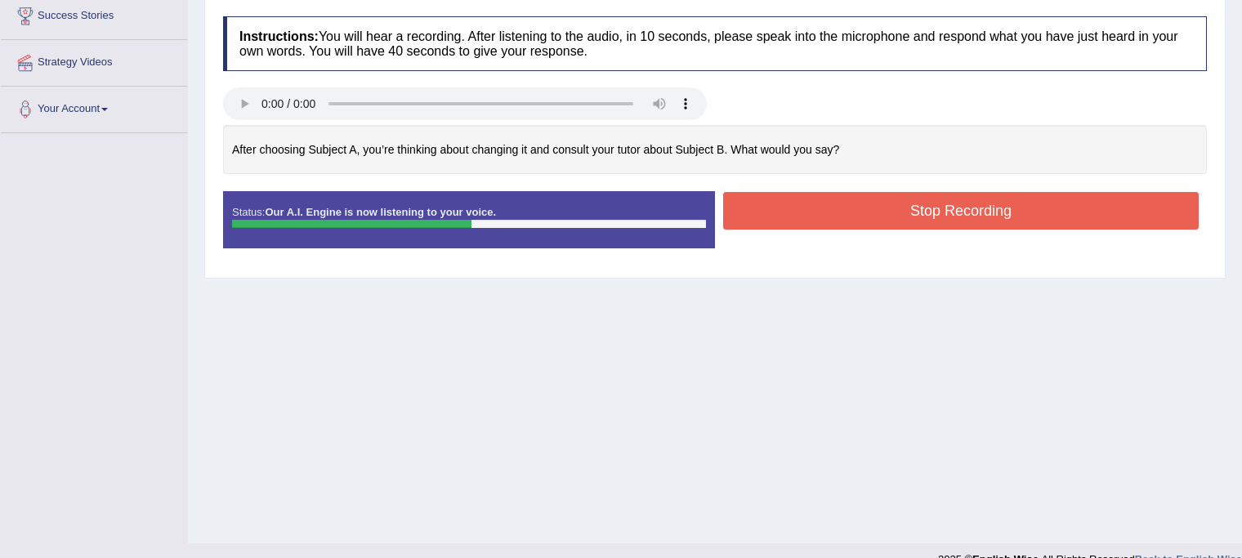
click at [778, 209] on button "Stop Recording" at bounding box center [960, 211] width 475 height 38
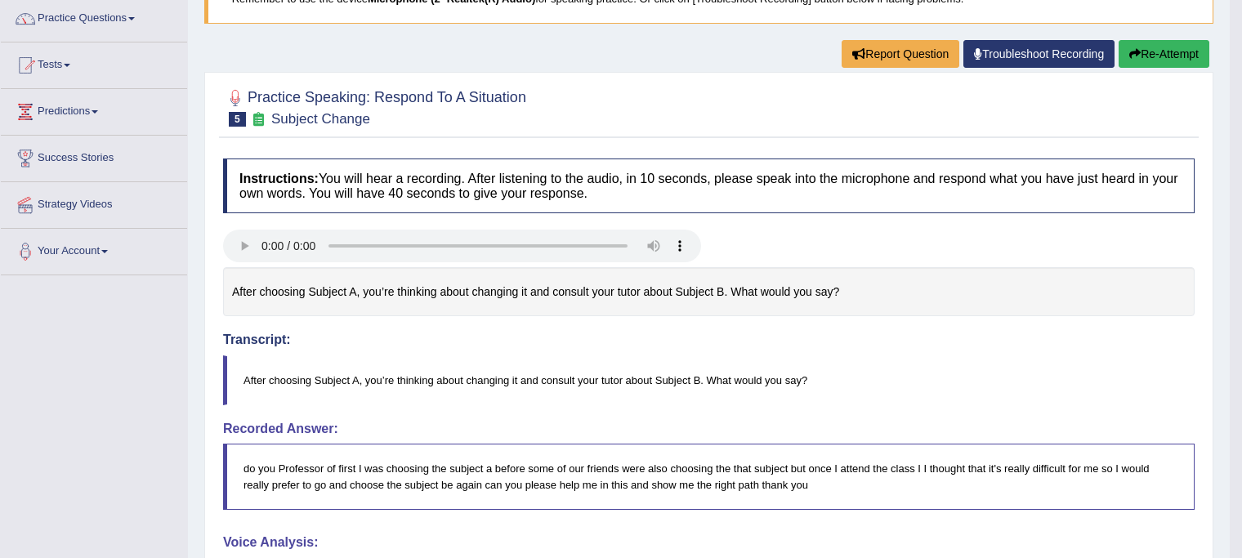
scroll to position [131, 0]
click at [1151, 48] on button "Re-Attempt" at bounding box center [1163, 55] width 91 height 28
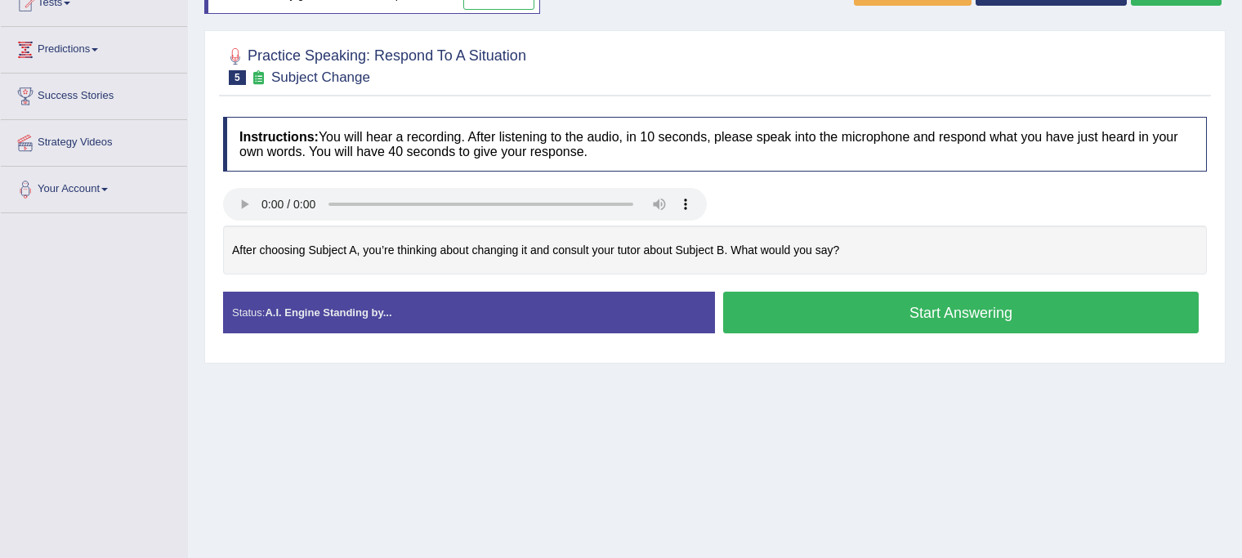
scroll to position [194, 0]
click at [833, 314] on button "Start Answering" at bounding box center [960, 313] width 475 height 42
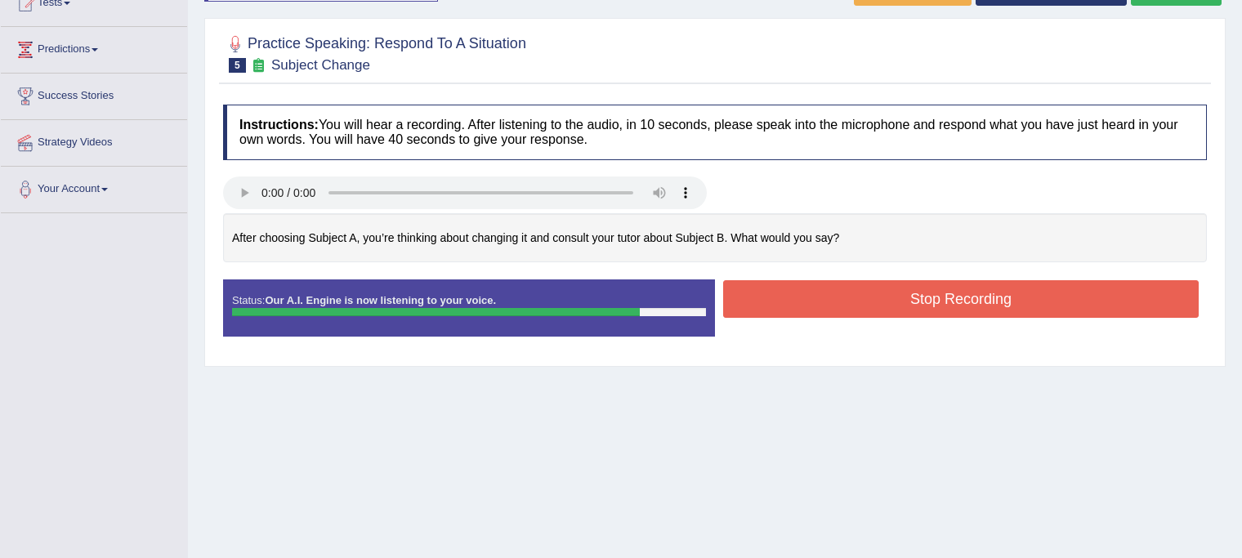
click at [824, 298] on button "Stop Recording" at bounding box center [960, 299] width 475 height 38
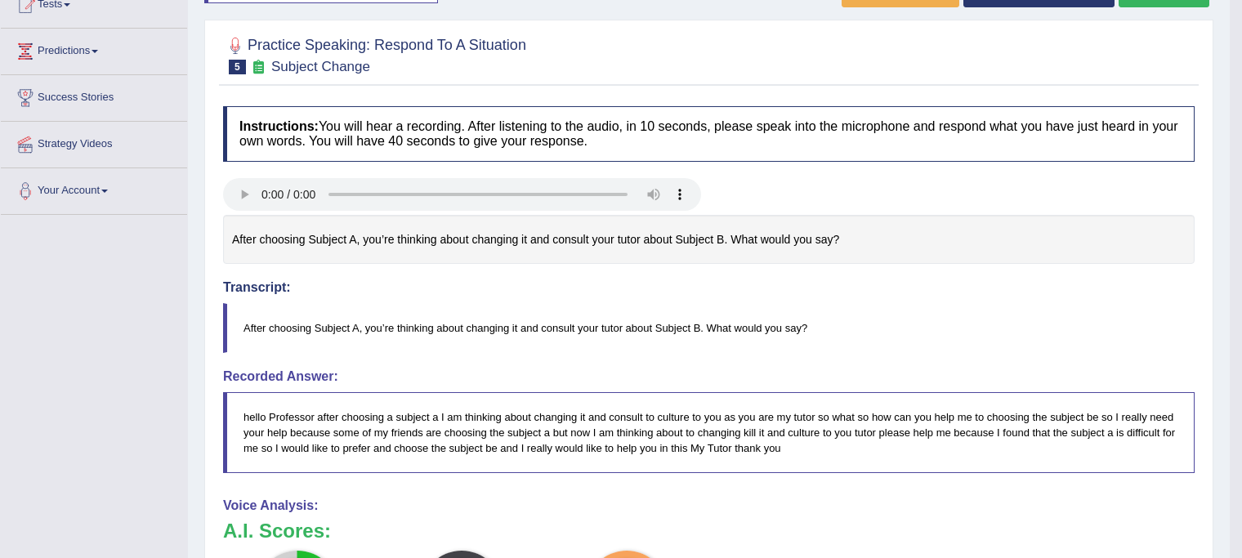
scroll to position [45, 0]
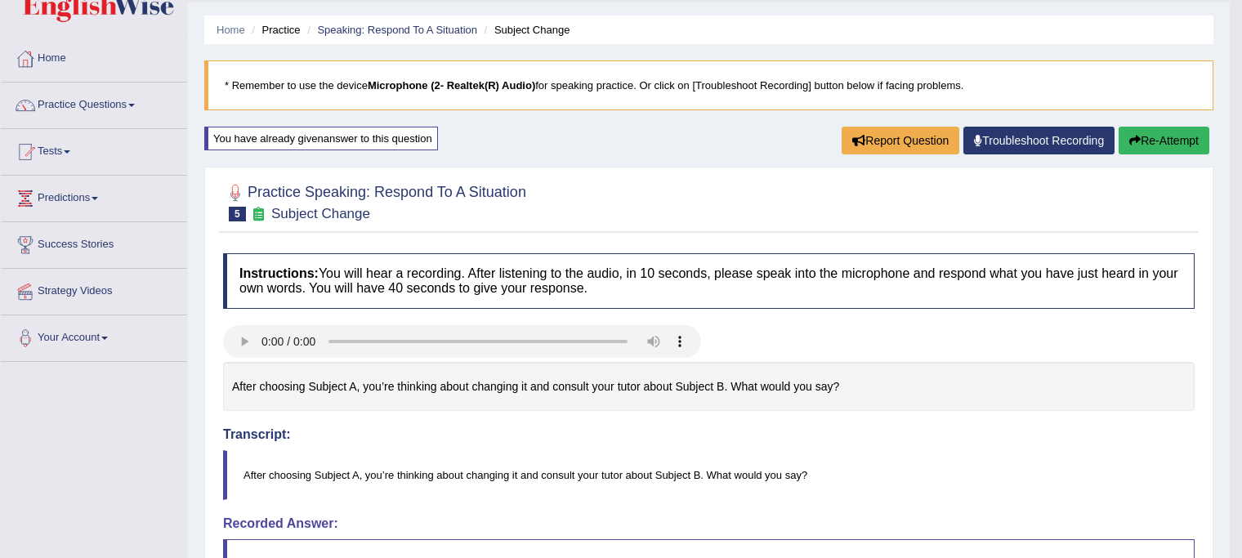
click at [1147, 145] on button "Re-Attempt" at bounding box center [1163, 141] width 91 height 28
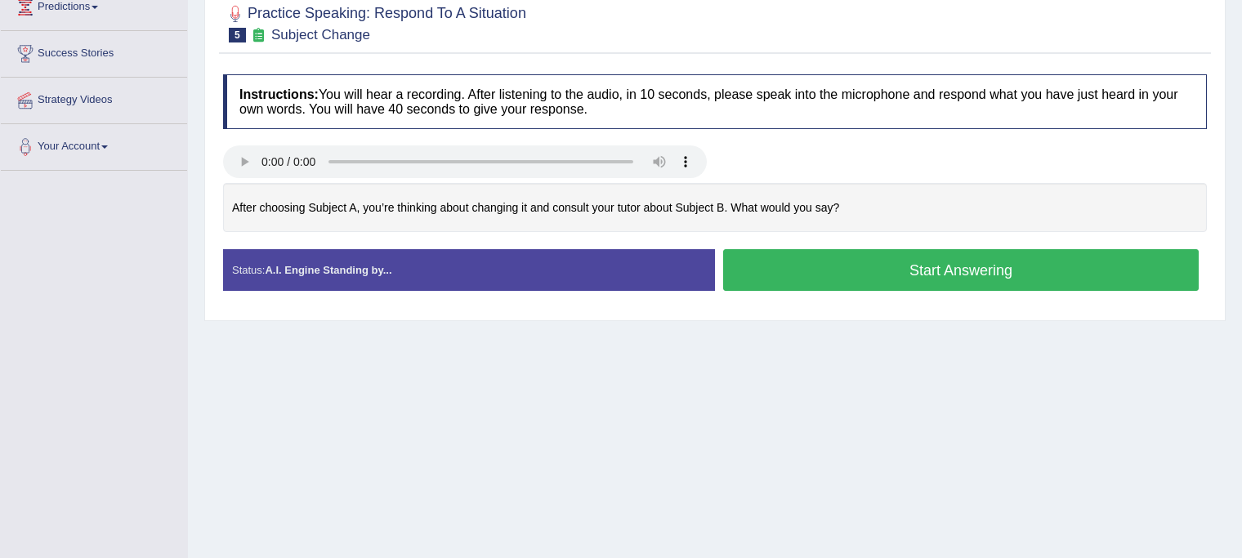
click at [782, 267] on button "Start Answering" at bounding box center [960, 270] width 475 height 42
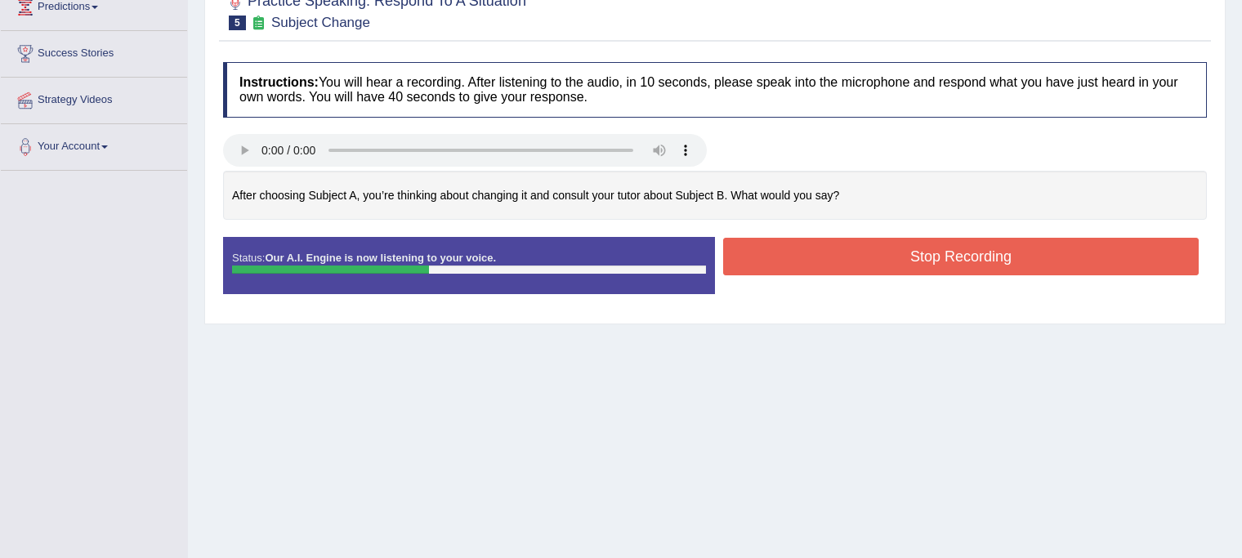
click at [782, 267] on button "Stop Recording" at bounding box center [960, 257] width 475 height 38
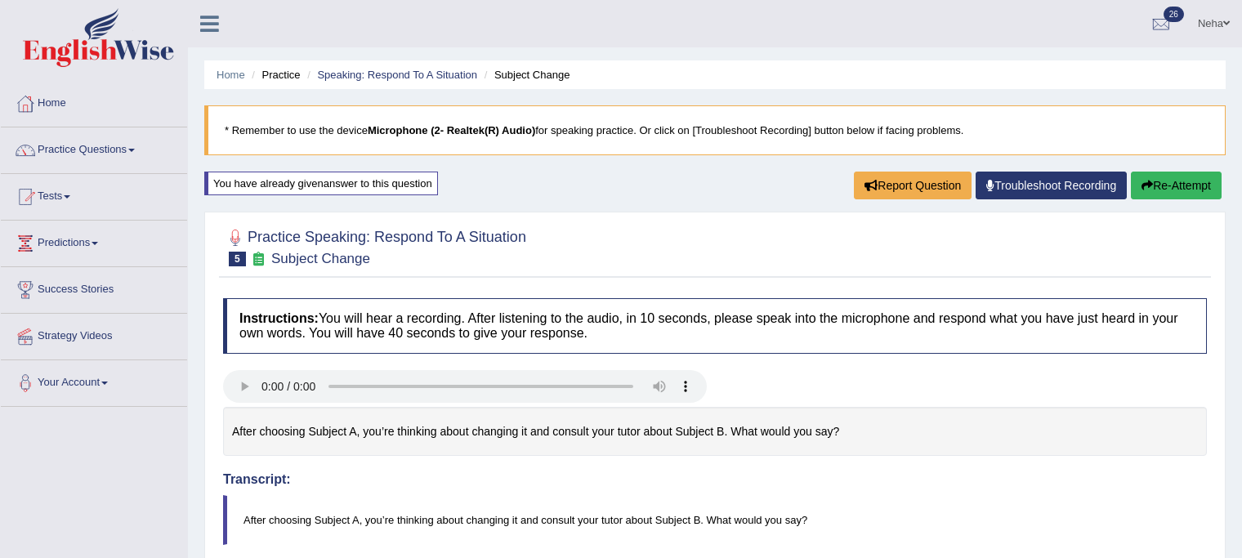
click at [1142, 191] on button "Re-Attempt" at bounding box center [1175, 186] width 91 height 28
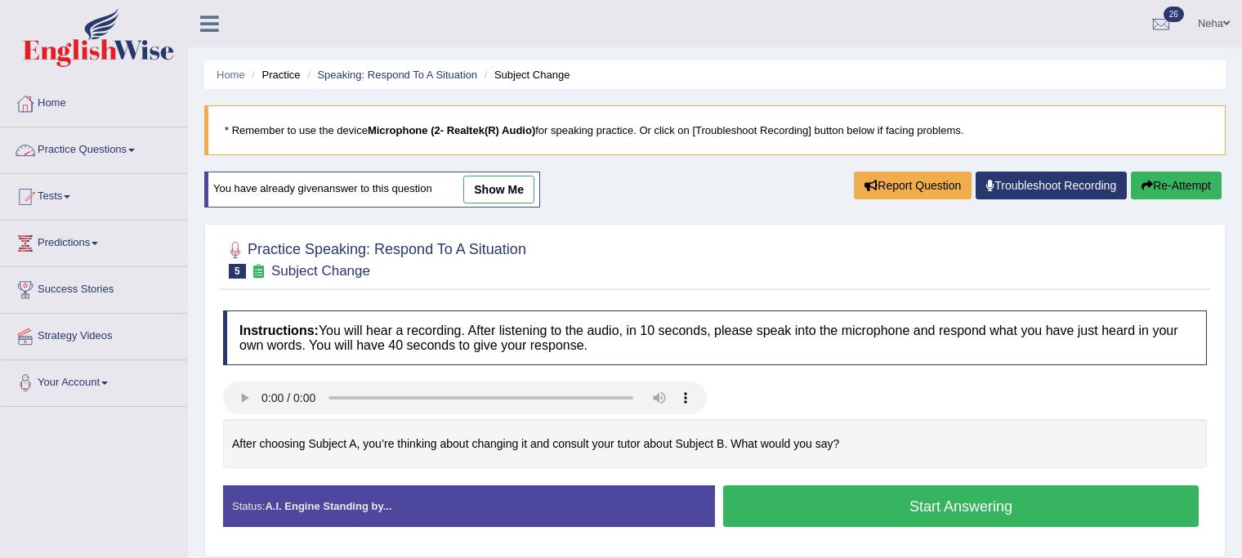
click at [141, 140] on link "Practice Questions" at bounding box center [94, 147] width 186 height 41
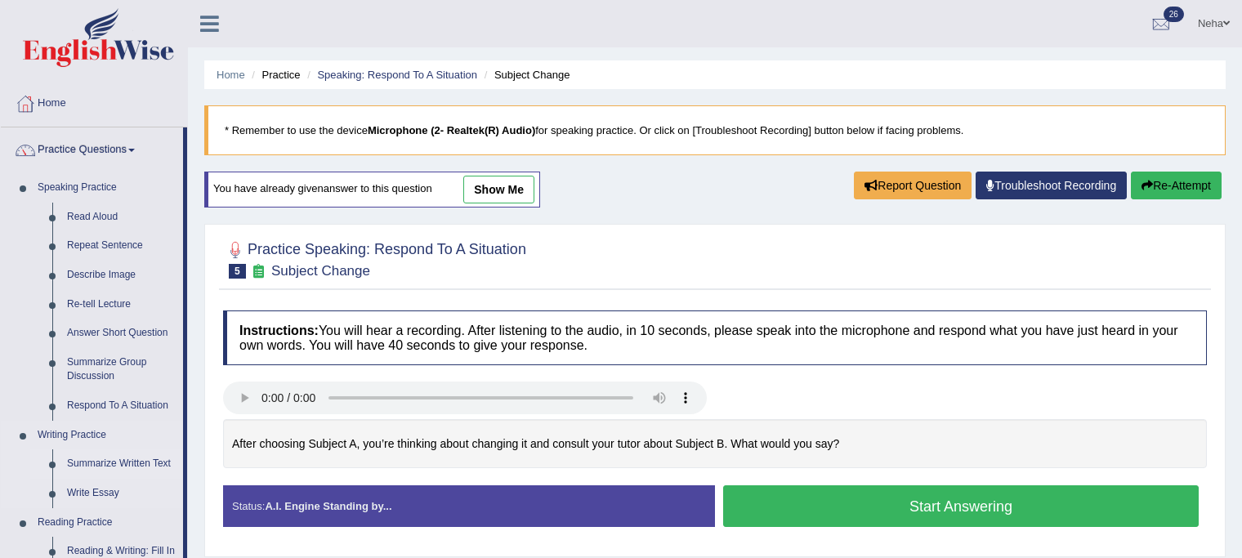
click at [124, 461] on link "Summarize Written Text" at bounding box center [121, 463] width 123 height 29
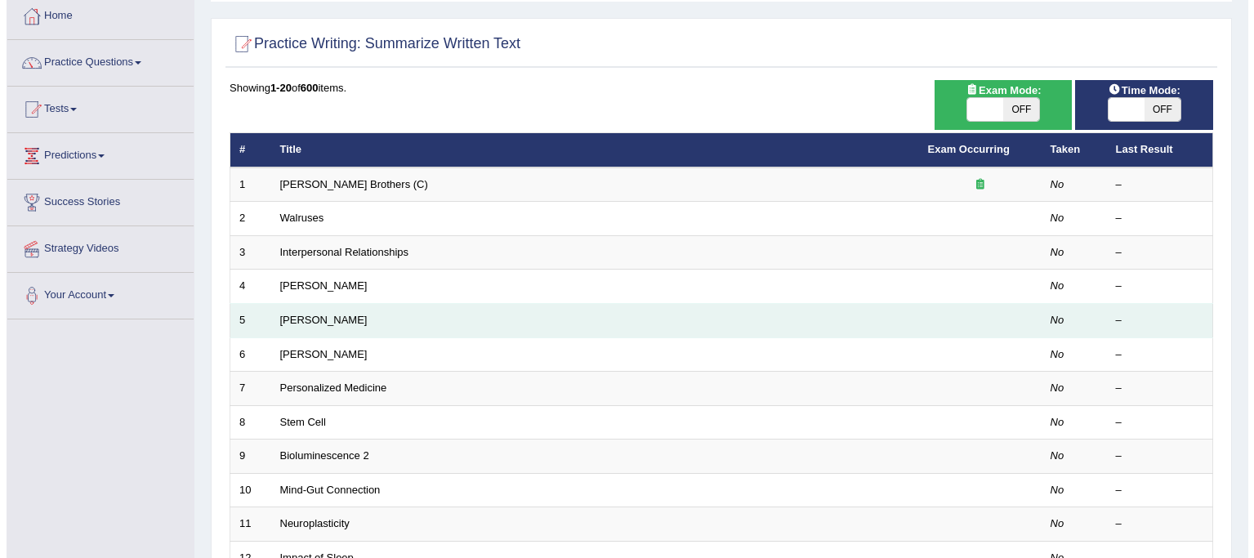
scroll to position [88, 0]
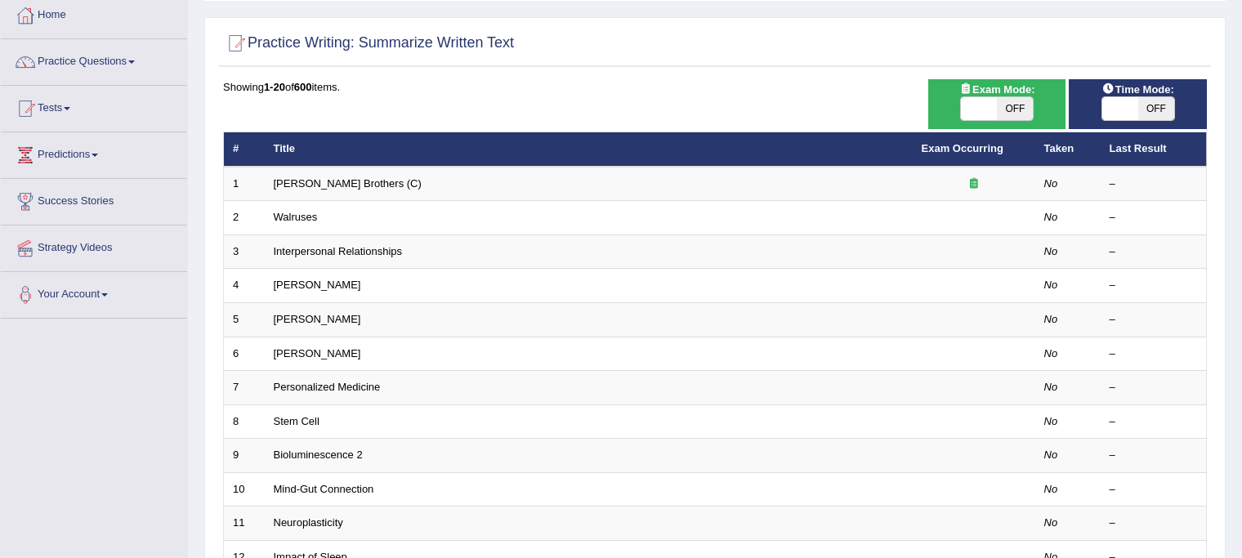
click at [1017, 118] on span "OFF" at bounding box center [1014, 108] width 36 height 23
checkbox input "true"
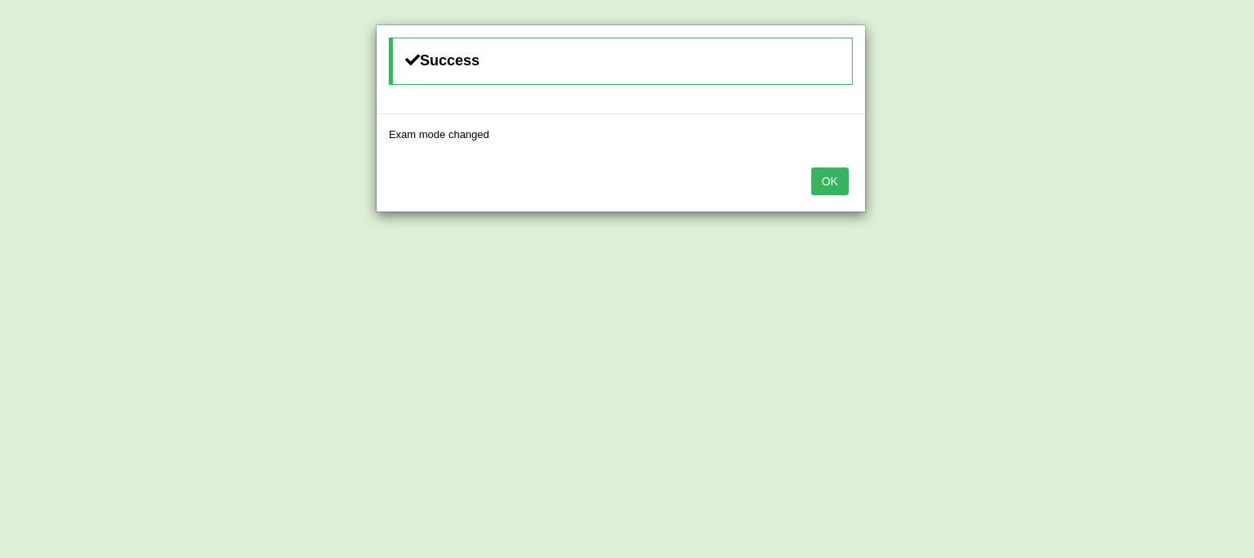
click at [831, 174] on button "OK" at bounding box center [830, 181] width 38 height 28
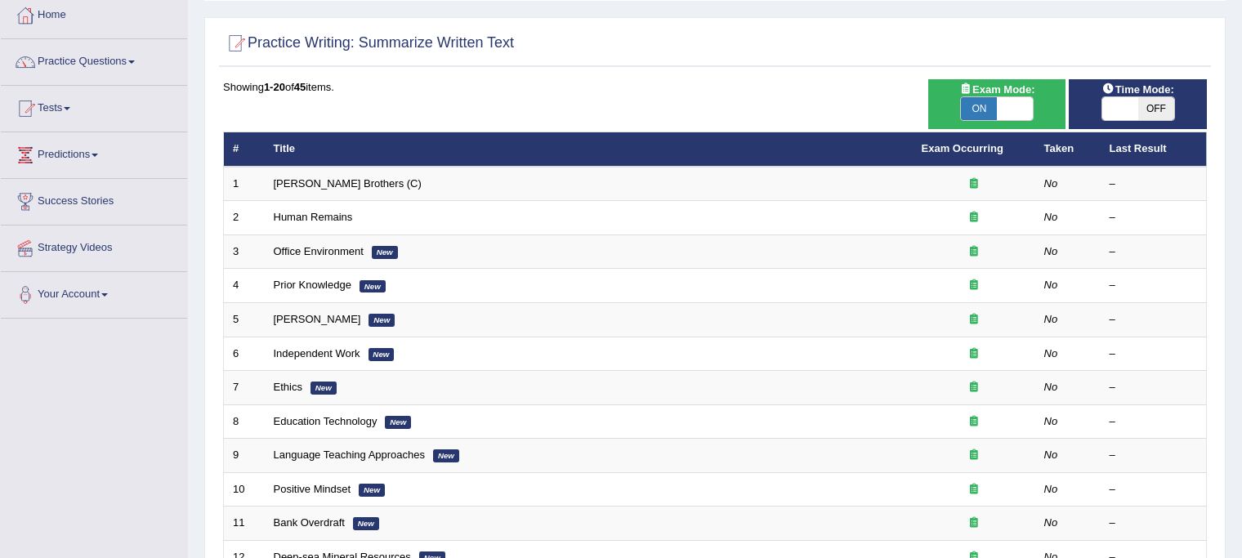
click at [1162, 105] on span "OFF" at bounding box center [1156, 108] width 36 height 23
checkbox input "true"
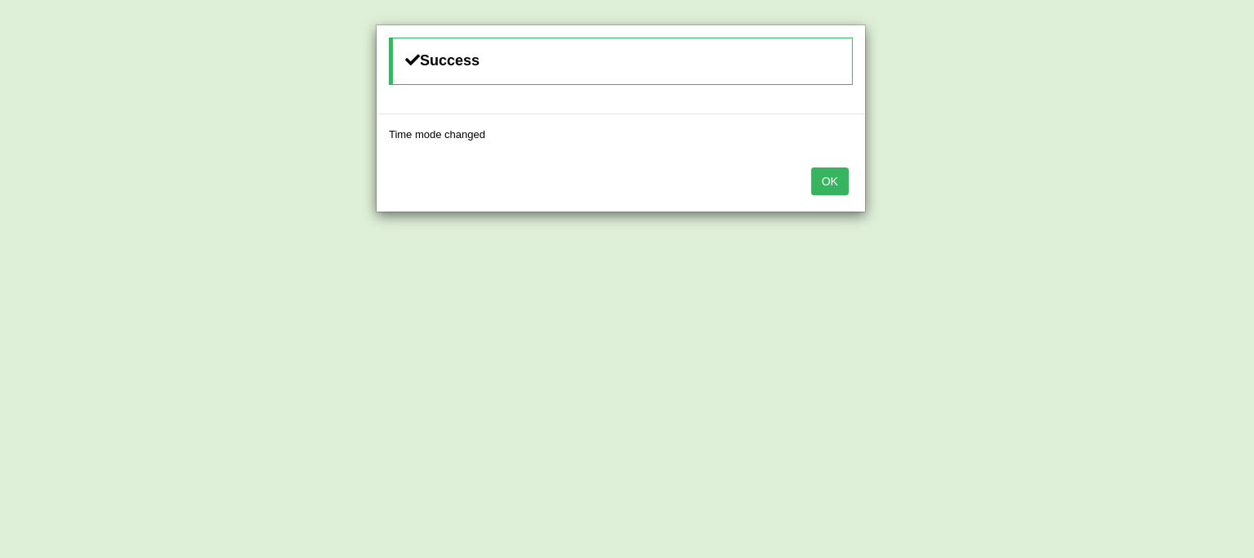
click at [838, 176] on button "OK" at bounding box center [830, 181] width 38 height 28
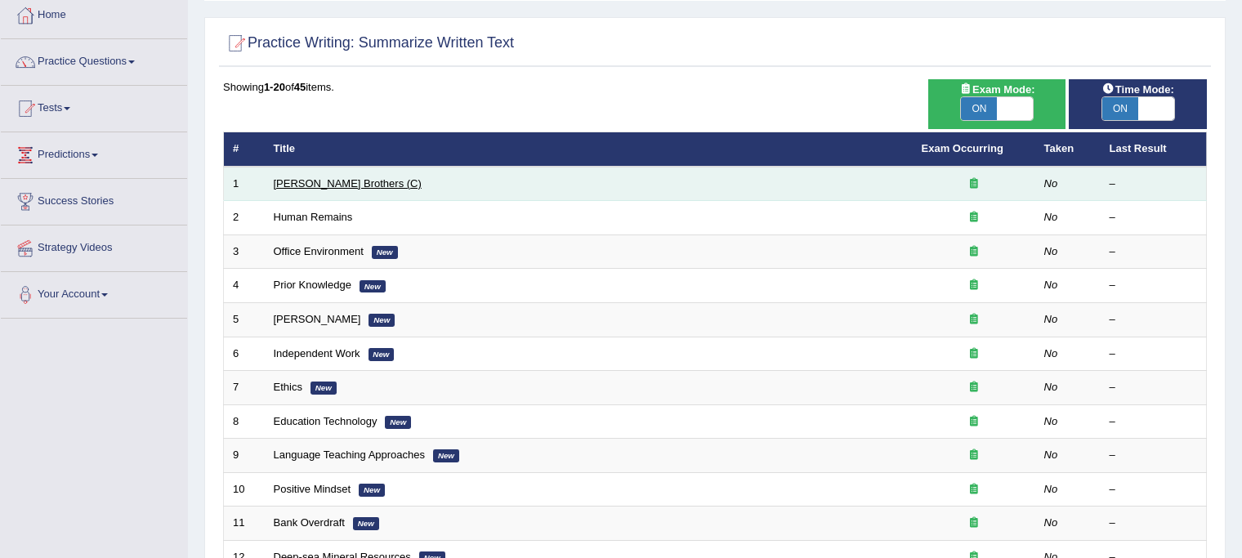
click at [319, 180] on link "[PERSON_NAME] Brothers (C)" at bounding box center [348, 183] width 148 height 12
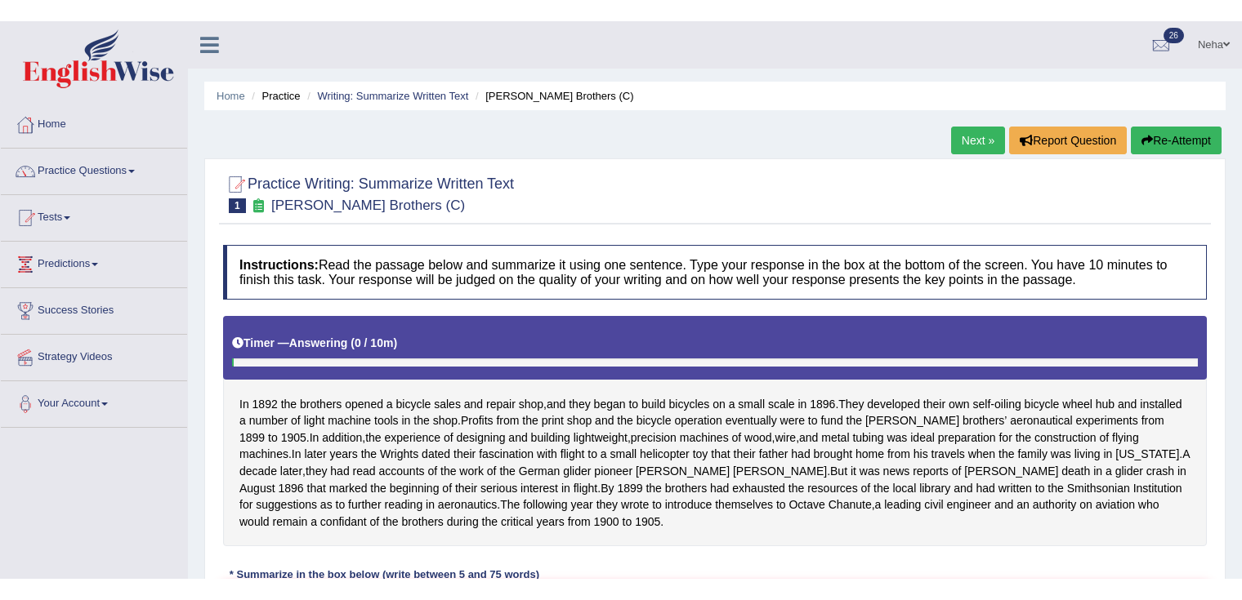
scroll to position [234, 0]
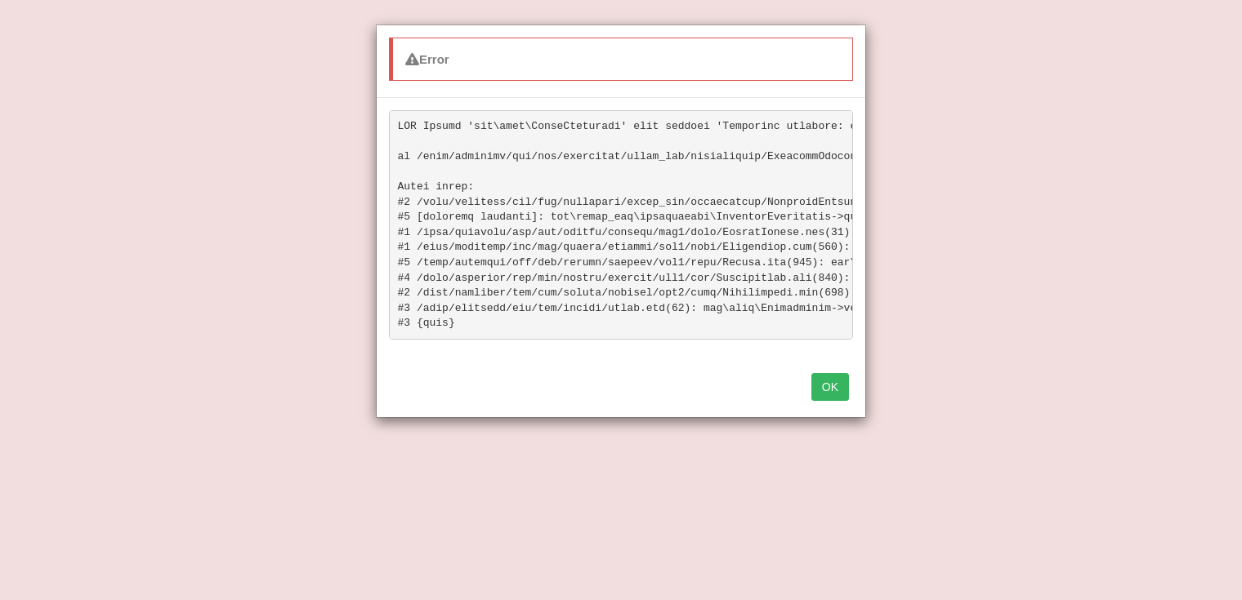
click at [836, 390] on button "OK" at bounding box center [830, 387] width 38 height 28
